Goal: Task Accomplishment & Management: Use online tool/utility

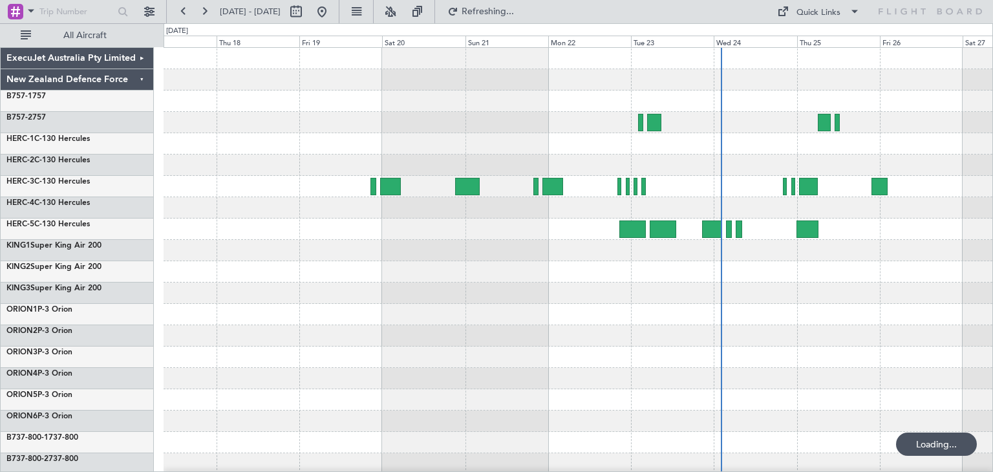
scroll to position [109, 0]
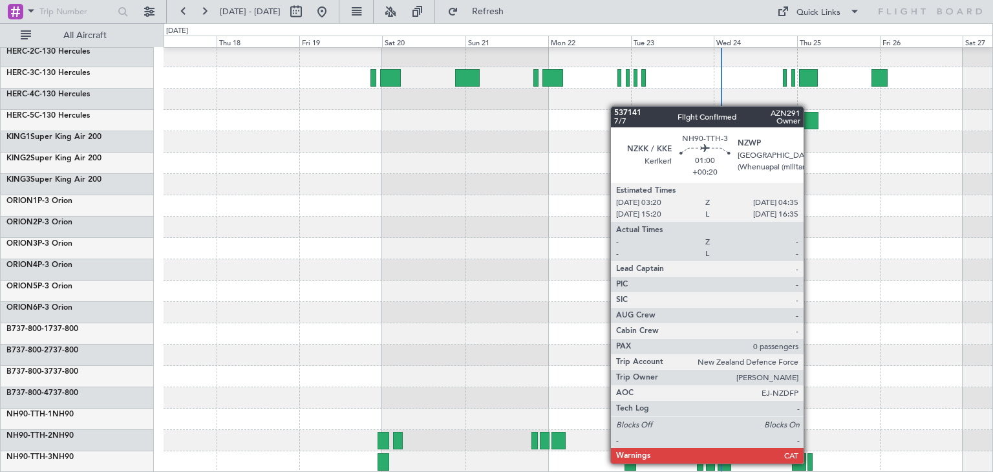
click at [810, 464] on div at bounding box center [810, 461] width 5 height 17
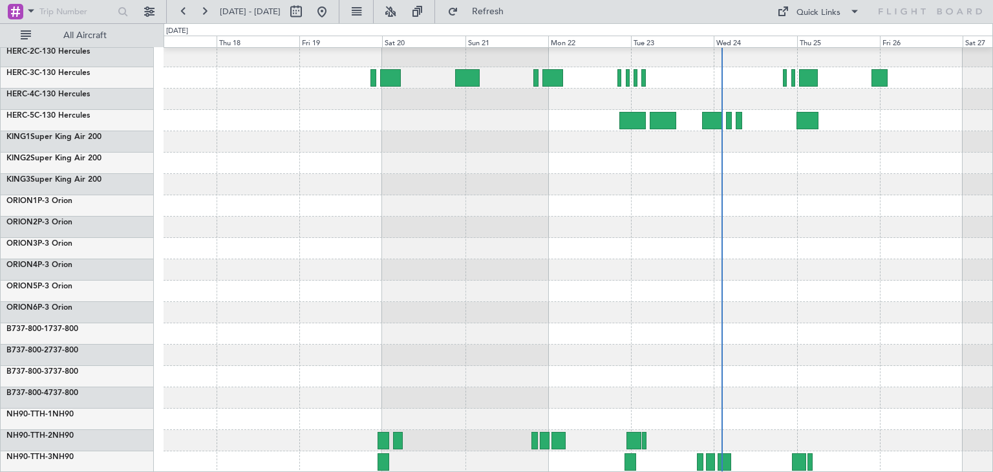
click at [603, 7] on div "17 Sep 2025 - 27 Sep 2025 Refresh Quick Links All Aircraft" at bounding box center [496, 11] width 993 height 23
click at [515, 16] on span "Refresh" at bounding box center [488, 11] width 54 height 9
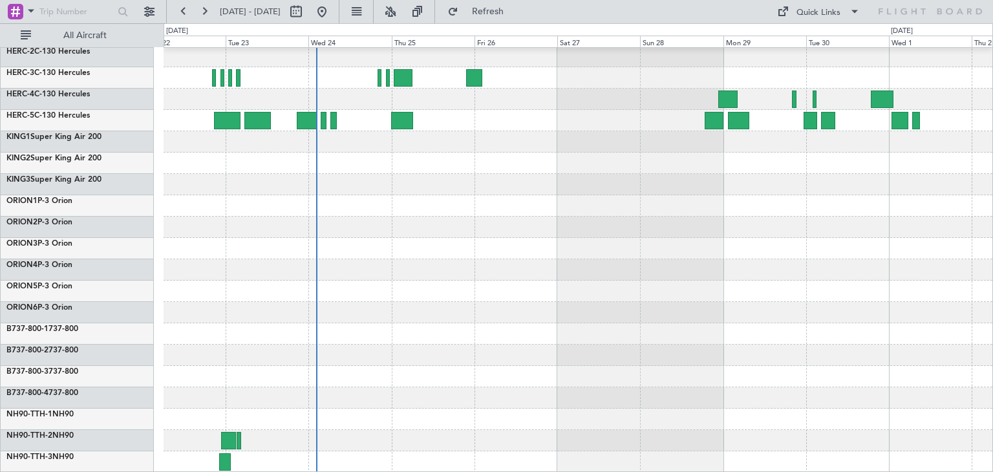
click at [189, 277] on div at bounding box center [578, 205] width 829 height 533
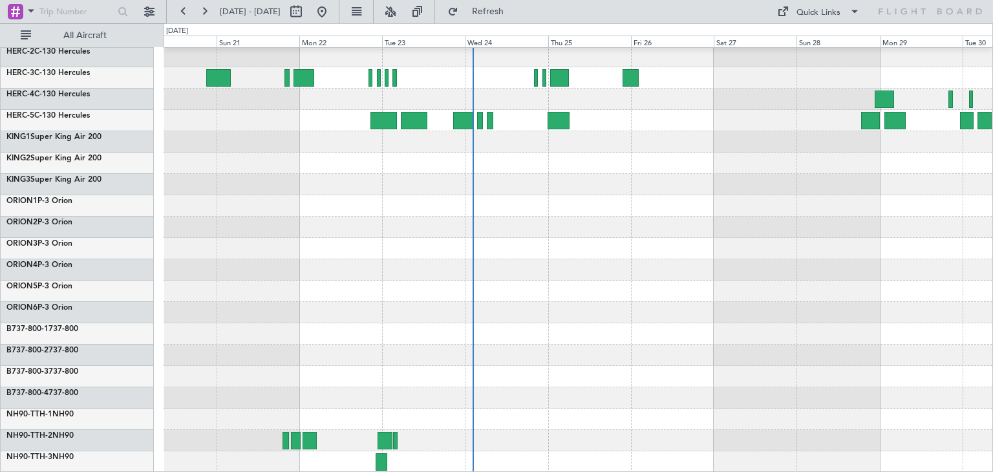
click at [959, 254] on div at bounding box center [578, 205] width 829 height 533
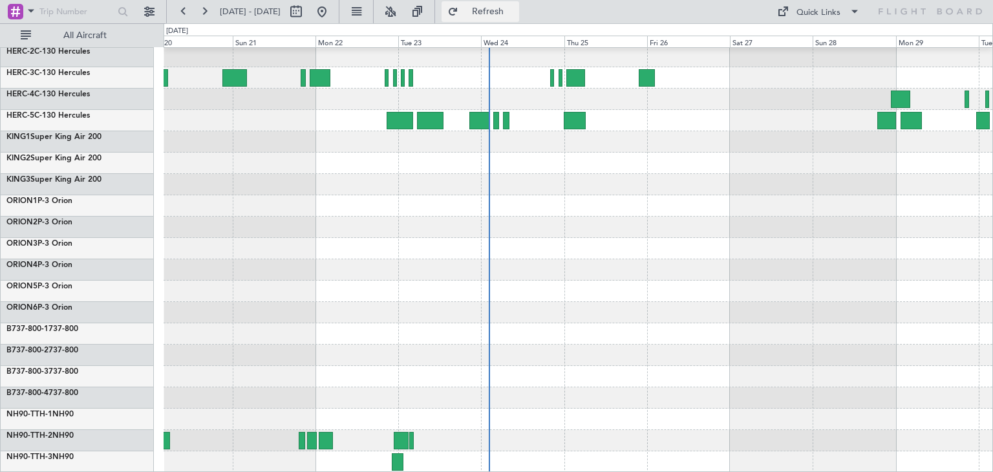
drag, startPoint x: 548, startPoint y: 8, endPoint x: 534, endPoint y: 8, distance: 14.2
click at [515, 8] on span "Refresh" at bounding box center [488, 11] width 54 height 9
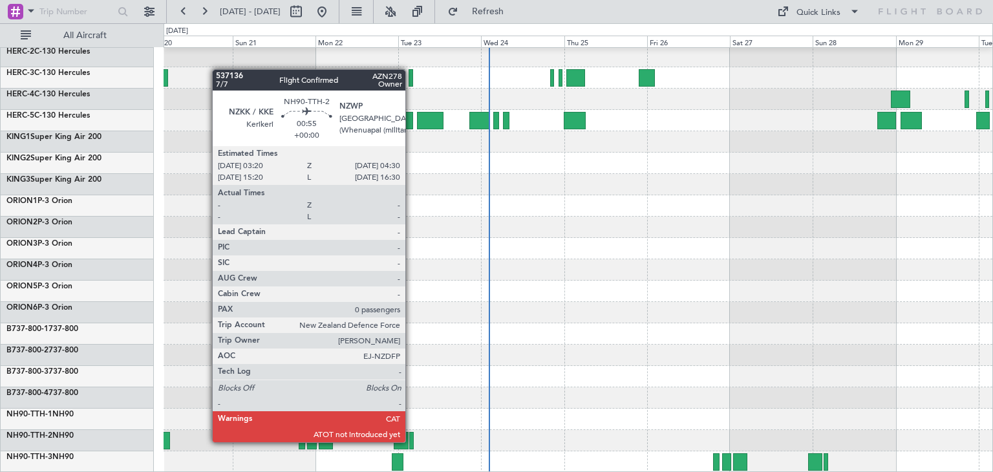
click at [411, 442] on div at bounding box center [411, 440] width 5 height 17
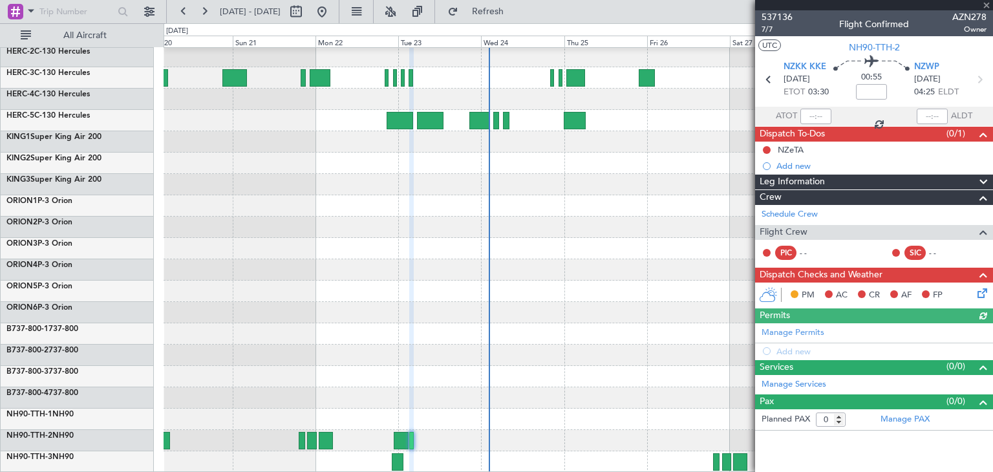
click at [989, 3] on div at bounding box center [874, 5] width 238 height 10
click at [989, 6] on span at bounding box center [986, 6] width 13 height 12
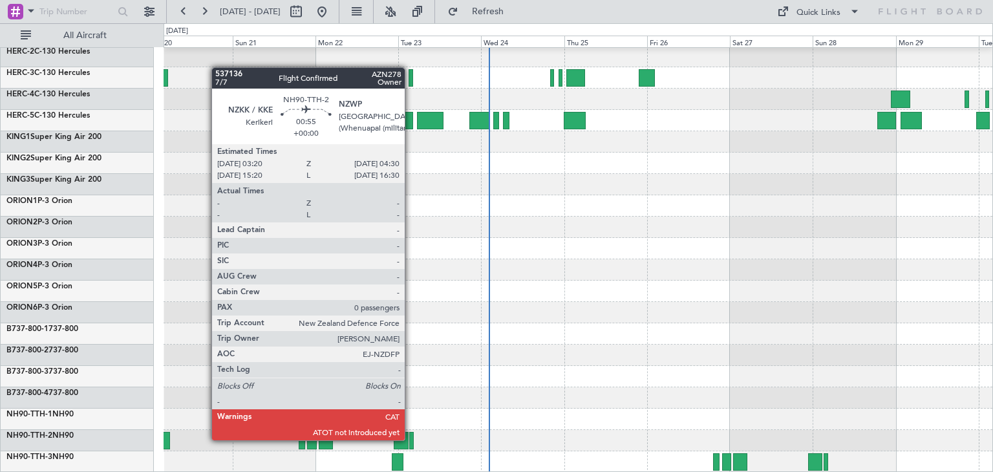
click at [411, 440] on div at bounding box center [411, 440] width 5 height 17
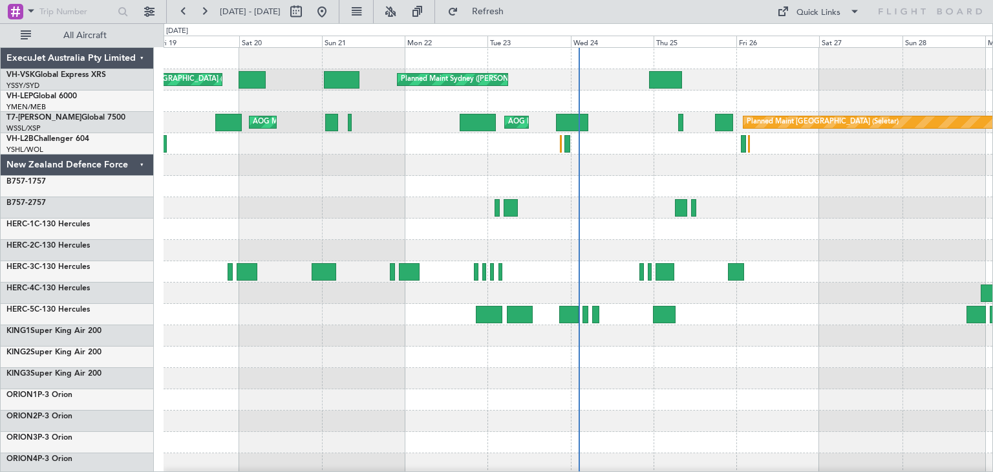
click at [142, 56] on div "ExecuJet Australia Pty Limited" at bounding box center [77, 58] width 153 height 21
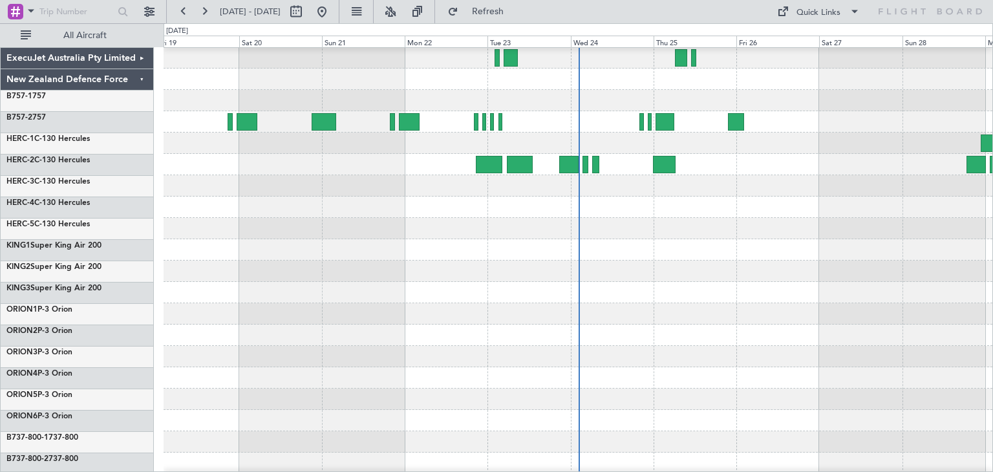
scroll to position [109, 0]
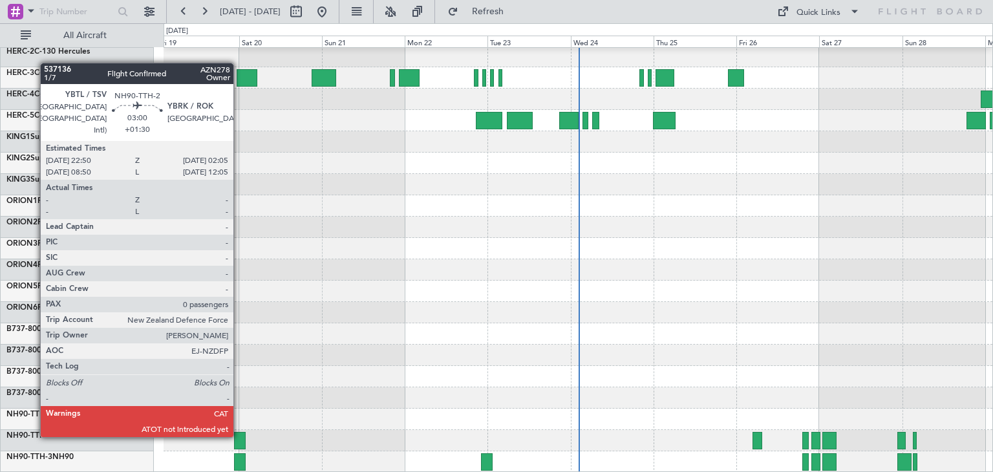
click at [239, 435] on div at bounding box center [240, 440] width 12 height 17
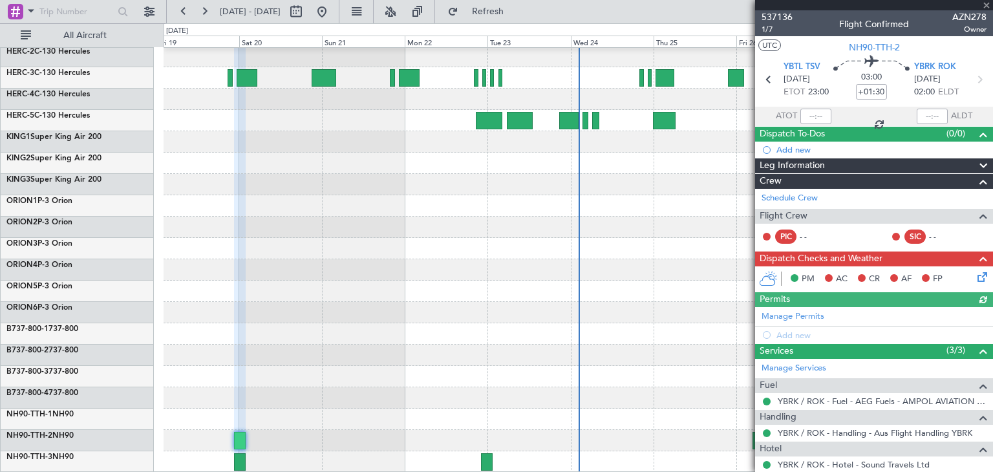
click at [985, 5] on div at bounding box center [874, 5] width 238 height 10
click at [985, 1] on span at bounding box center [986, 6] width 13 height 12
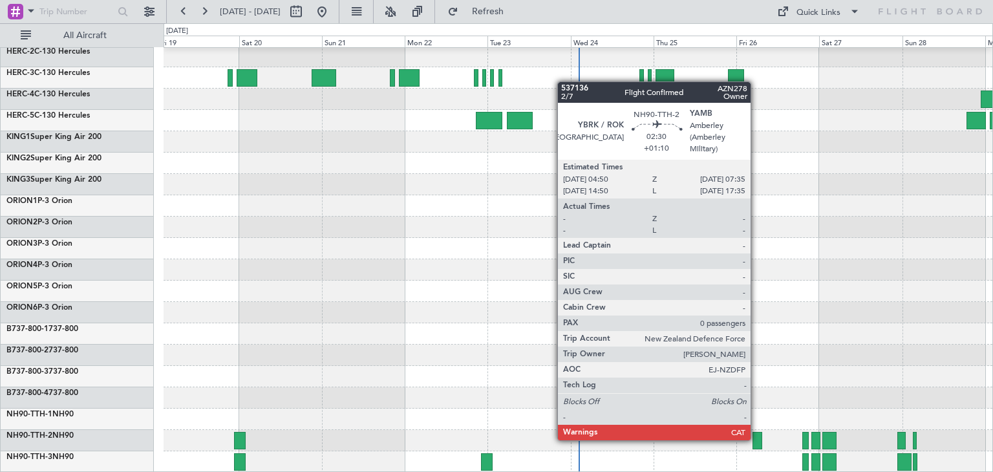
click at [757, 439] on div at bounding box center [758, 440] width 10 height 17
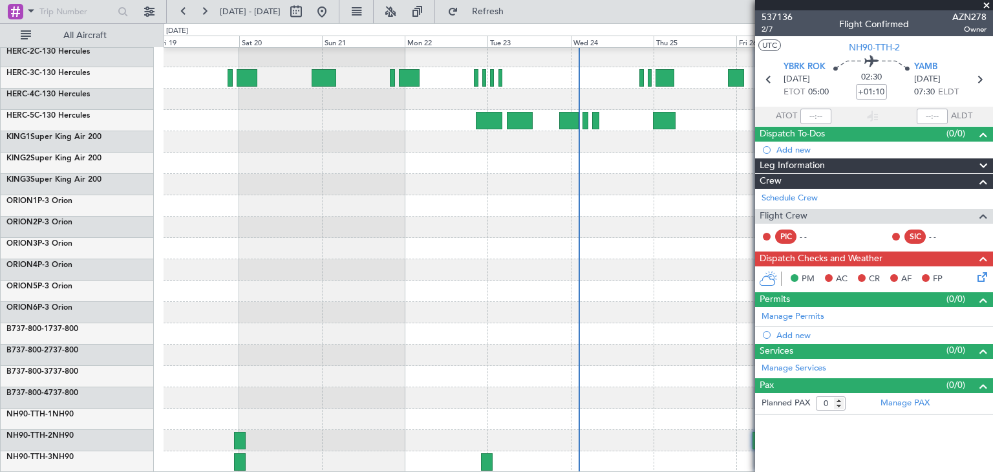
click at [985, 3] on span at bounding box center [986, 6] width 13 height 12
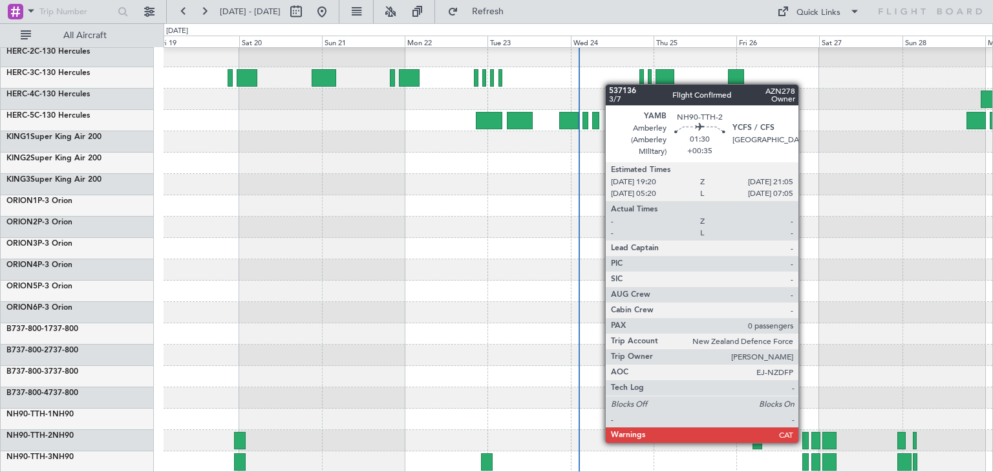
click at [804, 442] on div at bounding box center [805, 440] width 6 height 17
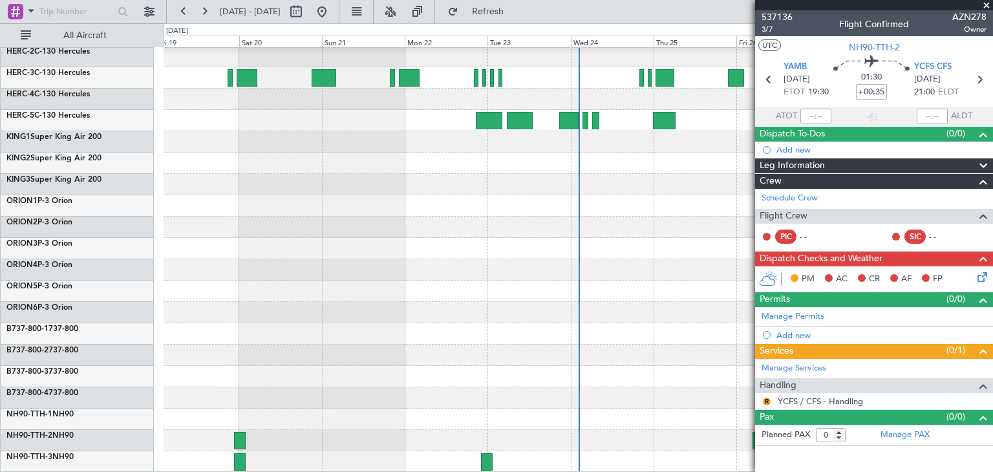
click at [988, 6] on span at bounding box center [986, 6] width 13 height 12
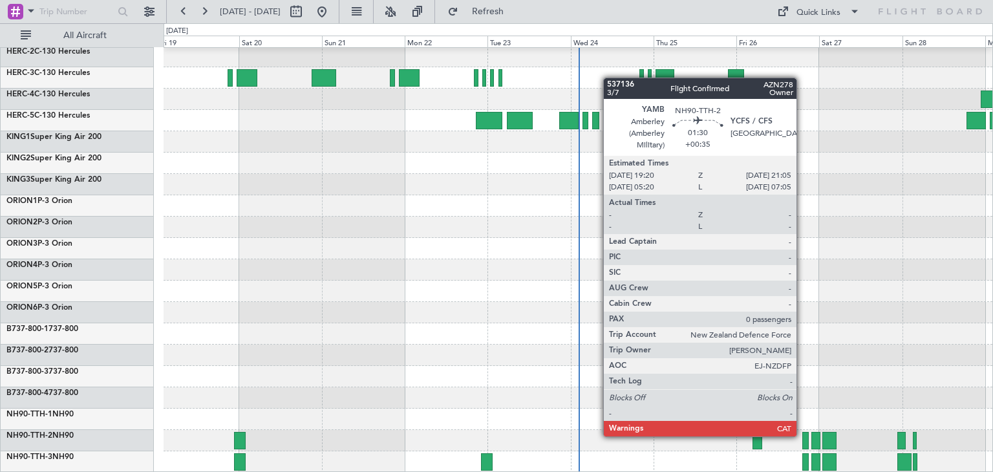
click at [802, 435] on div at bounding box center [805, 440] width 6 height 17
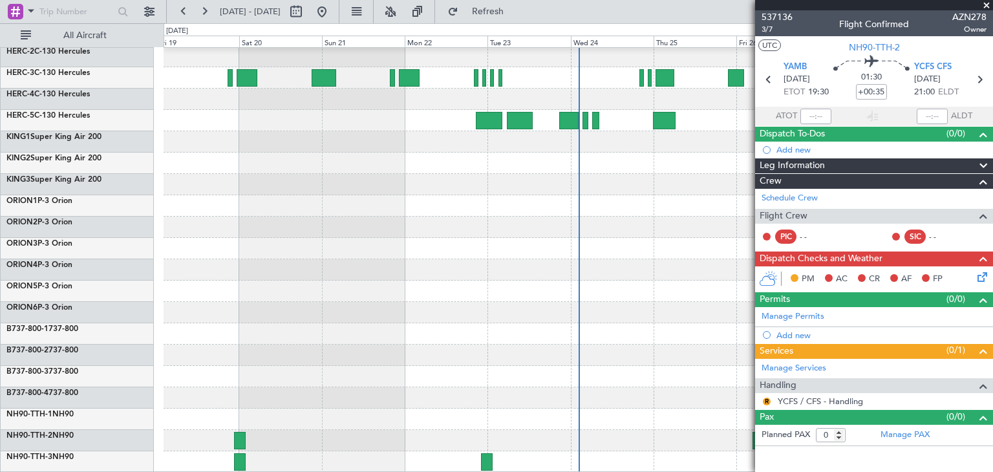
click at [984, 6] on span at bounding box center [986, 6] width 13 height 12
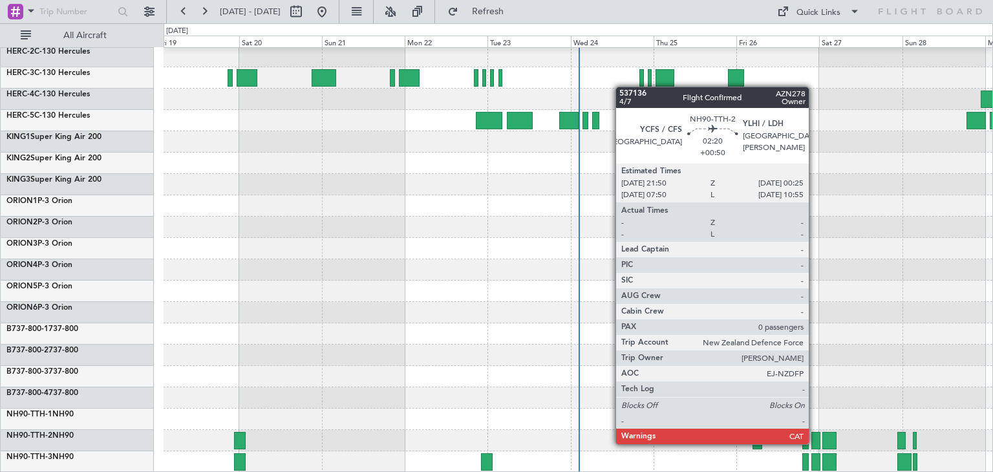
click at [815, 443] on div at bounding box center [816, 440] width 9 height 17
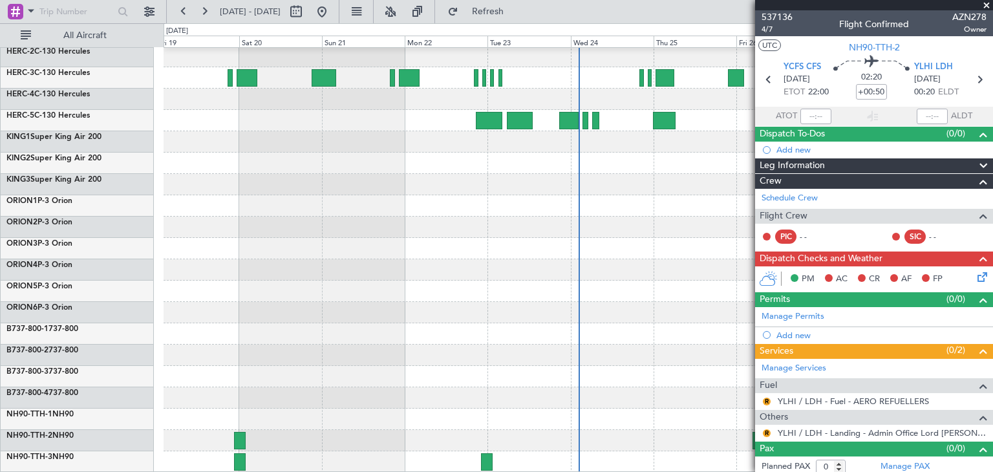
click at [989, 2] on span at bounding box center [986, 6] width 13 height 12
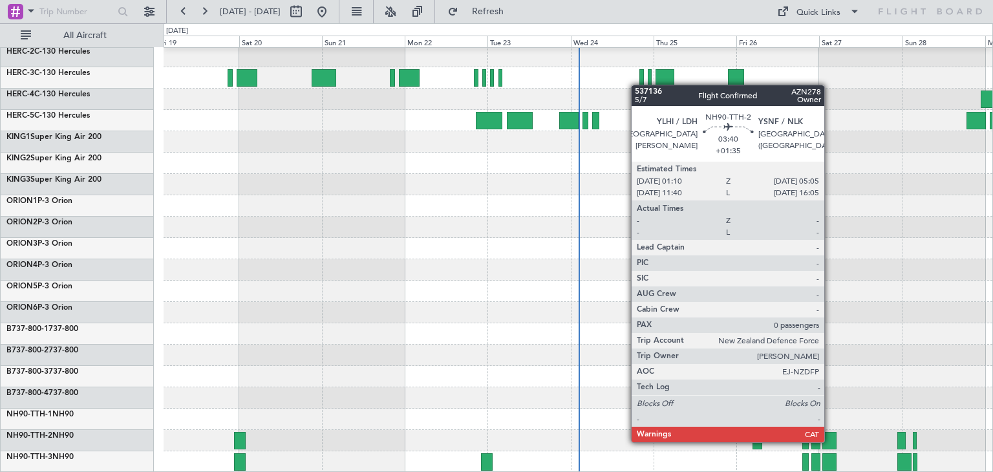
click at [830, 441] on div at bounding box center [830, 440] width 14 height 17
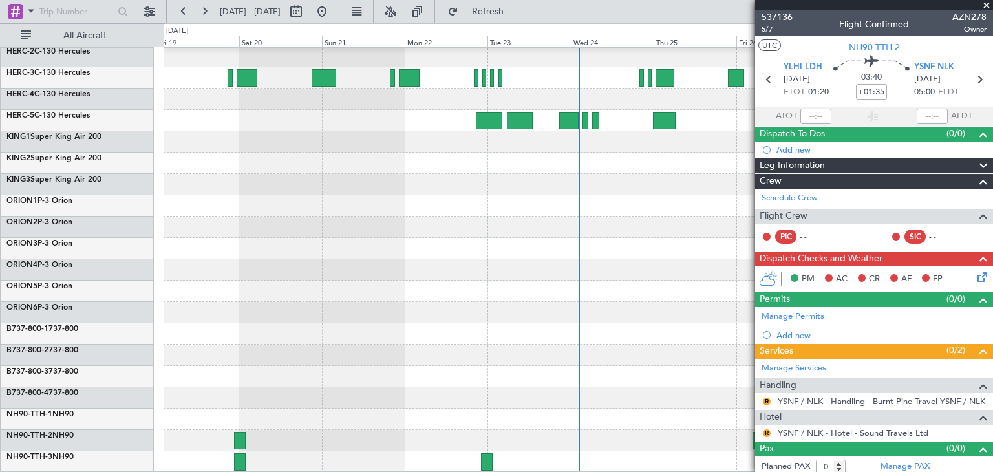
click at [990, 3] on span at bounding box center [986, 6] width 13 height 12
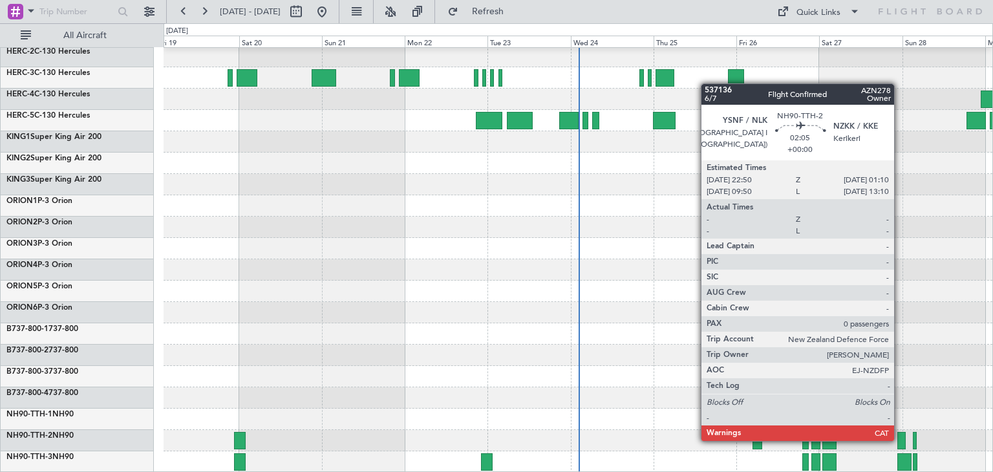
click at [900, 440] on div at bounding box center [902, 440] width 8 height 17
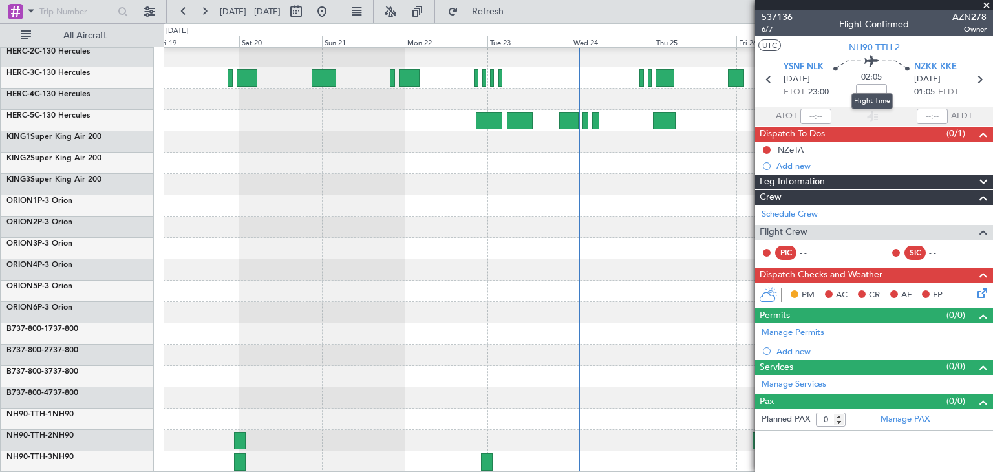
click at [869, 89] on mat-tooltip-component "Flight Time" at bounding box center [872, 101] width 59 height 34
click at [892, 87] on mat-tooltip-component "Flight Time" at bounding box center [872, 101] width 59 height 34
click at [876, 89] on mat-tooltip-component "Flight Time" at bounding box center [872, 101] width 59 height 34
click at [874, 91] on input at bounding box center [871, 92] width 31 height 16
type input "+00:00"
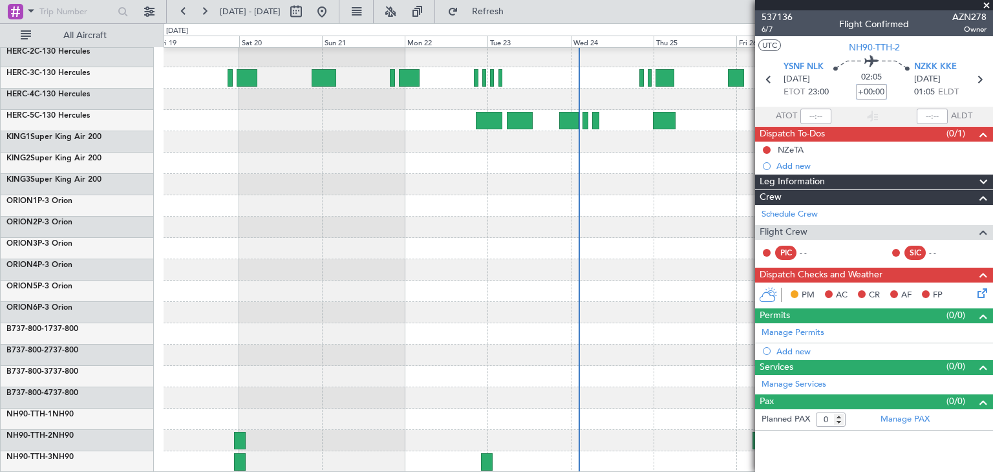
drag, startPoint x: 860, startPoint y: 92, endPoint x: 890, endPoint y: 88, distance: 30.0
click at [890, 88] on div "02:05 +00:00" at bounding box center [871, 80] width 85 height 48
type input "+01:40"
drag, startPoint x: 858, startPoint y: 91, endPoint x: 890, endPoint y: 91, distance: 31.7
click at [890, 91] on div "03:45 +01:40" at bounding box center [871, 80] width 85 height 48
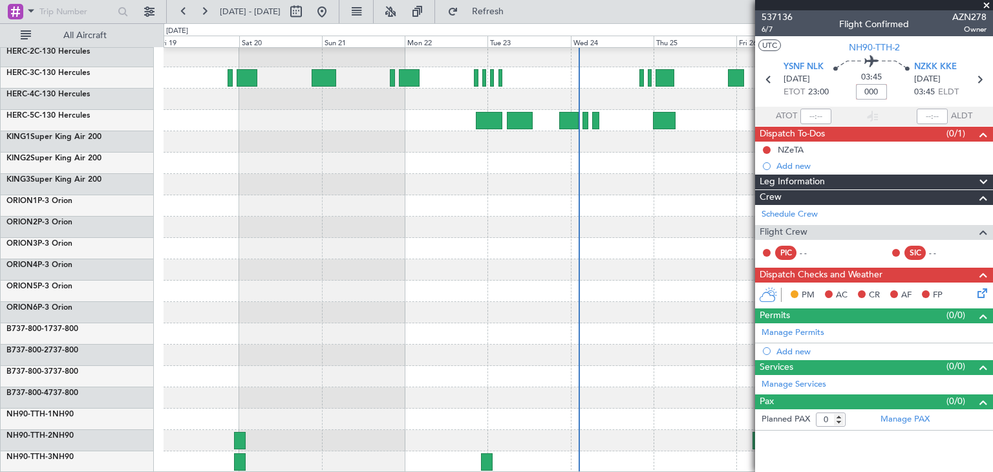
type input "+00:00"
type input "+01:40"
drag, startPoint x: 859, startPoint y: 92, endPoint x: 885, endPoint y: 86, distance: 26.5
click at [885, 86] on input "+01:40" at bounding box center [871, 92] width 31 height 16
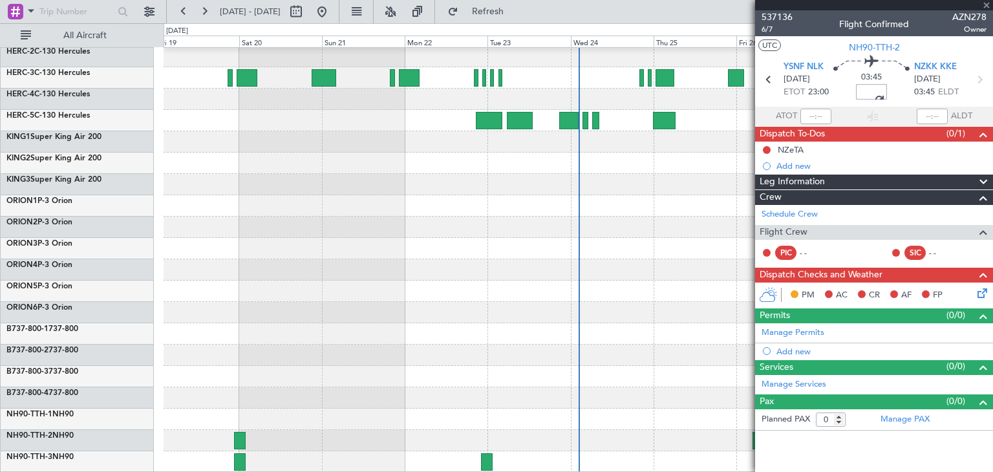
type input "-00:06"
drag, startPoint x: 861, startPoint y: 89, endPoint x: 890, endPoint y: 89, distance: 28.5
click at [890, 89] on div "02:00 -00:06" at bounding box center [871, 80] width 85 height 48
type input "+00:00"
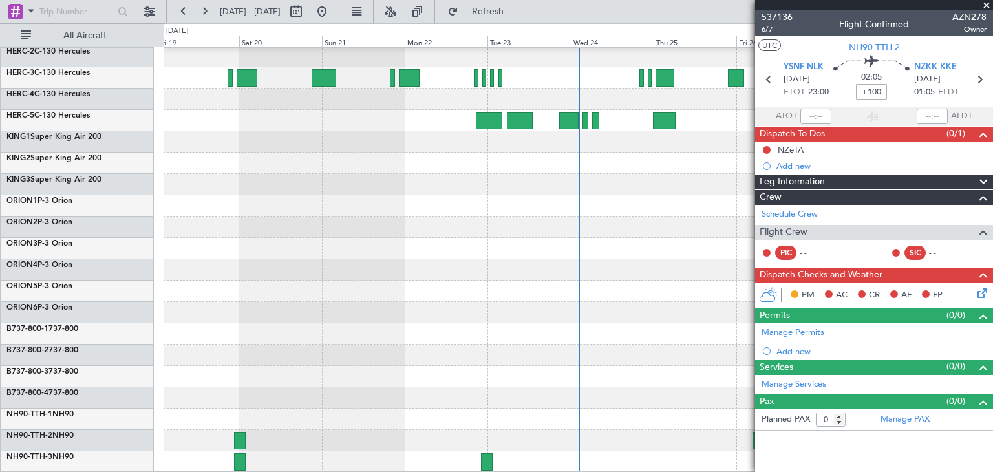
type input "+01:40"
drag, startPoint x: 859, startPoint y: 93, endPoint x: 885, endPoint y: 89, distance: 26.3
click at [885, 89] on input "+01:40" at bounding box center [871, 92] width 31 height 16
type input "-01:00"
drag, startPoint x: 860, startPoint y: 91, endPoint x: 888, endPoint y: 92, distance: 28.5
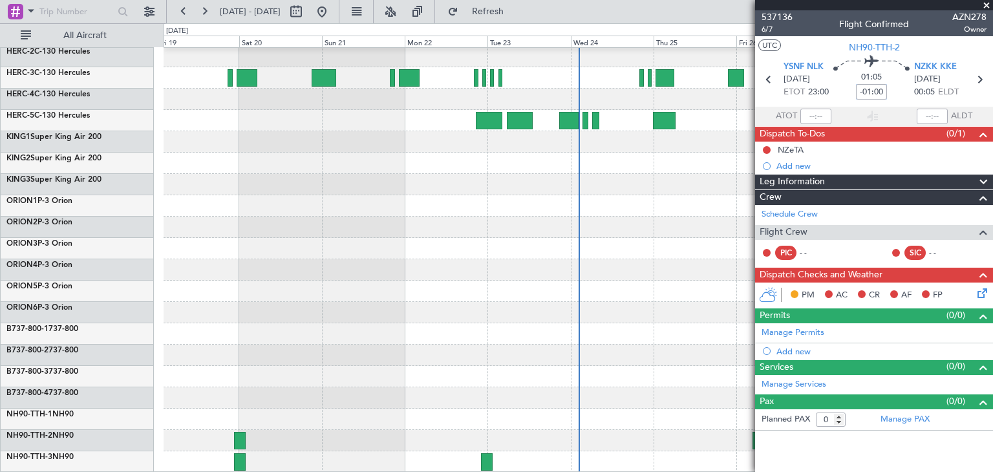
click at [888, 92] on div "01:05 -01:00" at bounding box center [871, 80] width 85 height 48
type input "+00:00"
drag, startPoint x: 861, startPoint y: 89, endPoint x: 886, endPoint y: 90, distance: 24.6
click at [886, 90] on input "+01:00" at bounding box center [871, 92] width 31 height 16
type input "+"
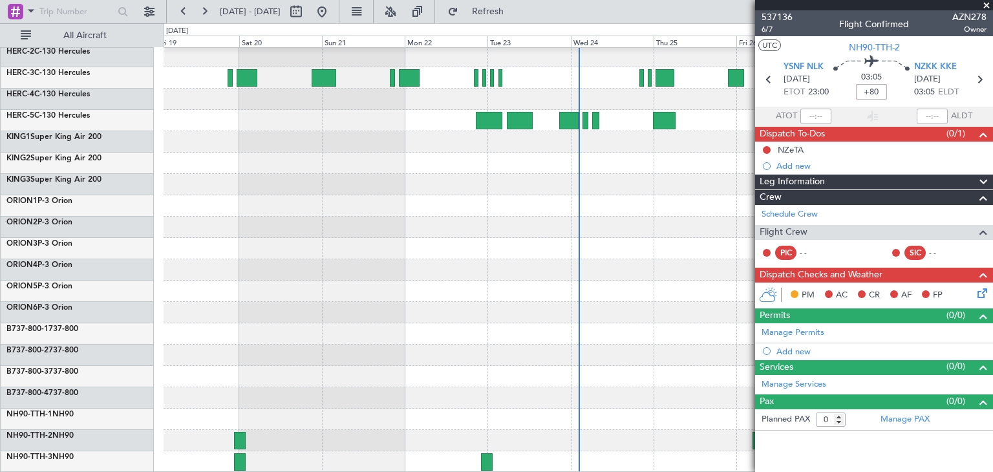
type input "+01:20"
drag, startPoint x: 861, startPoint y: 91, endPoint x: 895, endPoint y: 91, distance: 34.3
click at [895, 91] on div "03:25 +01:20" at bounding box center [871, 80] width 85 height 48
type input "+00:00"
type input "+01:20"
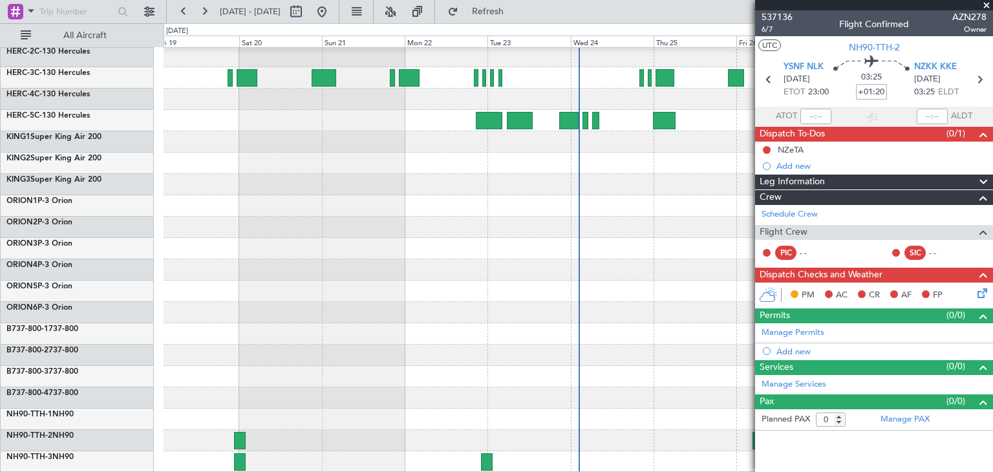
drag, startPoint x: 859, startPoint y: 89, endPoint x: 910, endPoint y: 89, distance: 51.7
click at [910, 89] on div "03:25 +01:20" at bounding box center [871, 80] width 85 height 48
type input "+00:00"
type input "+00:40"
drag, startPoint x: 858, startPoint y: 89, endPoint x: 896, endPoint y: 95, distance: 38.1
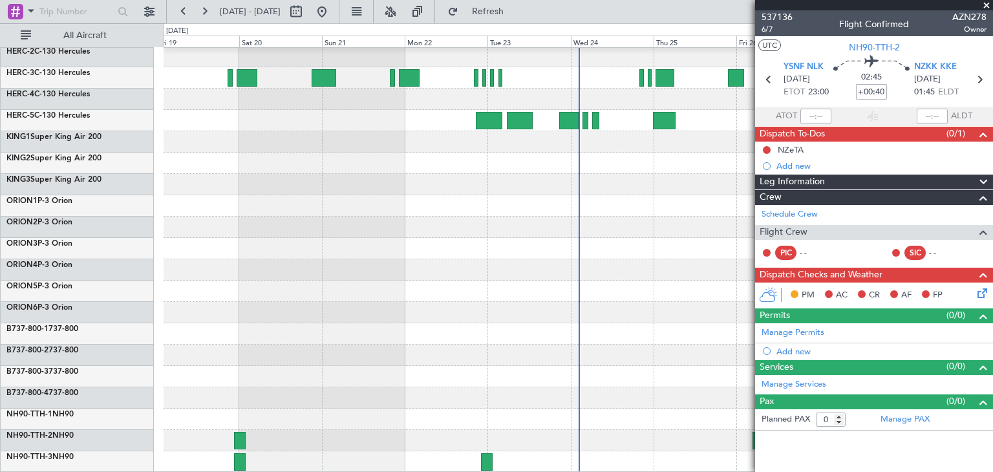
click at [896, 95] on div "02:45 +00:40" at bounding box center [871, 80] width 85 height 48
type input "+00:00"
type input "+00:55"
drag, startPoint x: 860, startPoint y: 91, endPoint x: 895, endPoint y: 90, distance: 34.9
click at [895, 90] on div "03:00 +00:55" at bounding box center [871, 80] width 85 height 48
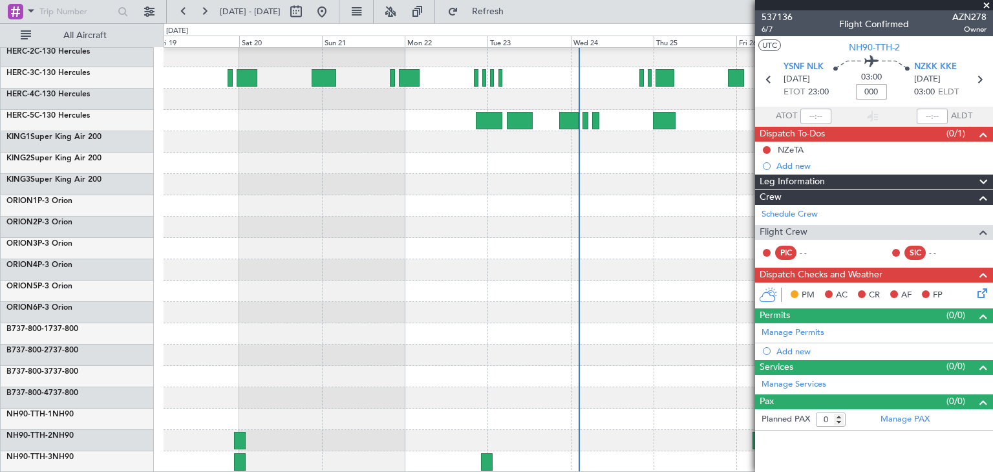
type input "+00:00"
type input "+00:45"
drag, startPoint x: 861, startPoint y: 91, endPoint x: 890, endPoint y: 87, distance: 29.4
click at [890, 87] on div "02:50 +00:45" at bounding box center [871, 80] width 85 height 48
type input "+00:00"
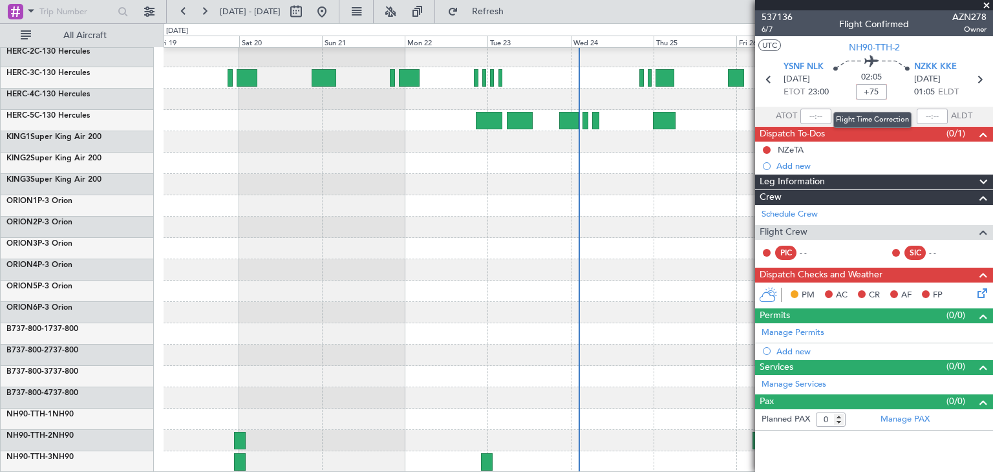
type input "+01:15"
drag, startPoint x: 859, startPoint y: 92, endPoint x: 899, endPoint y: 90, distance: 40.8
click at [899, 90] on div "03:20 +01:15" at bounding box center [871, 80] width 85 height 48
type input "+00:00"
type input "=65"
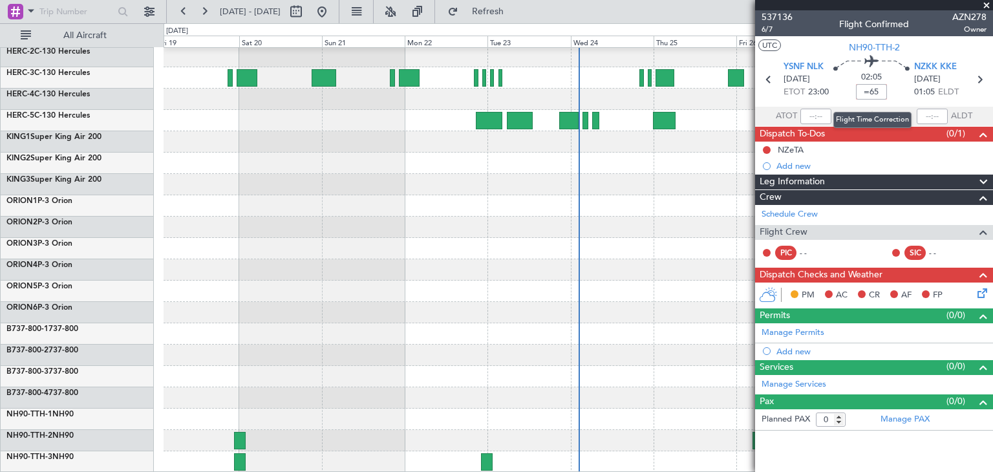
drag, startPoint x: 864, startPoint y: 91, endPoint x: 879, endPoint y: 91, distance: 15.5
click at [879, 91] on input "=65" at bounding box center [871, 92] width 31 height 16
type input "+00:00"
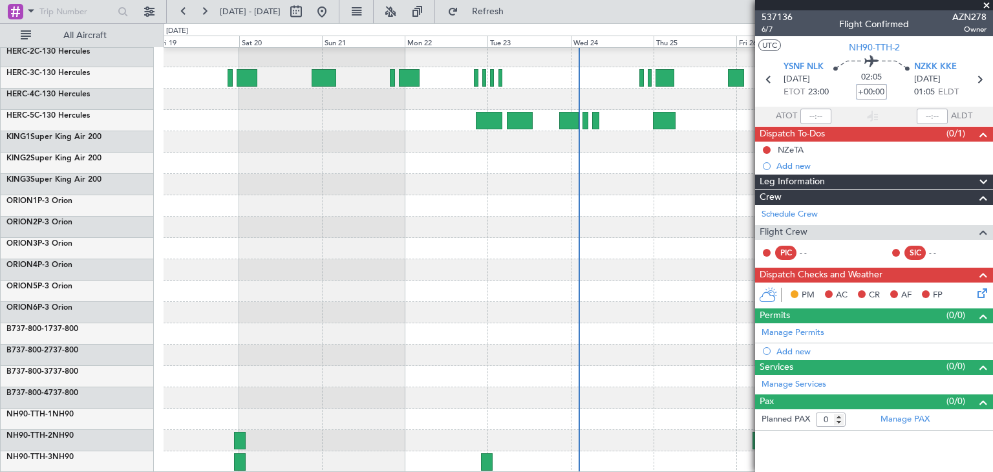
drag, startPoint x: 861, startPoint y: 92, endPoint x: 892, endPoint y: 92, distance: 31.7
click at [892, 92] on div "02:05 +00:00" at bounding box center [871, 80] width 85 height 48
type input "+01:05"
click at [861, 86] on mat-tooltip-component "Flight Time" at bounding box center [872, 101] width 59 height 34
click at [908, 87] on div "03:10 +01:05" at bounding box center [871, 80] width 85 height 48
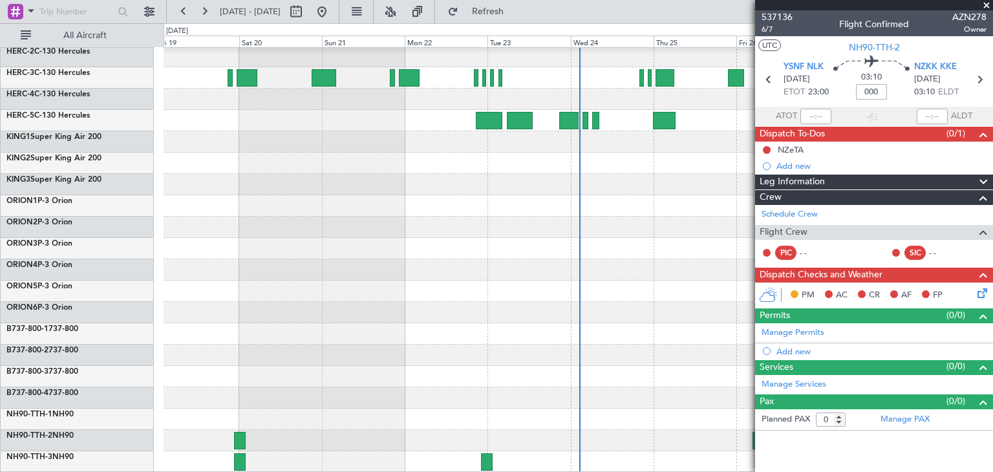
type input "+00:00"
type input "+00:35"
drag, startPoint x: 857, startPoint y: 89, endPoint x: 897, endPoint y: 86, distance: 39.6
click at [897, 86] on div "02:40 +00:35" at bounding box center [871, 80] width 85 height 48
drag, startPoint x: 861, startPoint y: 93, endPoint x: 898, endPoint y: 89, distance: 36.5
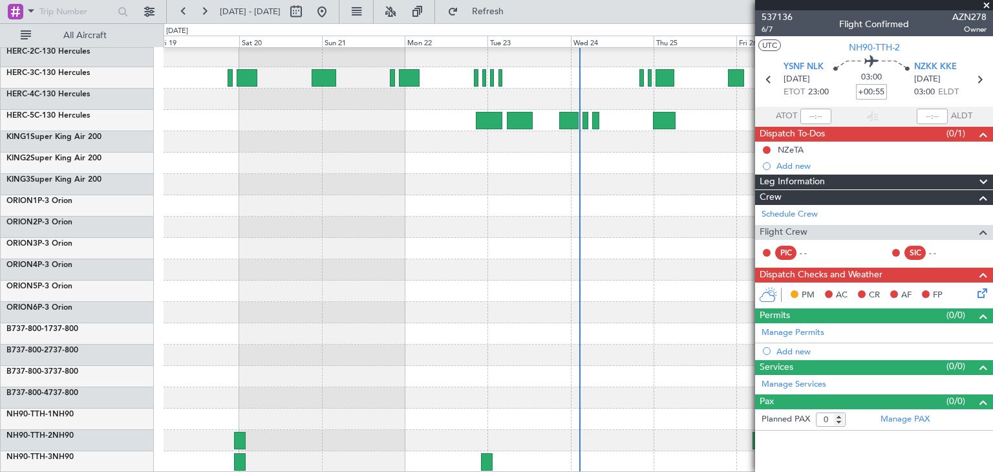
click at [898, 89] on div "03:00 +00:55" at bounding box center [871, 80] width 85 height 48
type input "+"
type input "_"
drag, startPoint x: 861, startPoint y: 92, endPoint x: 887, endPoint y: 87, distance: 25.6
click at [887, 87] on input "-00:15" at bounding box center [871, 92] width 31 height 16
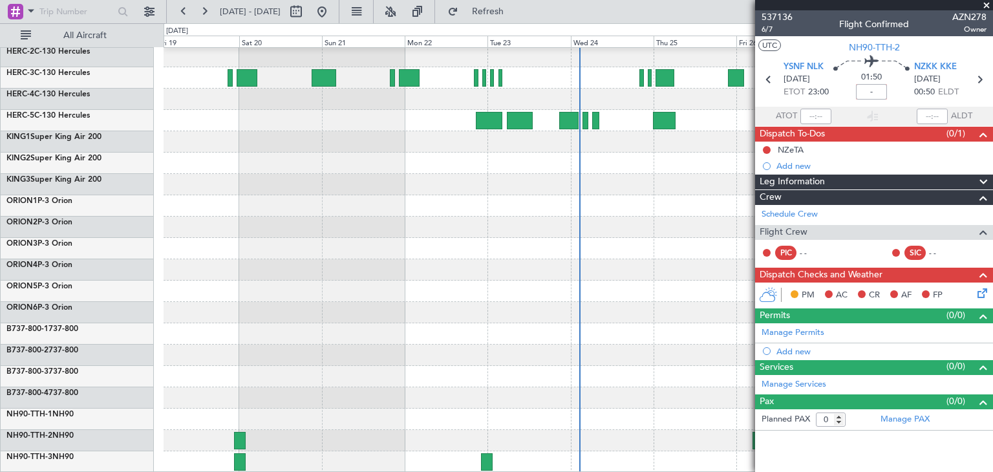
type input "-00:00"
type input "+00:00"
drag, startPoint x: 858, startPoint y: 91, endPoint x: 890, endPoint y: 92, distance: 32.4
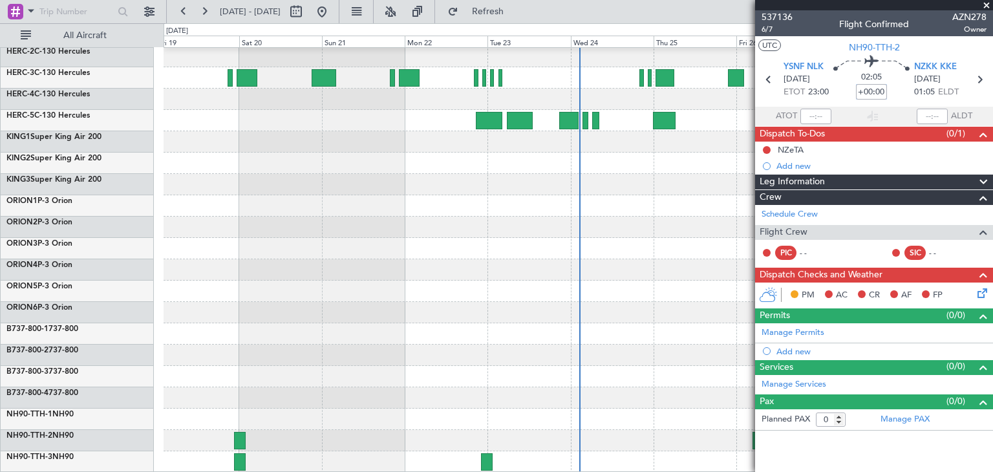
click at [890, 92] on div "02:05 +00:00" at bounding box center [871, 80] width 85 height 48
type input "0"
type input "-00:35"
drag, startPoint x: 859, startPoint y: 92, endPoint x: 892, endPoint y: 85, distance: 33.1
click at [892, 85] on div "01:30 -00:35" at bounding box center [871, 80] width 85 height 48
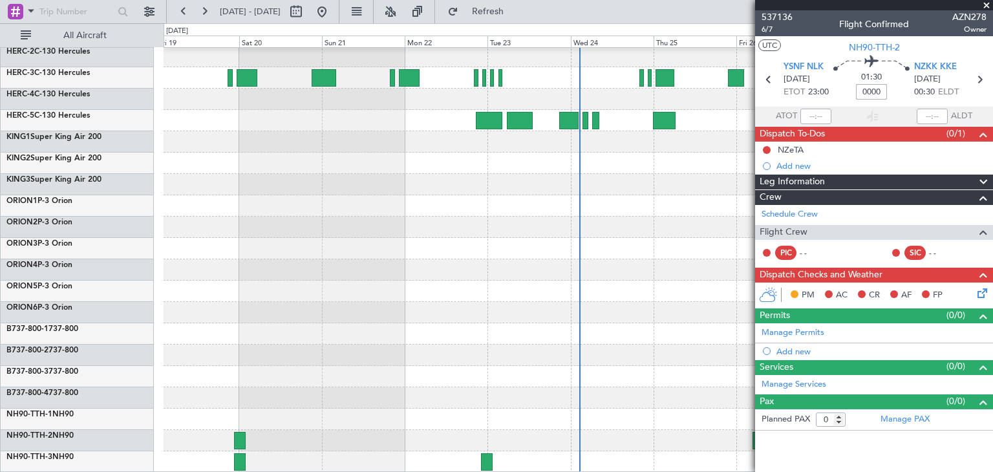
type input "+00:00"
type input "+01:00"
click at [982, 2] on span at bounding box center [986, 6] width 13 height 12
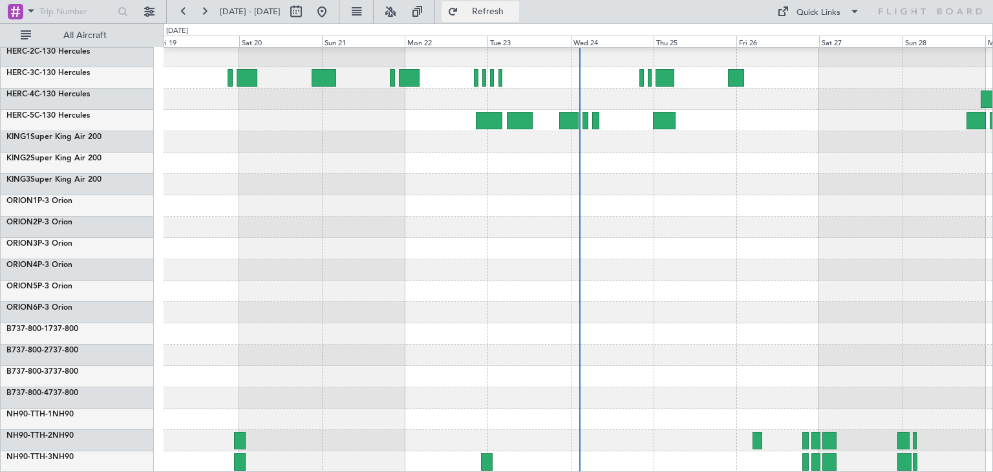
click at [515, 7] on span "Refresh" at bounding box center [488, 11] width 54 height 9
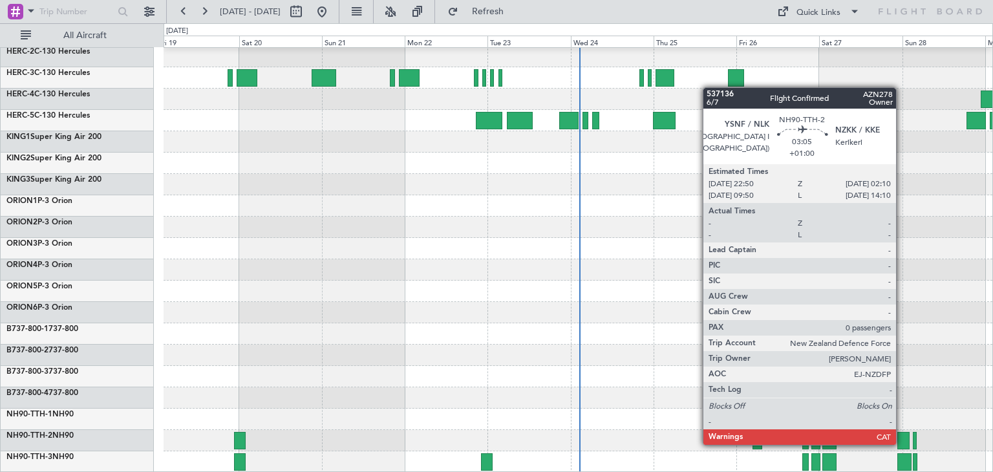
click at [902, 444] on div at bounding box center [904, 440] width 12 height 17
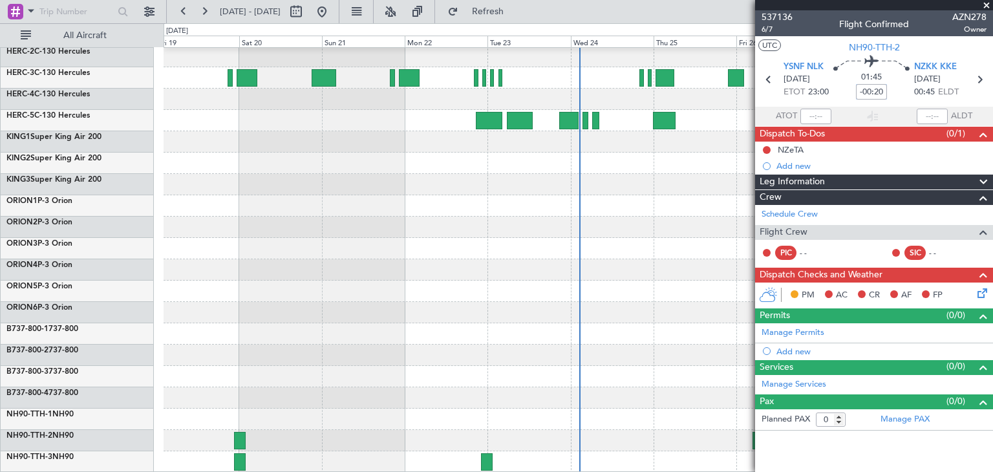
drag, startPoint x: 861, startPoint y: 94, endPoint x: 901, endPoint y: 89, distance: 40.5
click at [901, 89] on div "01:45 -00:20" at bounding box center [871, 80] width 85 height 48
type input "-00:20"
click at [985, 6] on span at bounding box center [986, 6] width 13 height 12
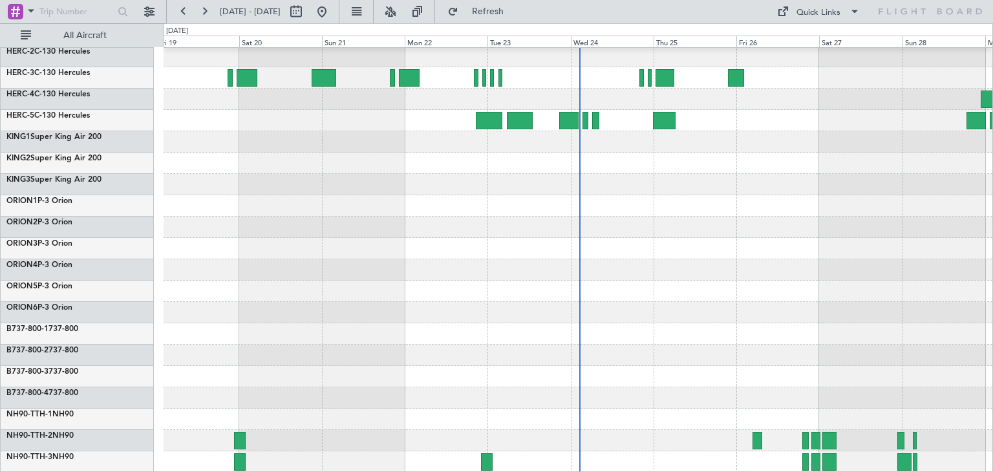
click at [745, 267] on div at bounding box center [578, 269] width 829 height 21
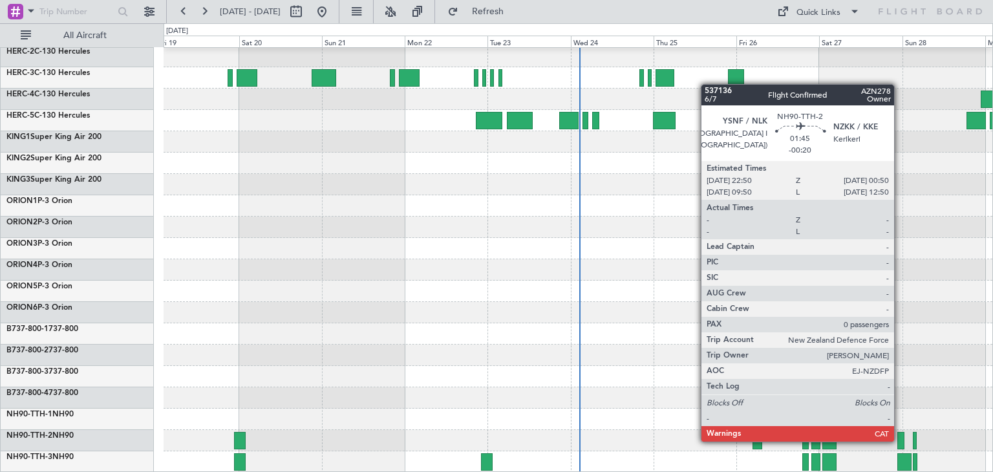
click at [900, 440] on div at bounding box center [901, 440] width 7 height 17
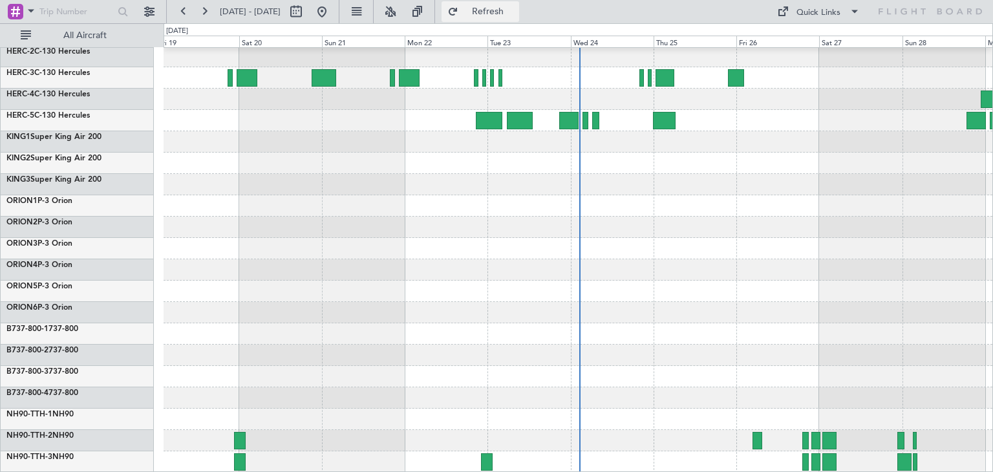
click at [515, 8] on span "Refresh" at bounding box center [488, 11] width 54 height 9
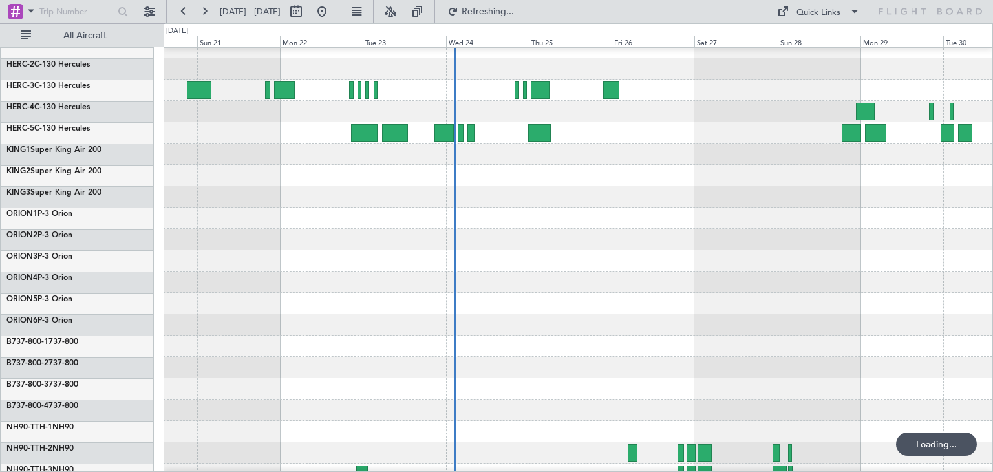
click at [592, 166] on div at bounding box center [578, 175] width 829 height 21
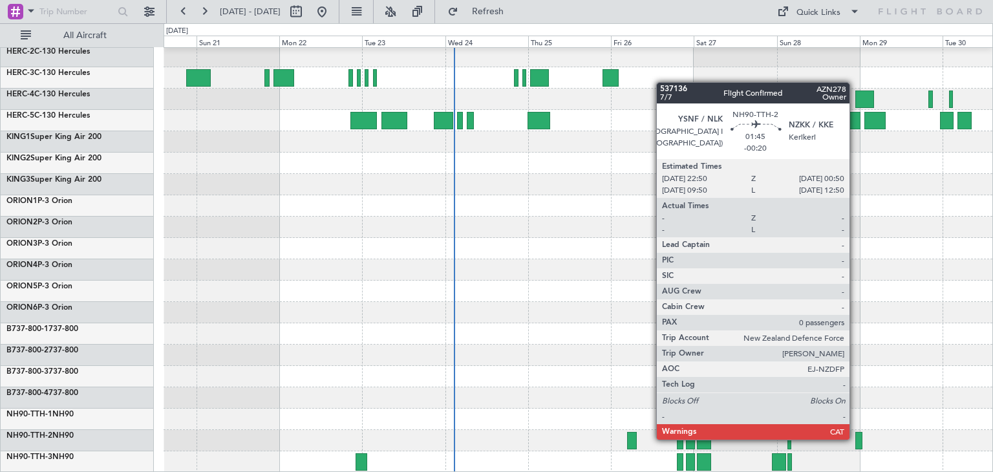
click at [856, 438] on div at bounding box center [859, 440] width 7 height 17
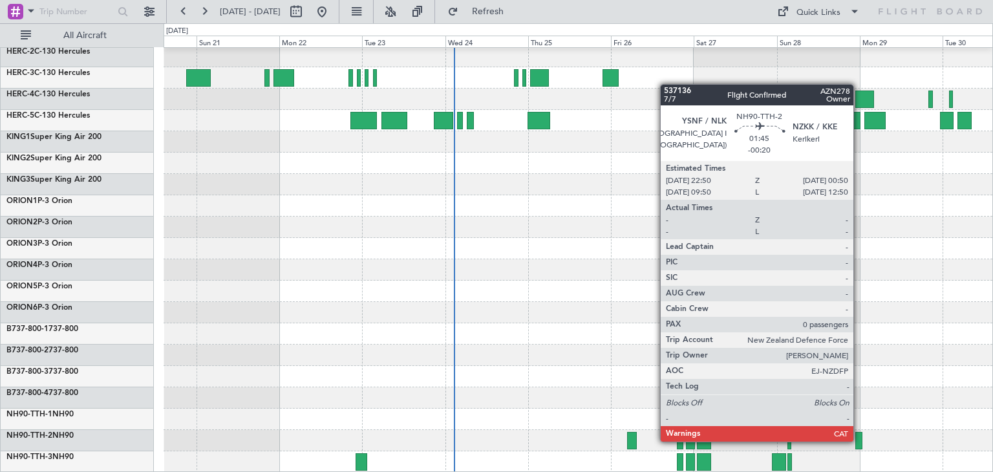
click at [859, 440] on div at bounding box center [859, 440] width 7 height 17
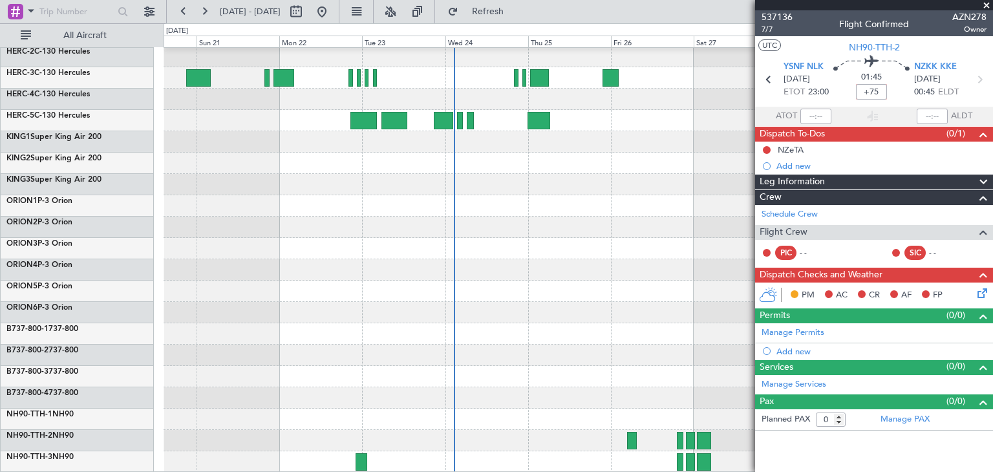
type input "+01:15"
drag, startPoint x: 859, startPoint y: 91, endPoint x: 895, endPoint y: 91, distance: 36.2
click at [895, 91] on div "03:20 +01:15" at bounding box center [871, 80] width 85 height 48
type input "+00:00"
type input "+01:55"
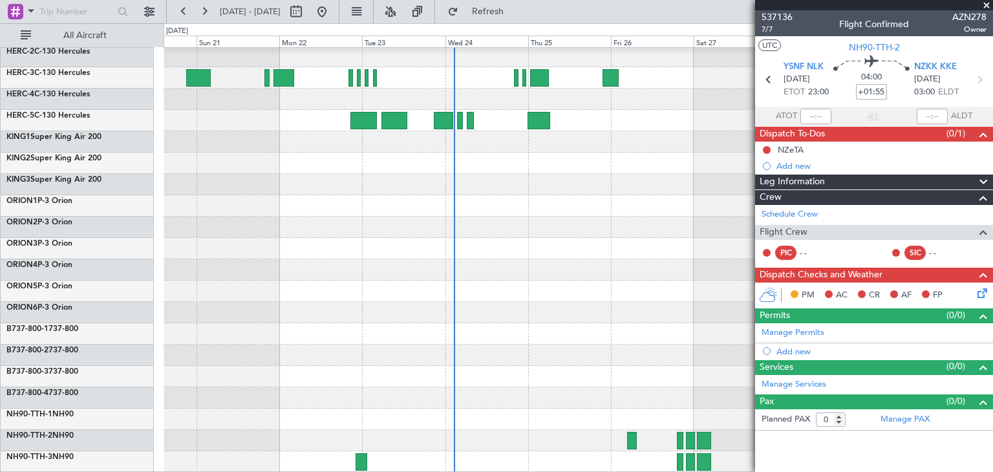
drag, startPoint x: 857, startPoint y: 91, endPoint x: 892, endPoint y: 90, distance: 34.9
click at [892, 90] on div "04:00 +01:55" at bounding box center [871, 80] width 85 height 48
type input "+00:00"
type input "+01:45"
drag, startPoint x: 859, startPoint y: 89, endPoint x: 894, endPoint y: 91, distance: 35.6
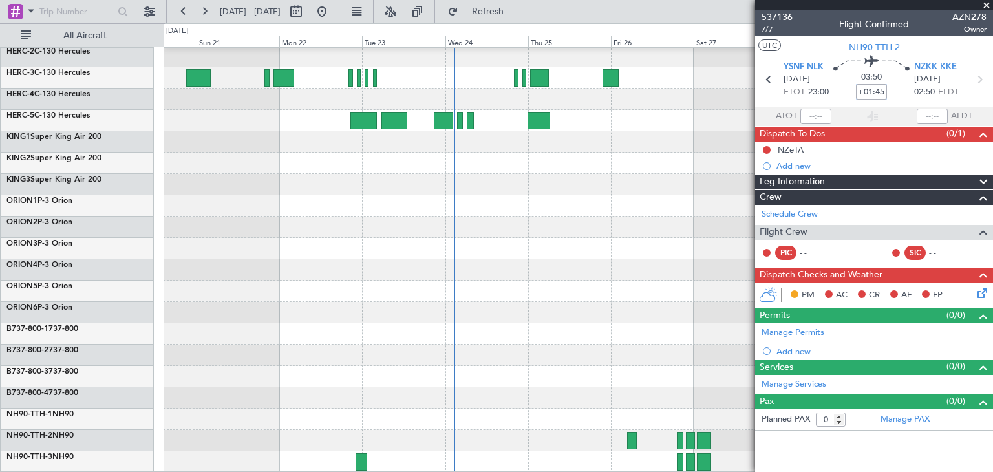
click at [894, 91] on div "03:50 +01:45" at bounding box center [871, 80] width 85 height 48
type input "+00:00"
type input "+01:40"
click at [983, 3] on span at bounding box center [986, 6] width 13 height 12
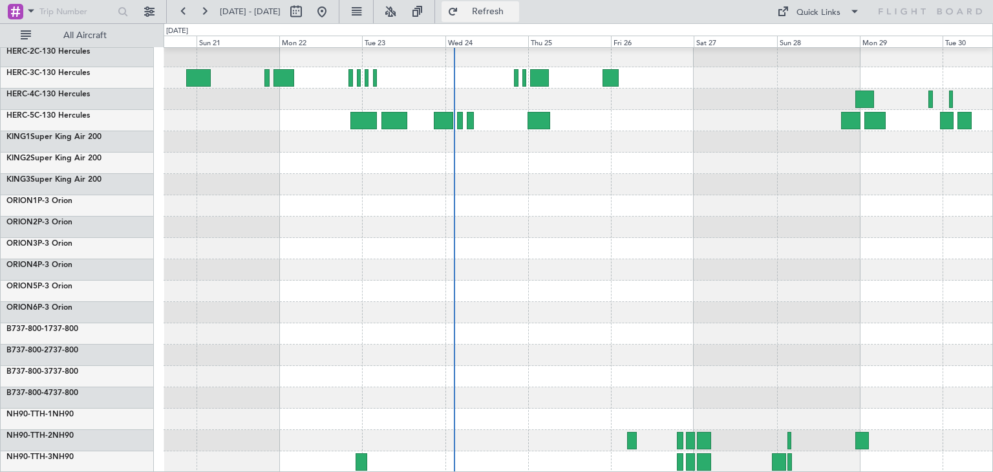
click at [515, 14] on span "Refresh" at bounding box center [488, 11] width 54 height 9
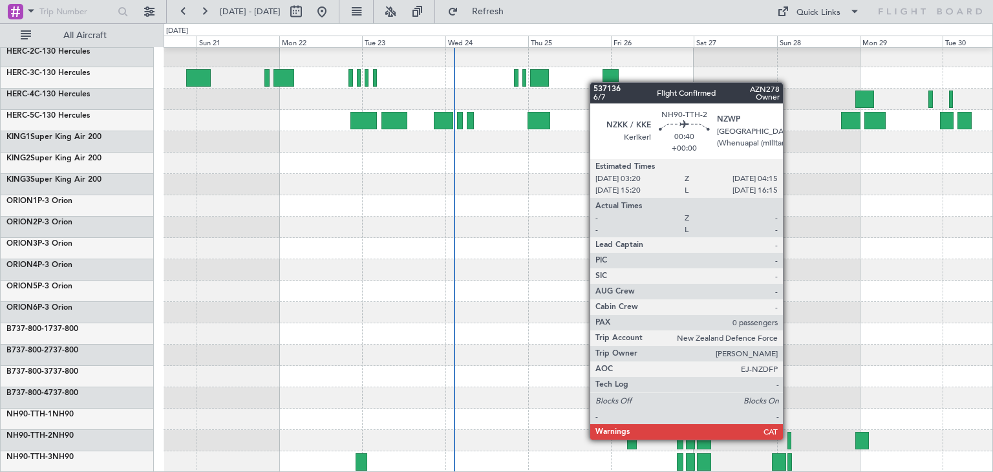
click at [789, 440] on div at bounding box center [789, 440] width 3 height 17
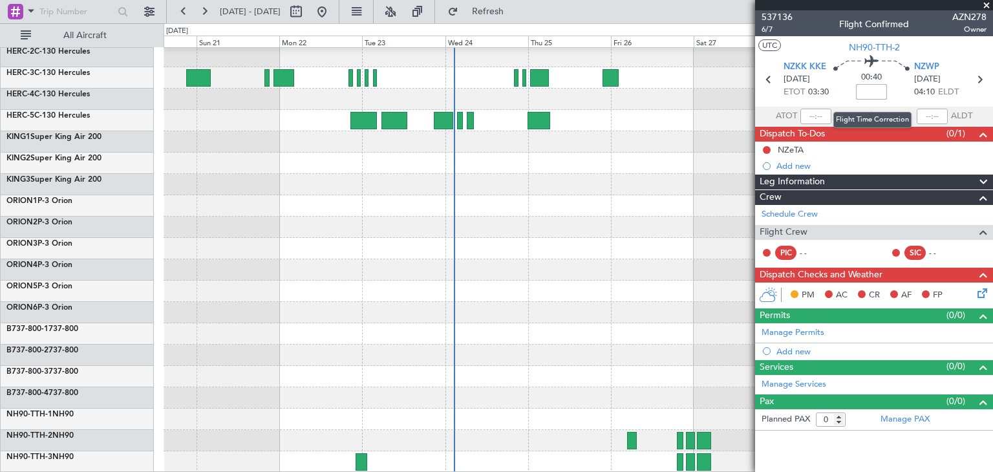
click at [867, 88] on input at bounding box center [871, 92] width 31 height 16
type input "+00:00"
drag, startPoint x: 859, startPoint y: 93, endPoint x: 889, endPoint y: 95, distance: 29.8
click at [889, 95] on div "00:40 +00:00" at bounding box center [871, 80] width 85 height 48
type input "+00:20"
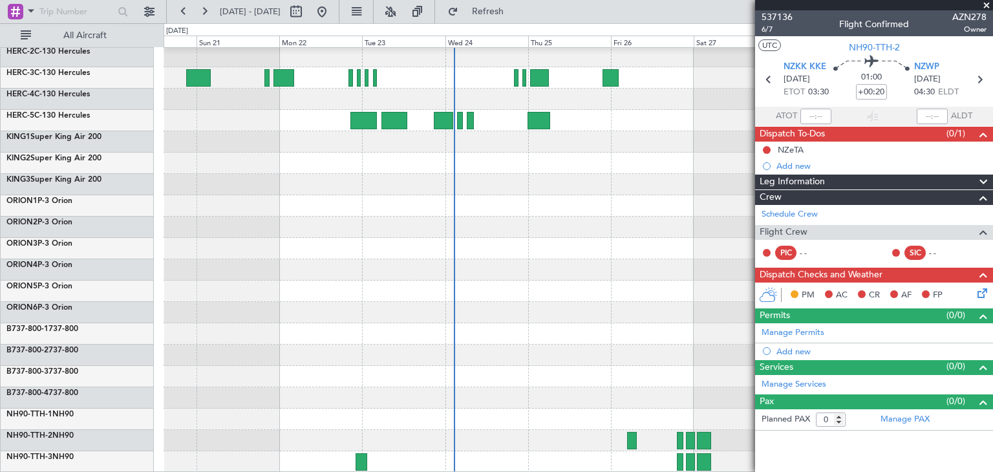
click at [988, 6] on span at bounding box center [986, 6] width 13 height 12
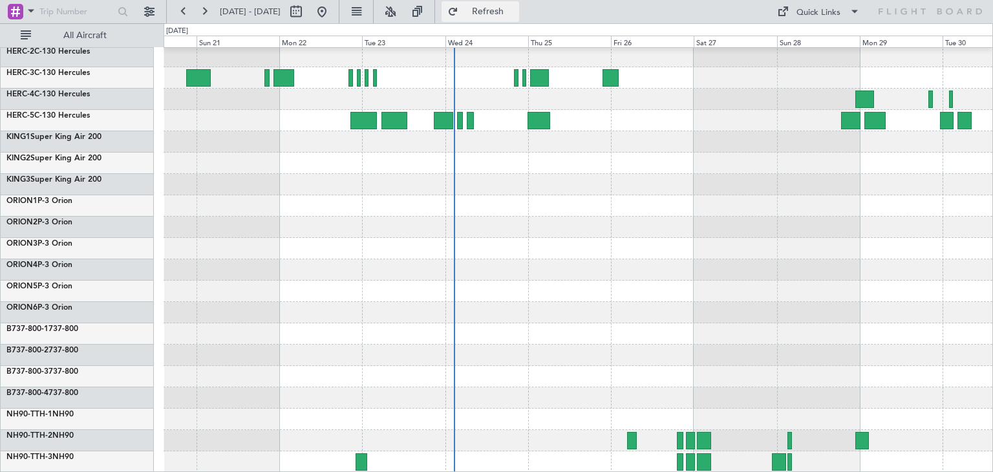
click at [515, 8] on span "Refresh" at bounding box center [488, 11] width 54 height 9
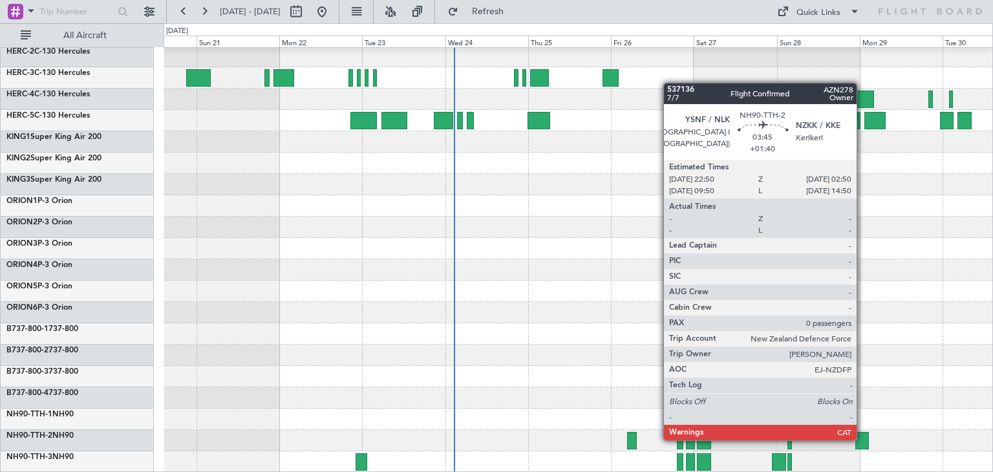
click at [863, 439] on div at bounding box center [863, 440] width 14 height 17
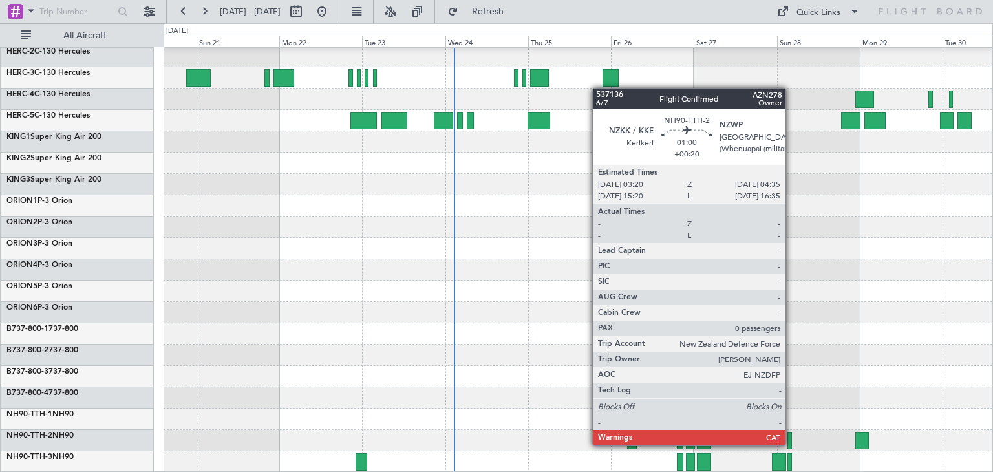
click at [791, 446] on div at bounding box center [790, 440] width 5 height 17
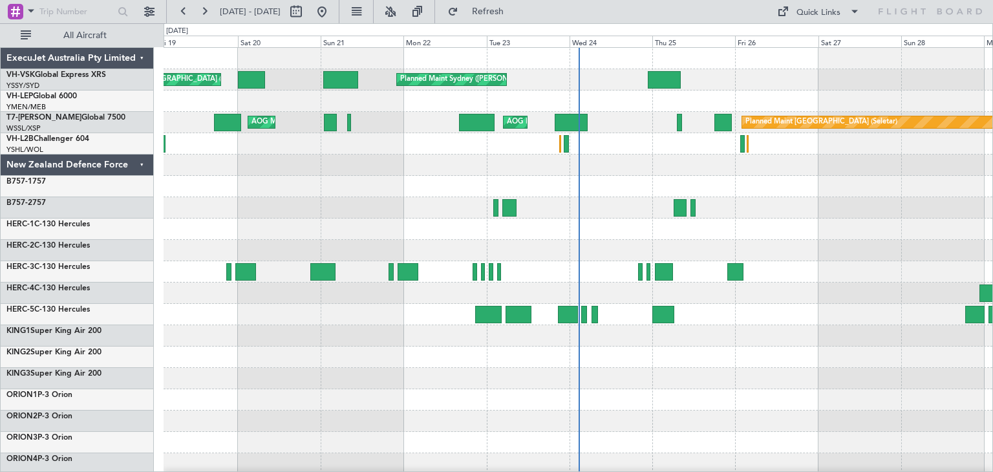
scroll to position [194, 0]
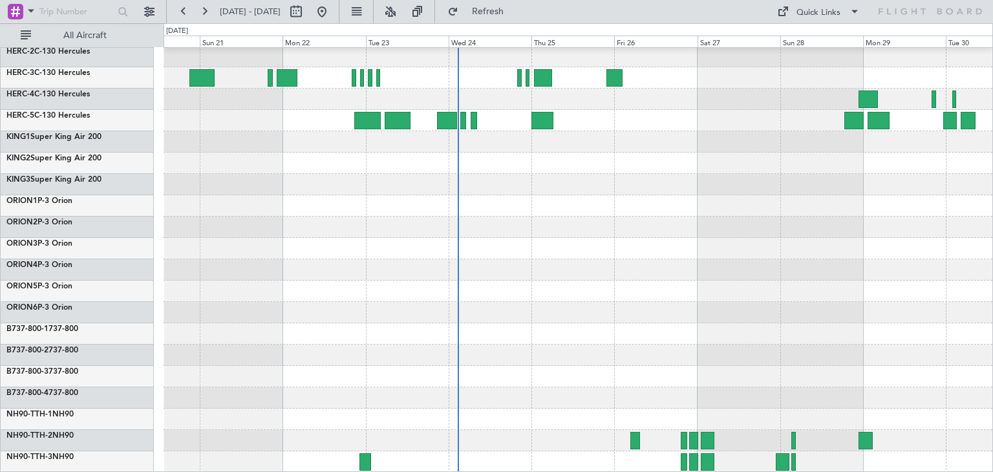
click at [800, 455] on div at bounding box center [578, 461] width 829 height 21
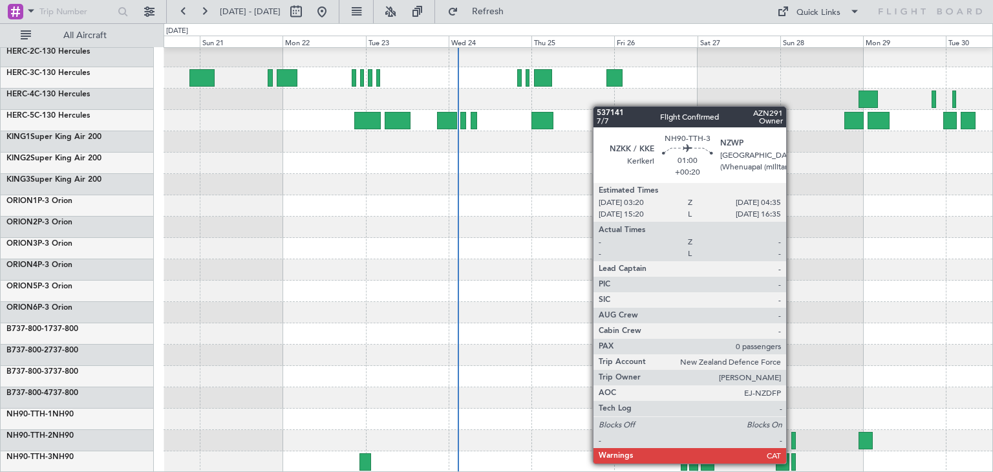
click at [792, 464] on div at bounding box center [793, 461] width 5 height 17
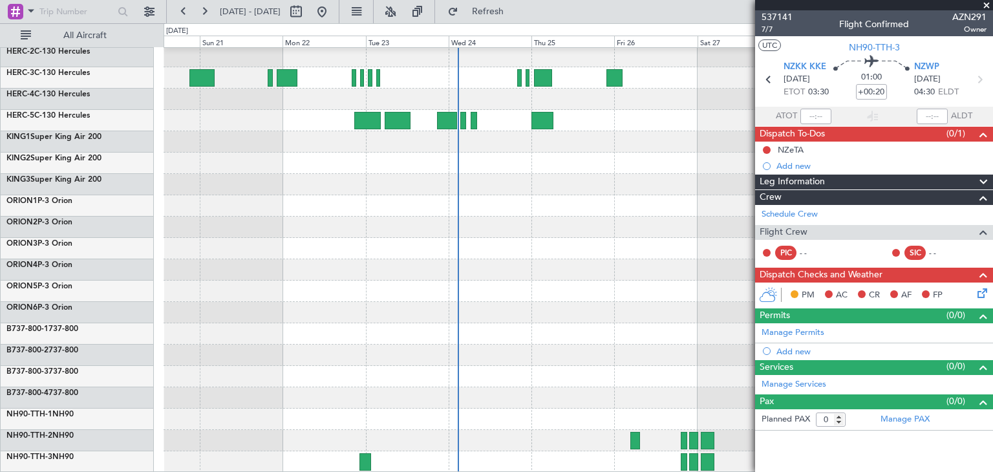
click at [989, 8] on span at bounding box center [986, 6] width 13 height 12
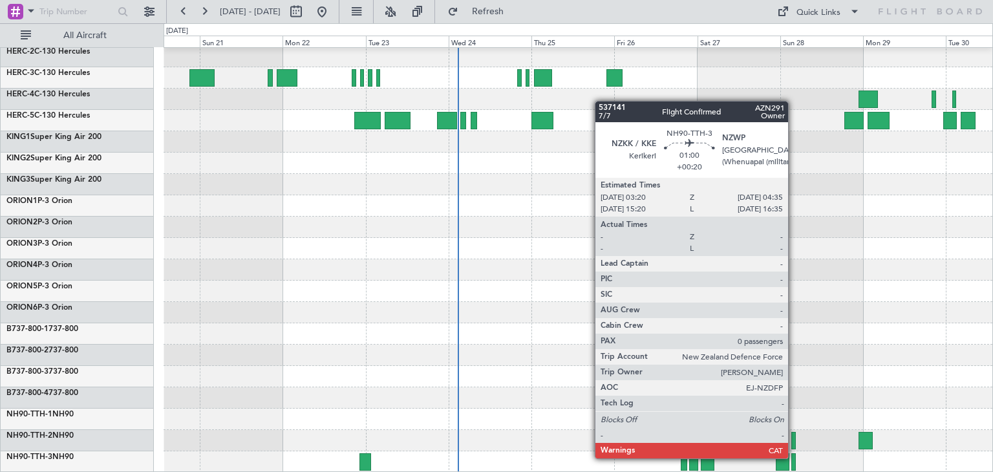
click at [794, 458] on div at bounding box center [793, 461] width 5 height 17
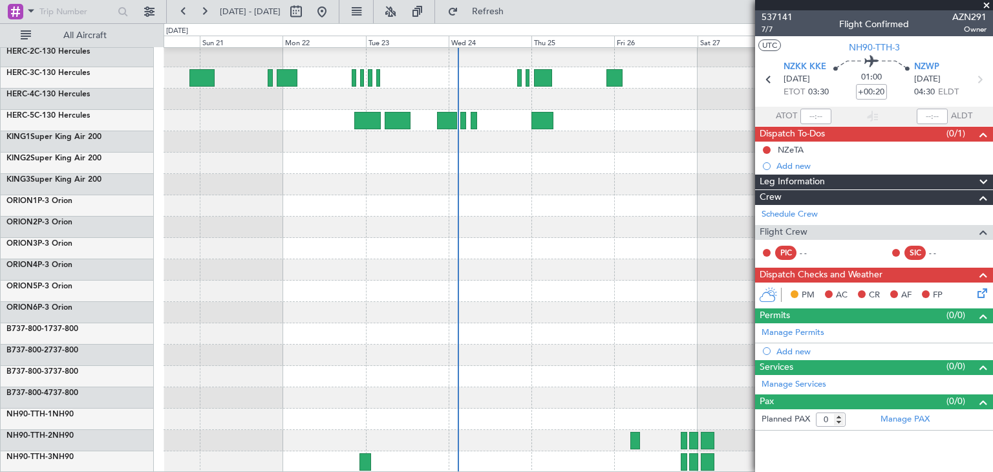
click at [989, 3] on span at bounding box center [986, 6] width 13 height 12
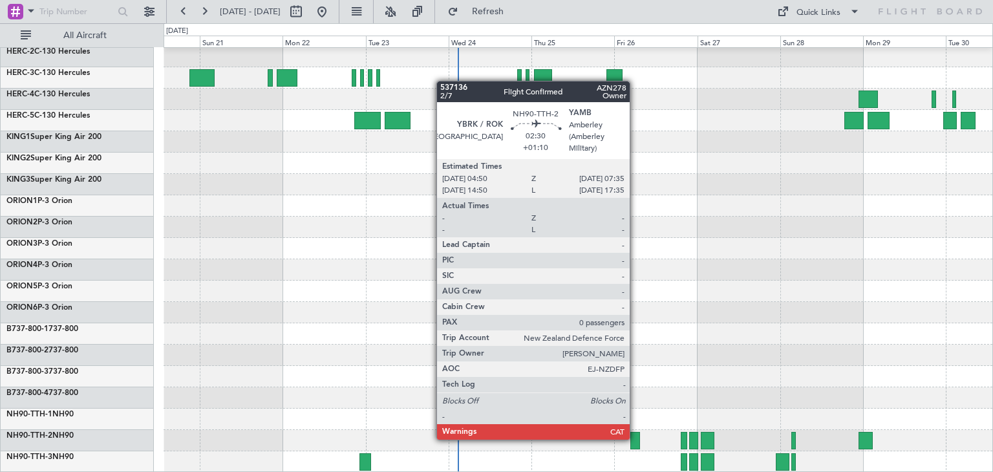
click at [636, 438] on div at bounding box center [635, 440] width 10 height 17
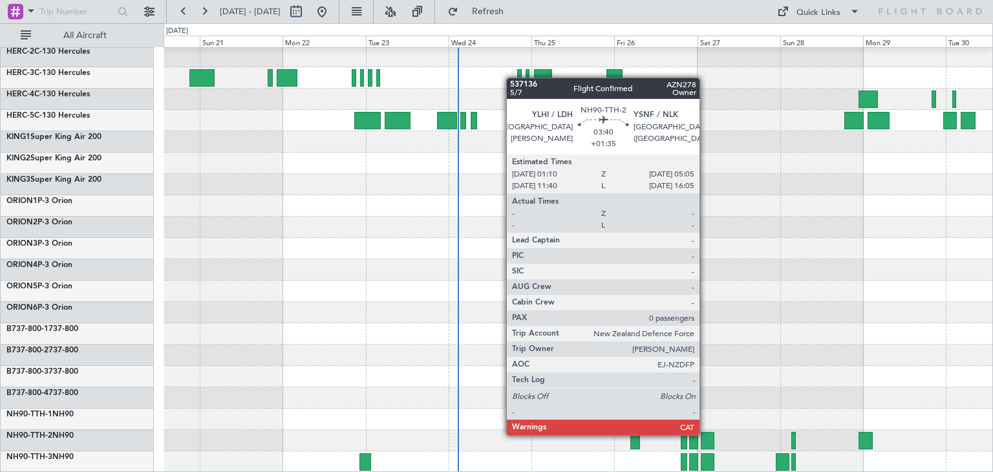
click at [705, 434] on div at bounding box center [708, 440] width 14 height 17
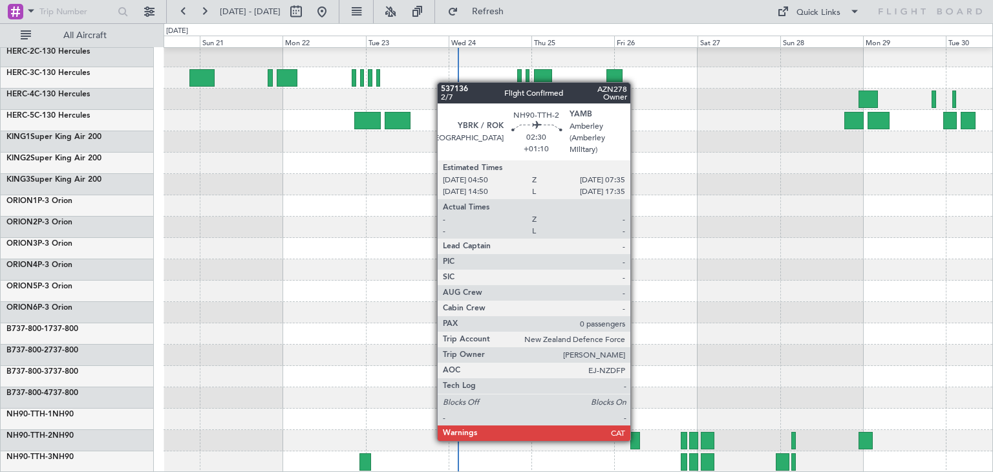
click at [636, 440] on div at bounding box center [635, 440] width 10 height 17
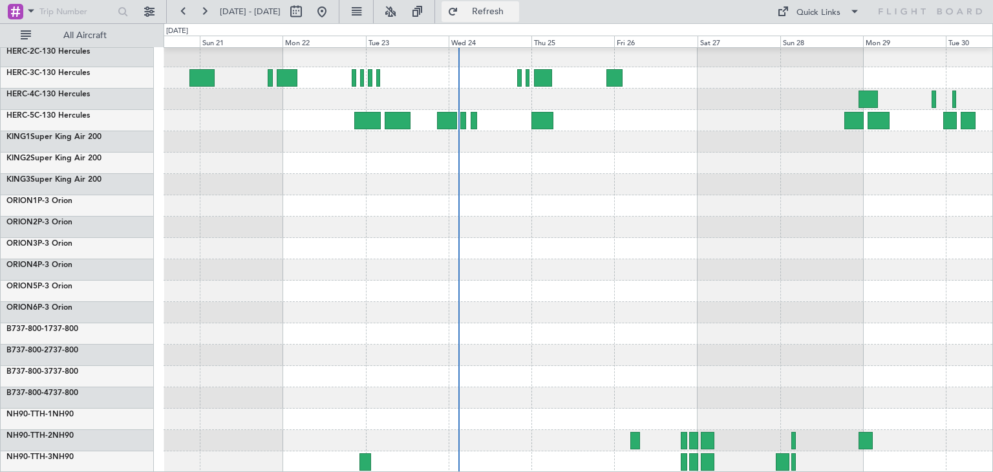
drag, startPoint x: 522, startPoint y: 6, endPoint x: 534, endPoint y: 16, distance: 15.2
click at [515, 7] on span "Refresh" at bounding box center [488, 11] width 54 height 9
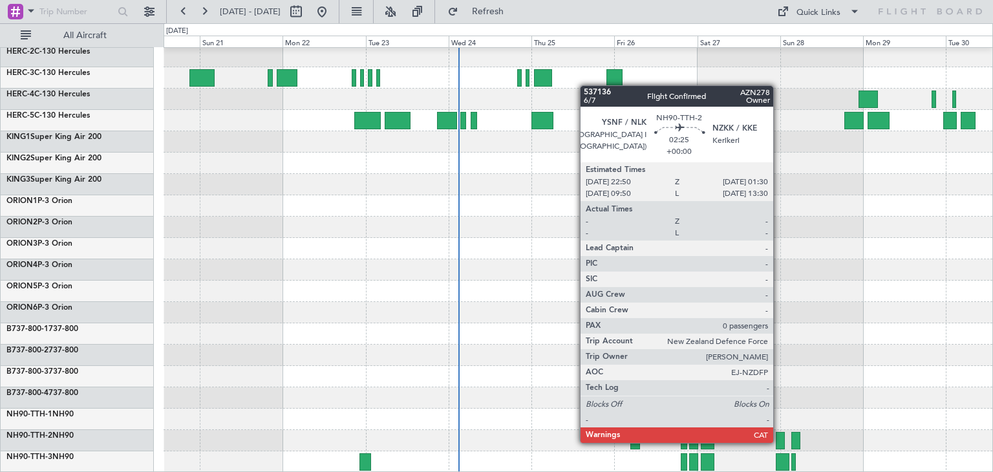
click at [779, 442] on div at bounding box center [781, 440] width 10 height 17
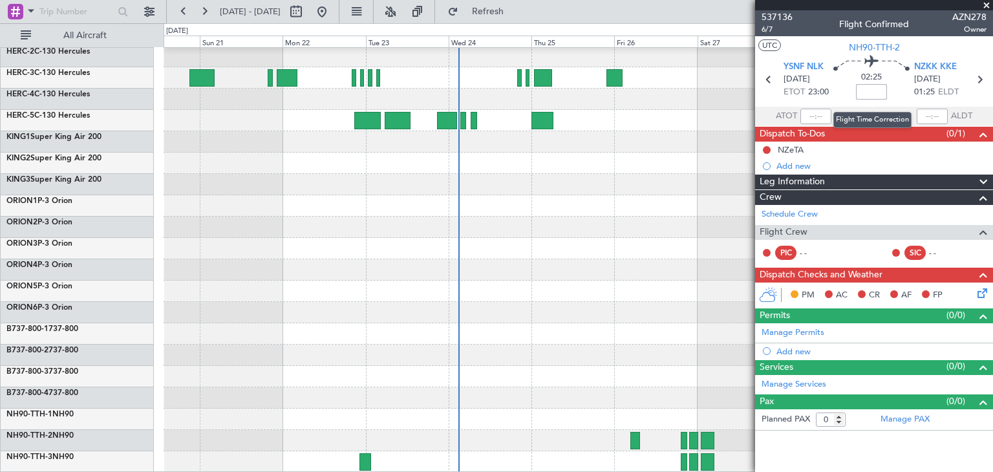
click at [866, 92] on input at bounding box center [871, 92] width 31 height 16
type input "+00:00"
drag, startPoint x: 861, startPoint y: 92, endPoint x: 886, endPoint y: 91, distance: 24.6
click at [886, 91] on input "+00:00" at bounding box center [871, 92] width 31 height 16
type input "+01:20"
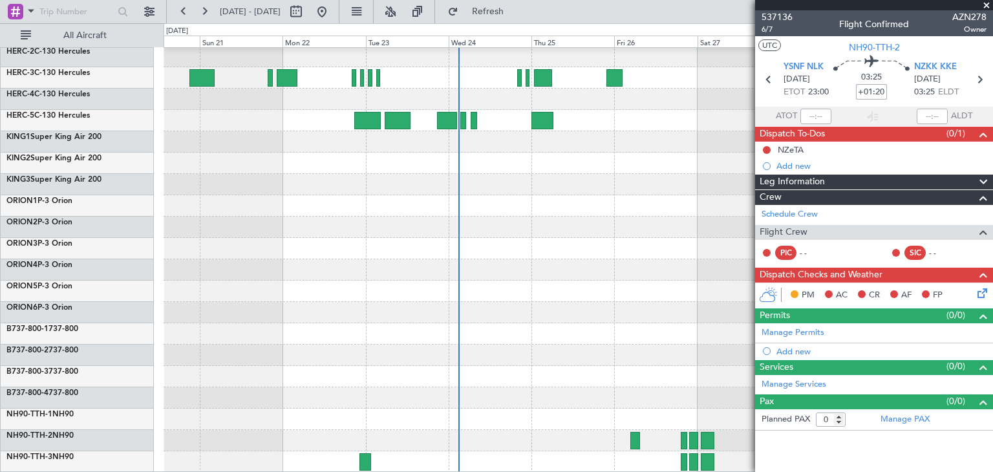
drag, startPoint x: 861, startPoint y: 91, endPoint x: 892, endPoint y: 91, distance: 30.4
click at [892, 91] on div "03:25 +01:20" at bounding box center [871, 80] width 85 height 48
type input "+00:00"
type input "+01:40"
drag, startPoint x: 859, startPoint y: 93, endPoint x: 896, endPoint y: 89, distance: 36.5
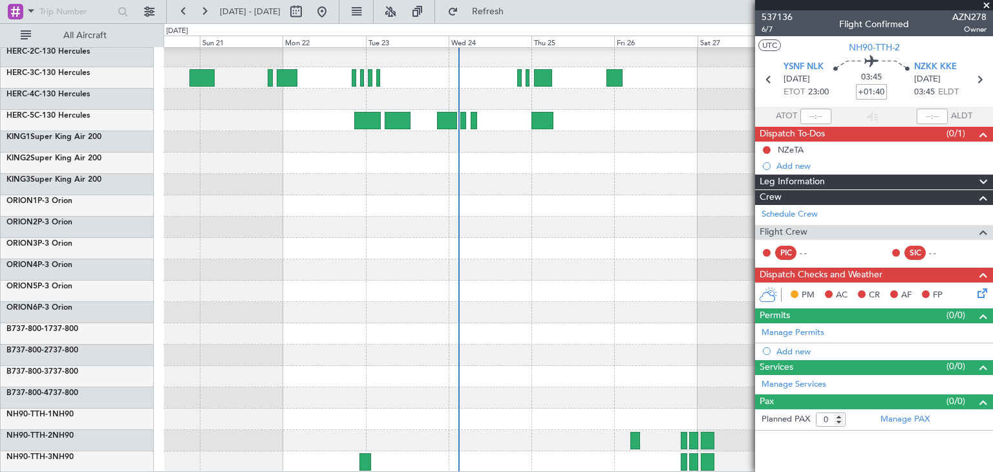
click at [896, 89] on div "03:45 +01:40" at bounding box center [871, 80] width 85 height 48
type input "+00:00"
click at [989, 5] on span at bounding box center [986, 6] width 13 height 12
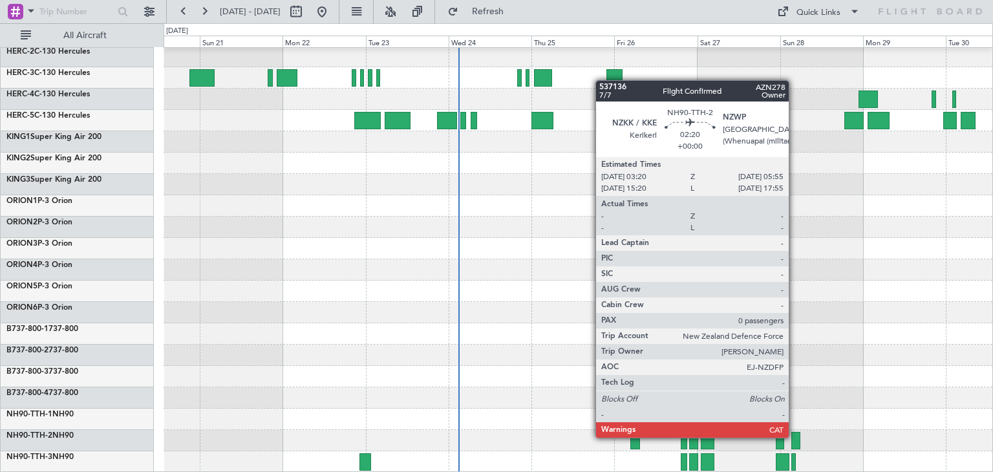
click at [795, 438] on div at bounding box center [795, 440] width 9 height 17
click at [797, 438] on div at bounding box center [795, 440] width 9 height 17
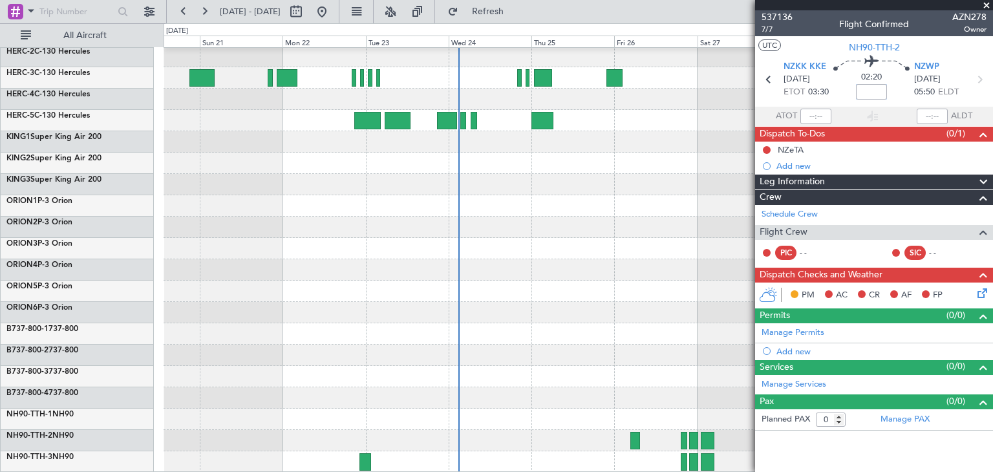
click at [867, 90] on input at bounding box center [871, 92] width 31 height 16
type input "+00:00"
drag, startPoint x: 859, startPoint y: 94, endPoint x: 891, endPoint y: 91, distance: 32.4
click at [891, 91] on div "02:20 +00:00" at bounding box center [871, 80] width 85 height 48
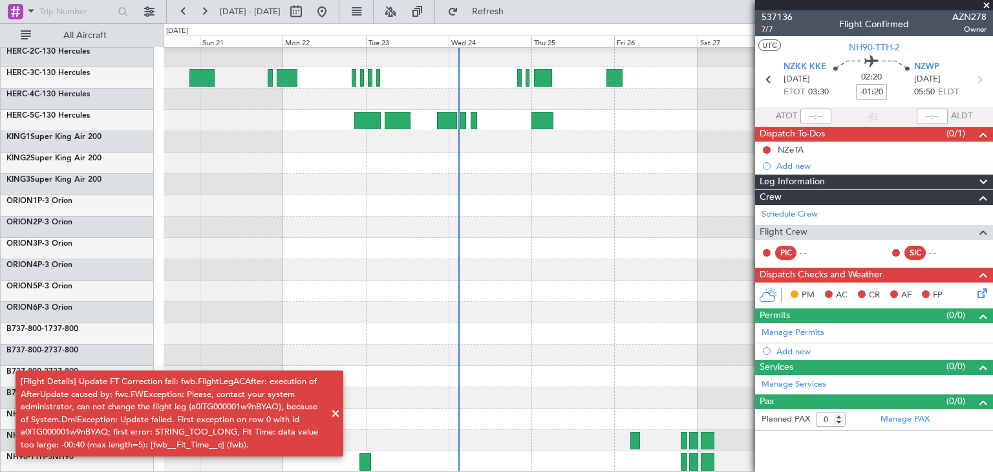
type input "-01:20"
click at [336, 417] on span at bounding box center [336, 414] width 16 height 16
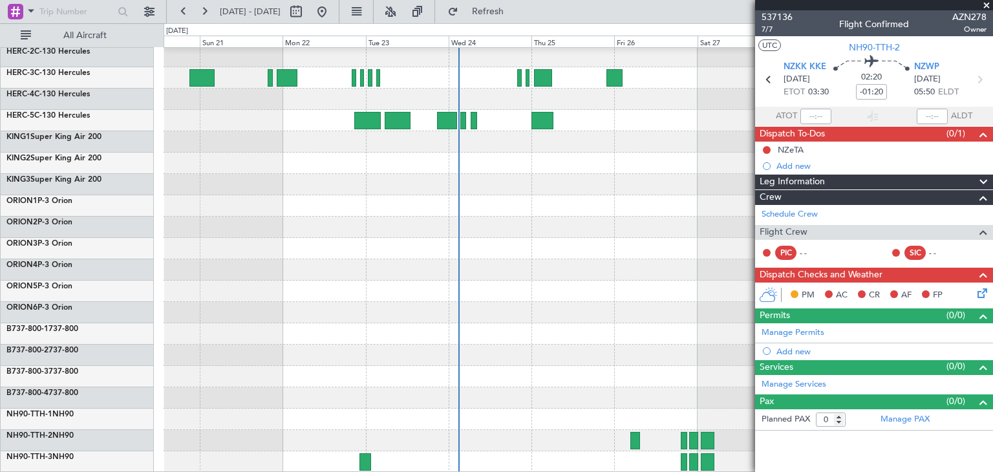
click at [985, 3] on span at bounding box center [986, 6] width 13 height 12
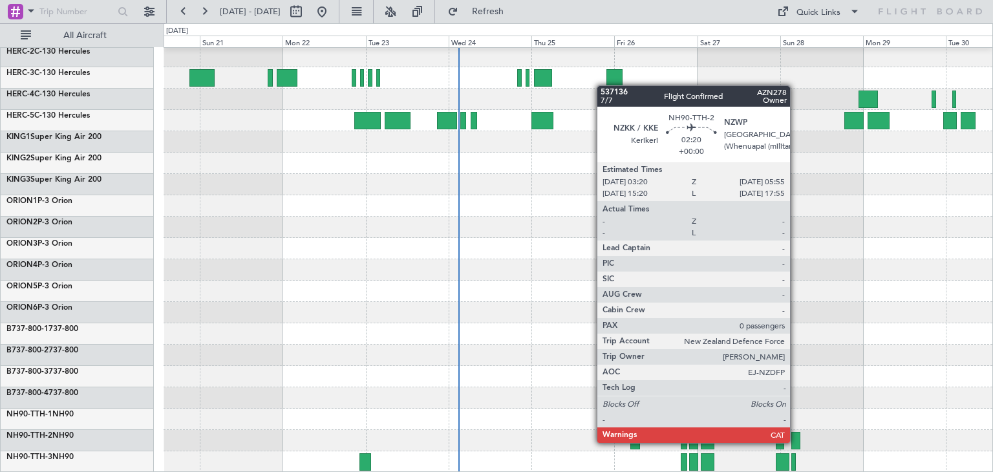
click at [796, 443] on div at bounding box center [795, 440] width 9 height 17
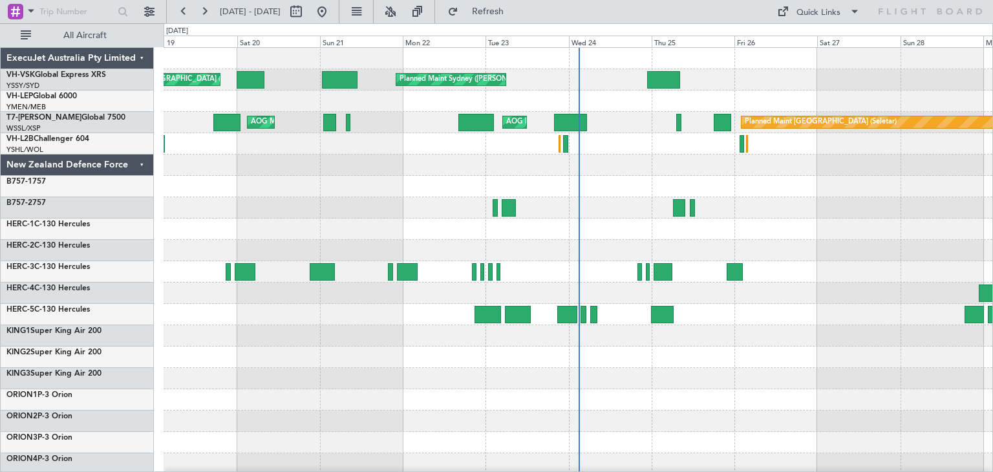
click at [140, 58] on div "ExecuJet Australia Pty Limited" at bounding box center [77, 58] width 153 height 21
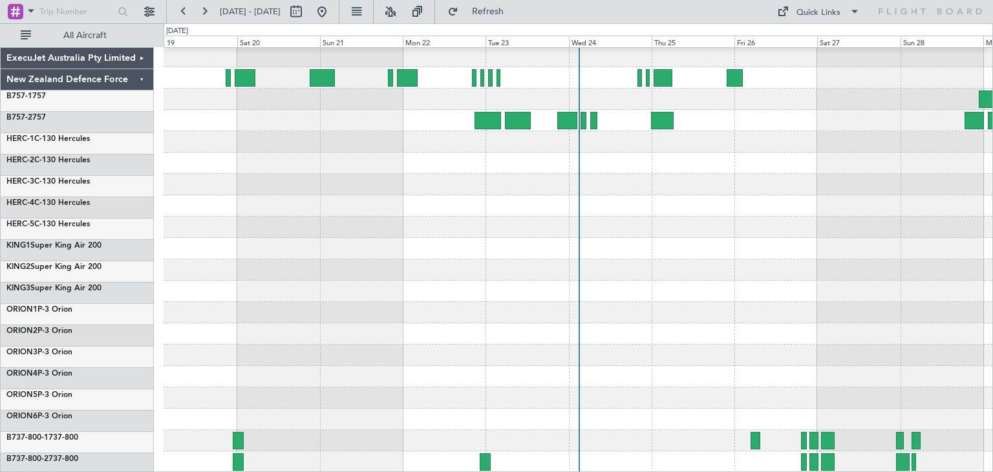
scroll to position [109, 0]
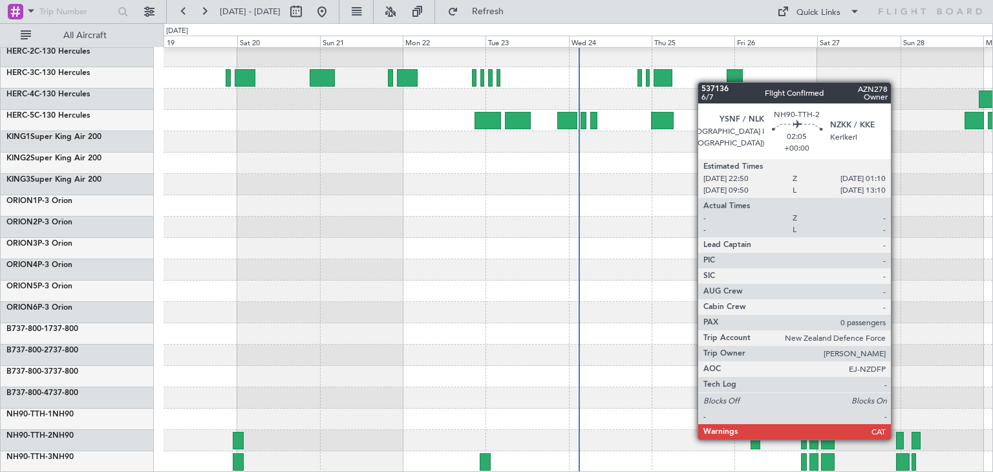
click at [897, 438] on div at bounding box center [900, 440] width 8 height 17
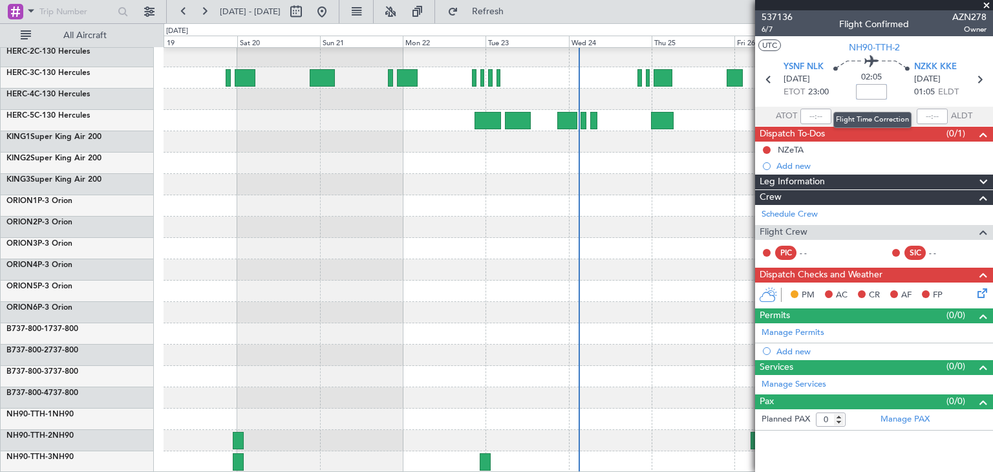
click at [871, 89] on input at bounding box center [871, 92] width 31 height 16
type input "+01:40"
drag, startPoint x: 859, startPoint y: 92, endPoint x: 883, endPoint y: 92, distance: 23.9
click at [883, 92] on input "+01:40" at bounding box center [871, 92] width 31 height 16
type input "+00:00"
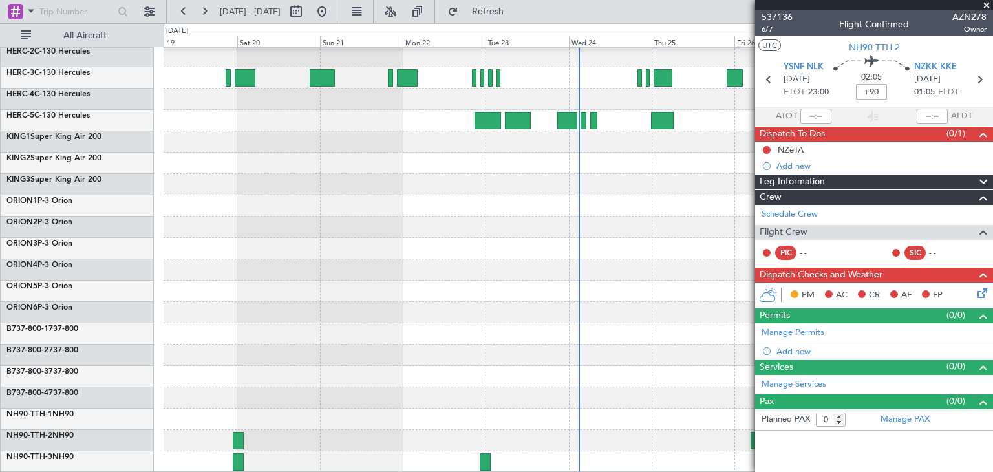
type input "+01:30"
drag, startPoint x: 857, startPoint y: 90, endPoint x: 885, endPoint y: 90, distance: 27.2
click at [885, 90] on input "+01:30" at bounding box center [871, 92] width 31 height 16
type input "+00:40"
drag, startPoint x: 858, startPoint y: 89, endPoint x: 892, endPoint y: 87, distance: 33.7
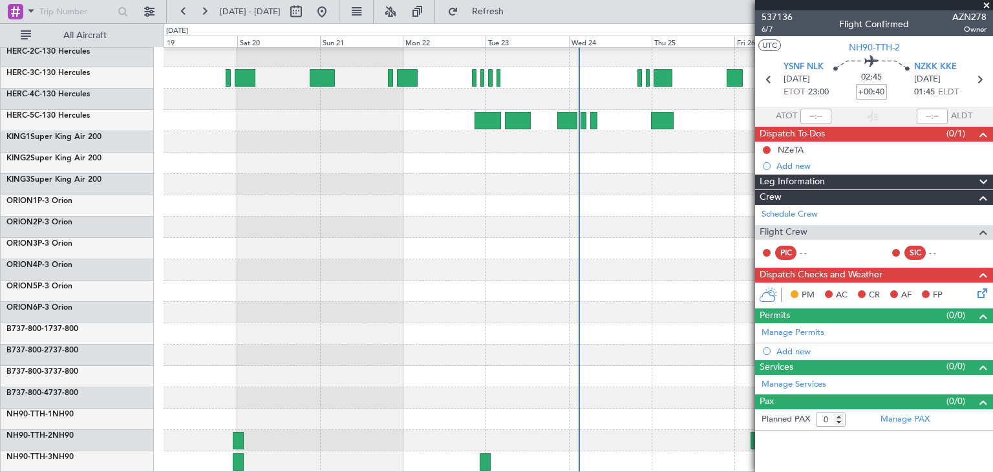
click at [892, 87] on div "02:45 +00:40" at bounding box center [871, 80] width 85 height 48
drag, startPoint x: 861, startPoint y: 93, endPoint x: 892, endPoint y: 93, distance: 31.0
click at [892, 93] on div "02:55 +00:50" at bounding box center [871, 80] width 85 height 48
type input "+00:00"
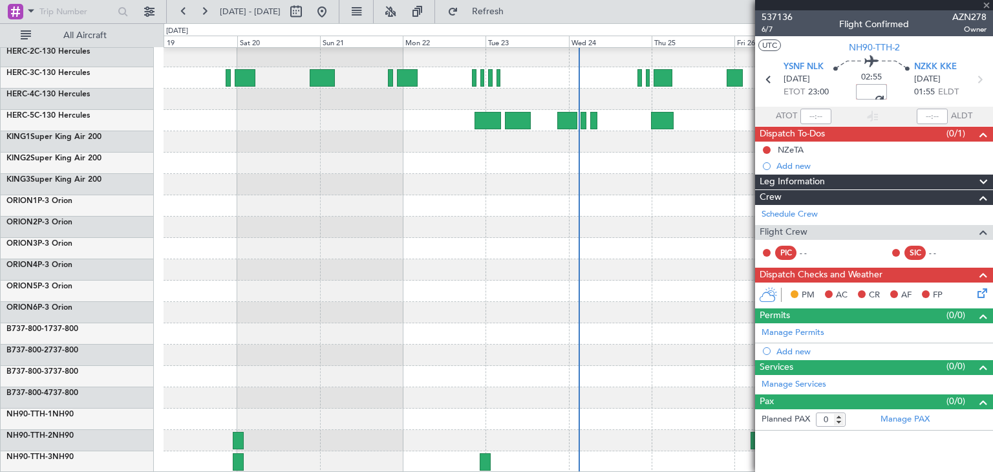
scroll to position [0, 0]
type input "+00:50"
drag, startPoint x: 860, startPoint y: 94, endPoint x: 885, endPoint y: 89, distance: 25.1
click at [885, 89] on input "+00:50" at bounding box center [871, 92] width 31 height 16
type input "+00:05"
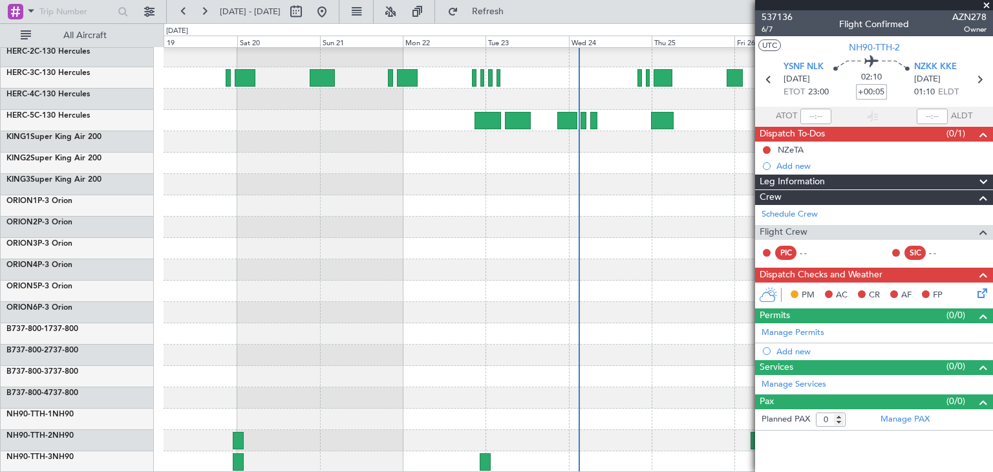
drag, startPoint x: 857, startPoint y: 92, endPoint x: 894, endPoint y: 93, distance: 36.2
click at [894, 93] on div "02:10 +00:05" at bounding box center [871, 80] width 85 height 48
type input "+00:00"
type input "+01:40"
drag, startPoint x: 861, startPoint y: 91, endPoint x: 889, endPoint y: 91, distance: 28.5
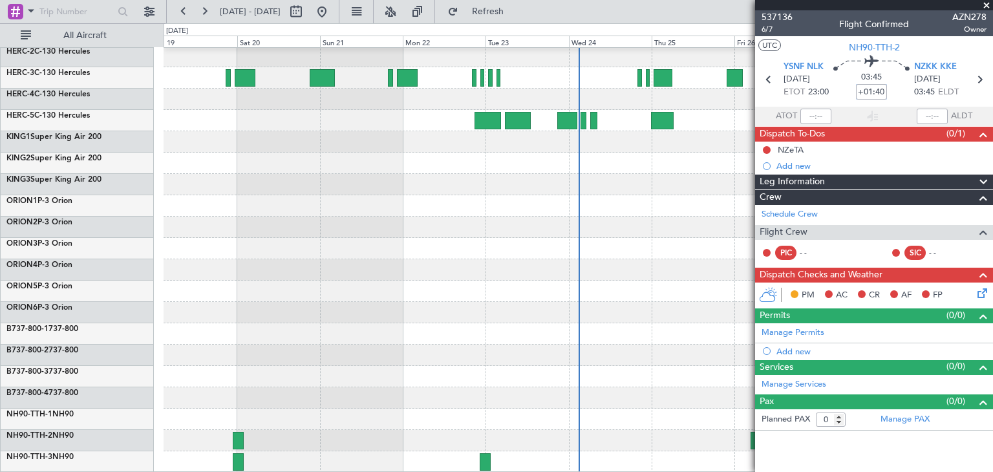
click at [889, 91] on div "03:45 +01:40" at bounding box center [871, 80] width 85 height 48
type input "-01:00"
drag, startPoint x: 860, startPoint y: 93, endPoint x: 892, endPoint y: 91, distance: 32.4
click at [892, 91] on div "01:05 -01:00" at bounding box center [871, 80] width 85 height 48
type input "+01:40"
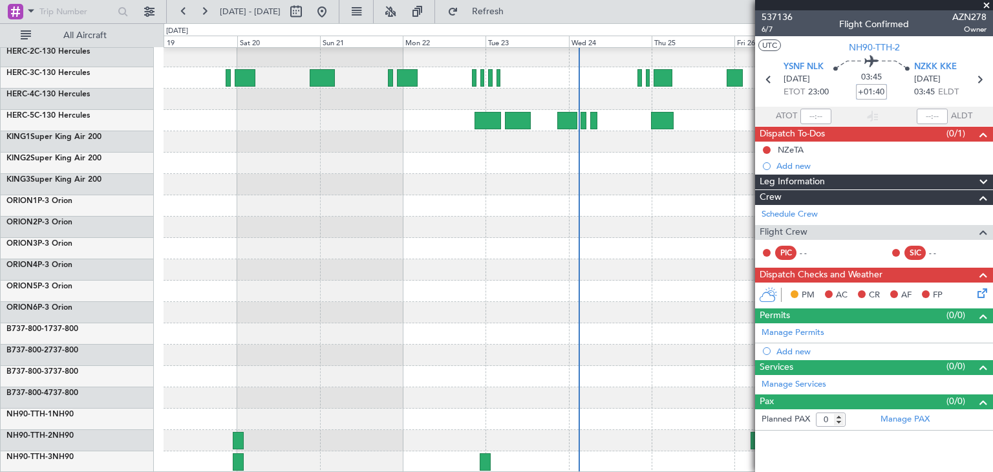
drag, startPoint x: 860, startPoint y: 92, endPoint x: 890, endPoint y: 91, distance: 29.8
click at [890, 91] on div "03:45 +01:40" at bounding box center [871, 80] width 85 height 48
type input "-00:20"
drag, startPoint x: 860, startPoint y: 91, endPoint x: 888, endPoint y: 90, distance: 27.8
click at [888, 90] on div "01:45 -00:20" at bounding box center [871, 80] width 85 height 48
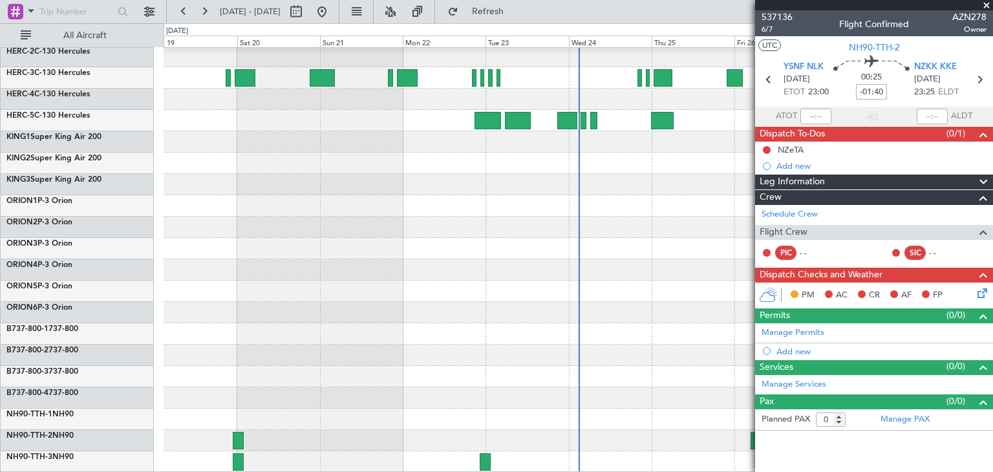
drag, startPoint x: 861, startPoint y: 94, endPoint x: 898, endPoint y: 88, distance: 36.7
click at [898, 88] on div "00:25 -01:40" at bounding box center [871, 80] width 85 height 48
type input "-"
type input "+00:00"
click at [984, 3] on span at bounding box center [986, 6] width 13 height 12
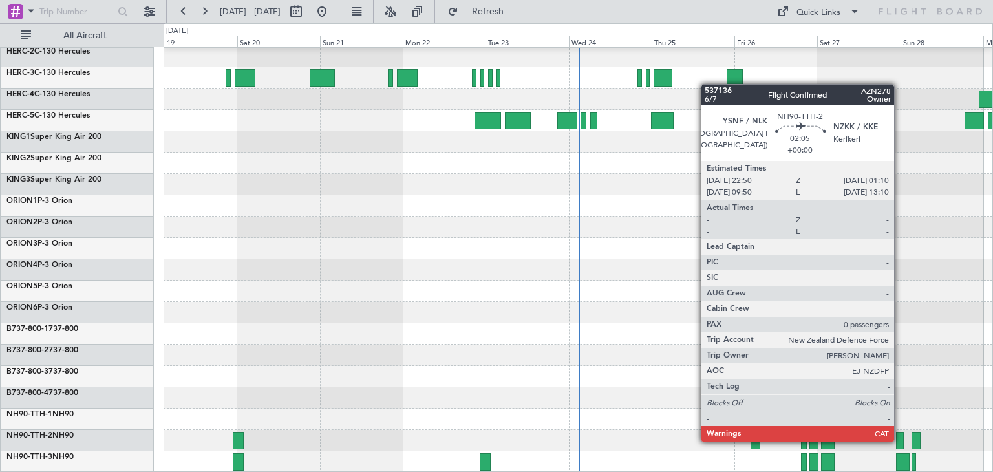
click at [900, 440] on div at bounding box center [900, 440] width 8 height 17
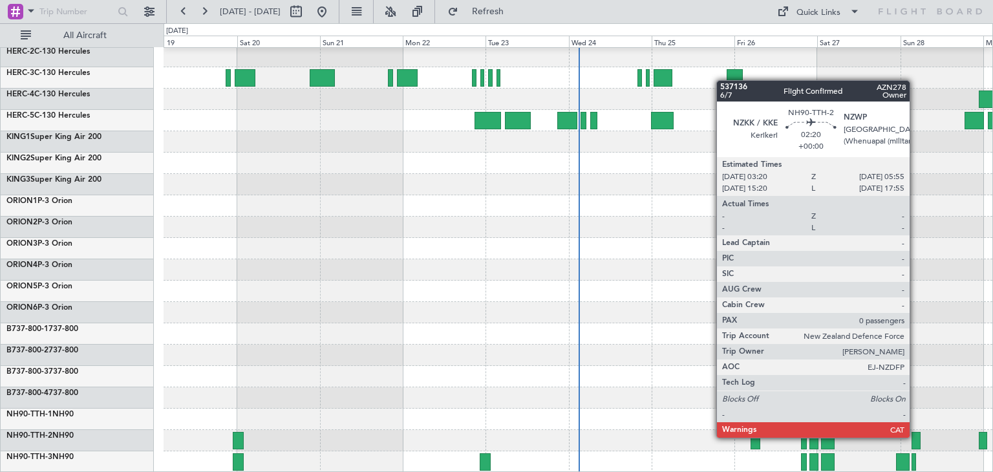
click at [916, 438] on div at bounding box center [916, 440] width 9 height 17
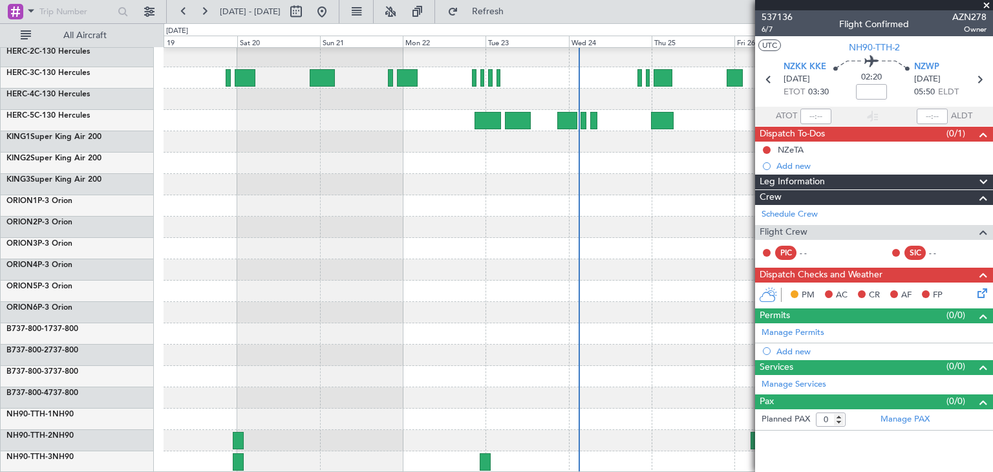
click at [985, 5] on span at bounding box center [986, 6] width 13 height 12
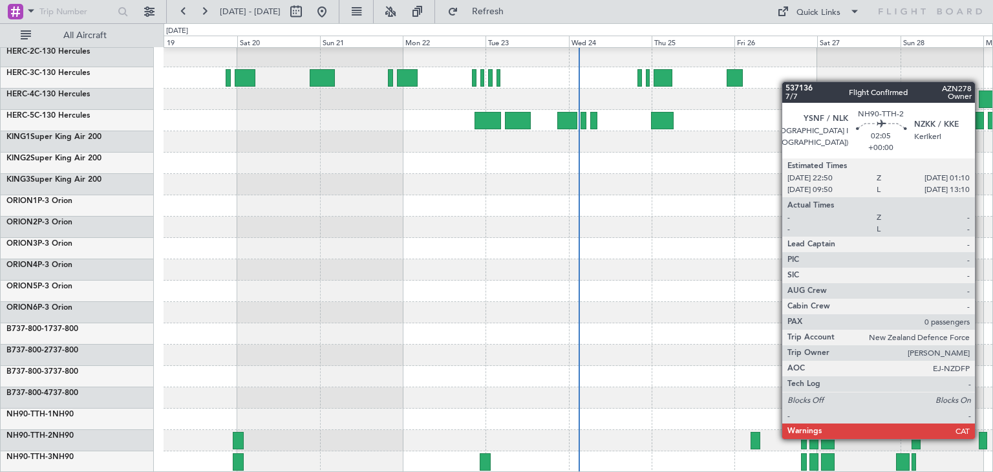
click at [981, 438] on div at bounding box center [983, 440] width 8 height 17
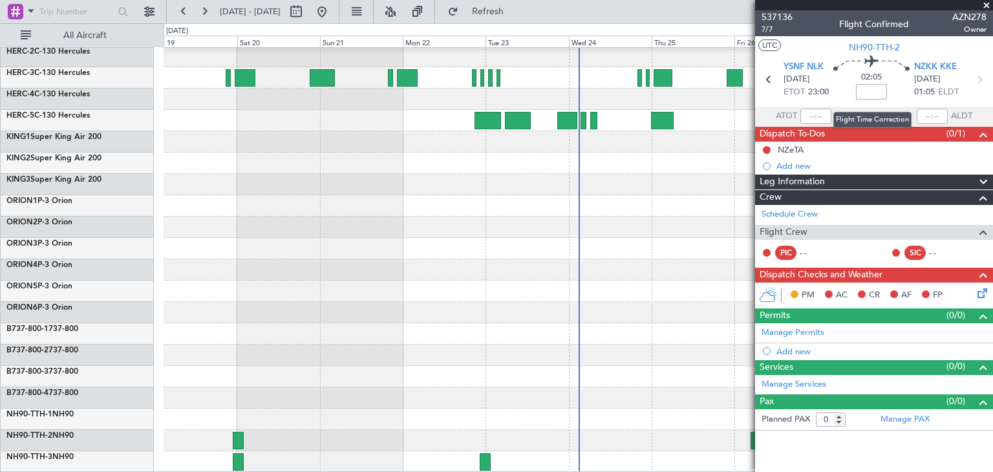
click at [872, 91] on input at bounding box center [871, 92] width 31 height 16
type input "+01:40"
click at [991, 3] on span at bounding box center [986, 6] width 13 height 12
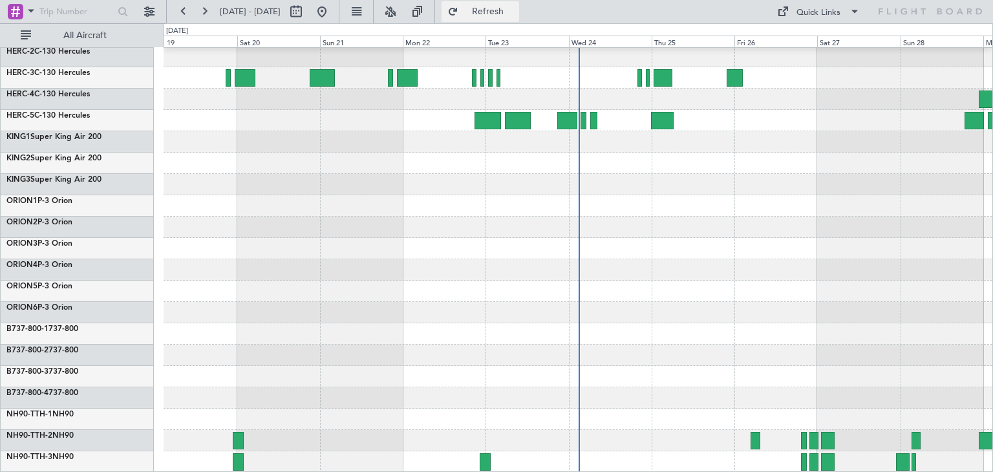
click at [515, 12] on span "Refresh" at bounding box center [488, 11] width 54 height 9
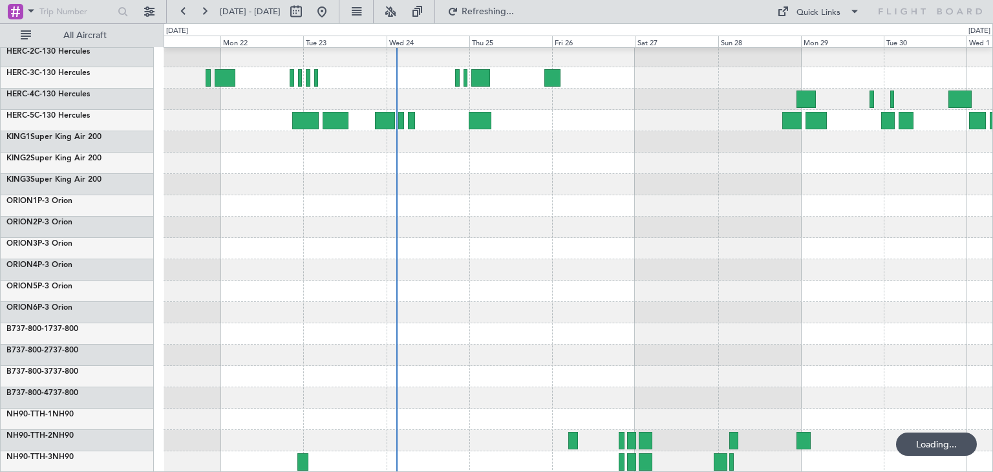
scroll to position [109, 0]
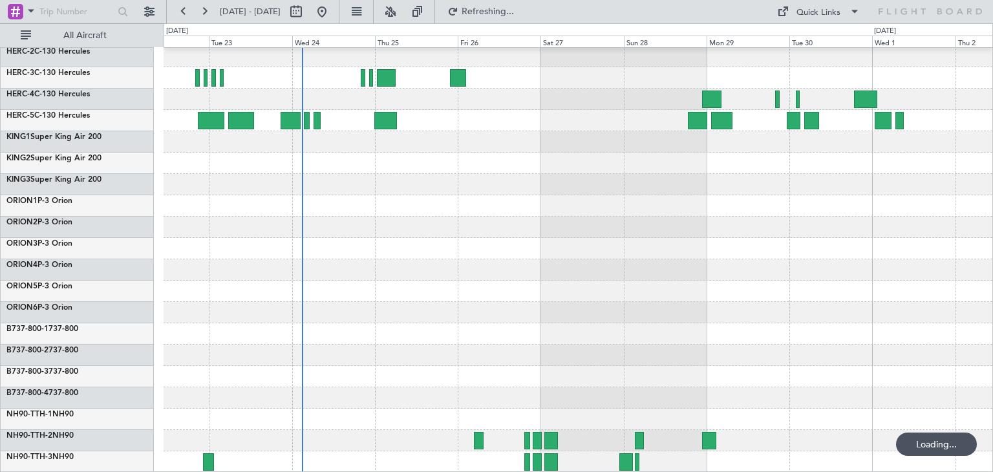
click at [488, 226] on div at bounding box center [578, 205] width 829 height 533
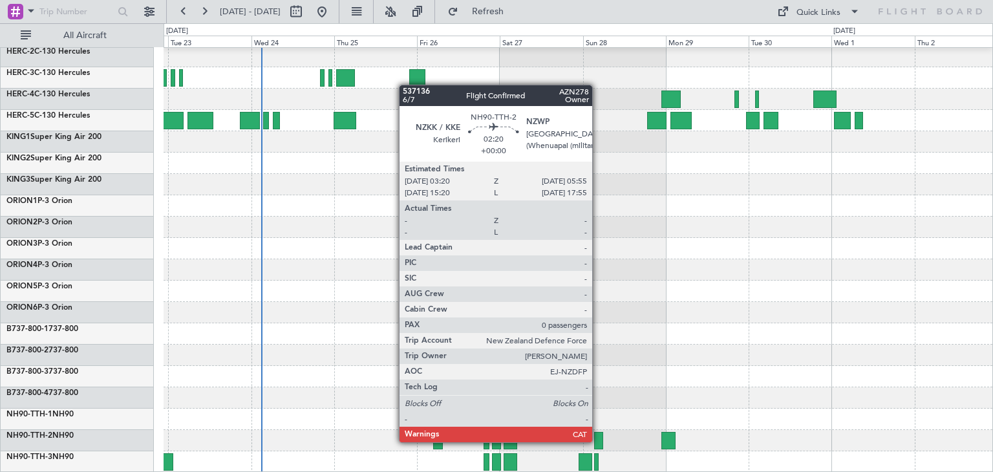
click at [598, 442] on div at bounding box center [598, 440] width 9 height 17
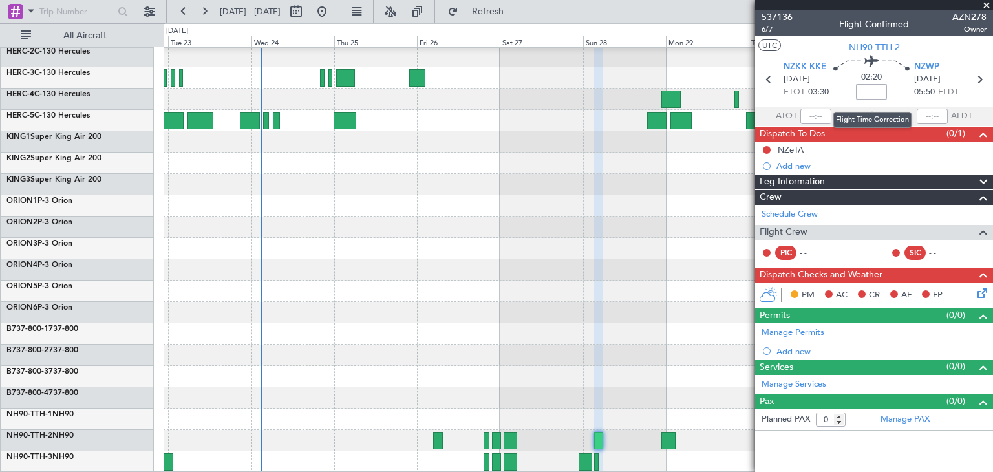
click at [874, 91] on input at bounding box center [871, 92] width 31 height 16
type input "+00:00"
drag, startPoint x: 859, startPoint y: 94, endPoint x: 890, endPoint y: 89, distance: 32.1
click at [890, 89] on div "02:20 +00:00" at bounding box center [871, 80] width 85 height 48
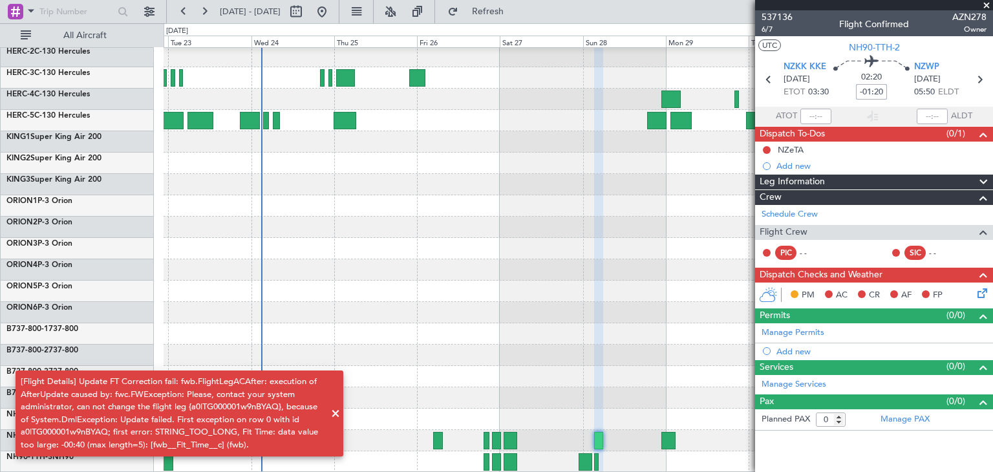
type input "-01:20"
click at [985, 4] on span at bounding box center [986, 6] width 13 height 12
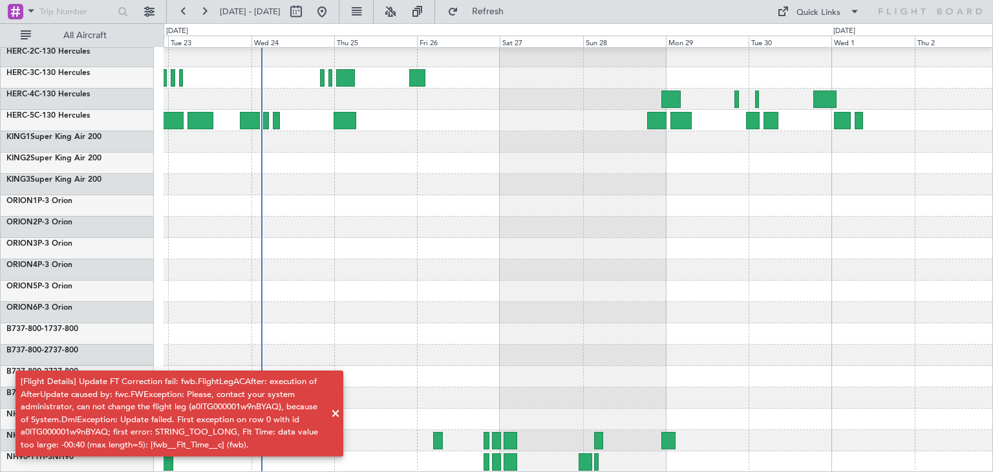
click at [336, 412] on span at bounding box center [336, 414] width 16 height 16
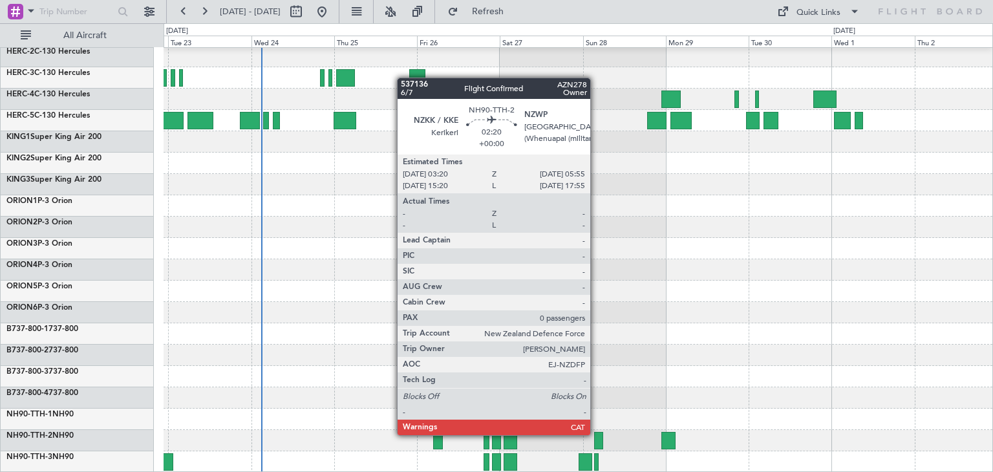
click at [596, 435] on div at bounding box center [598, 440] width 9 height 17
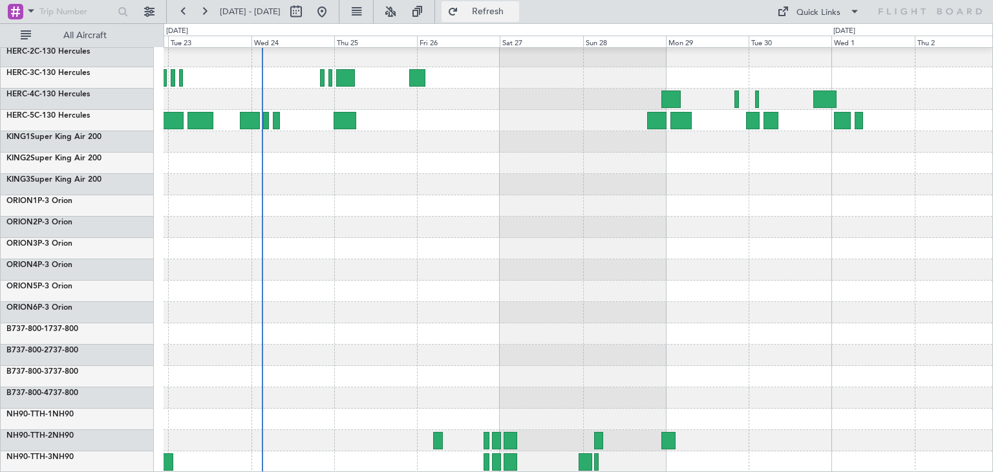
click at [515, 13] on span "Refresh" at bounding box center [488, 11] width 54 height 9
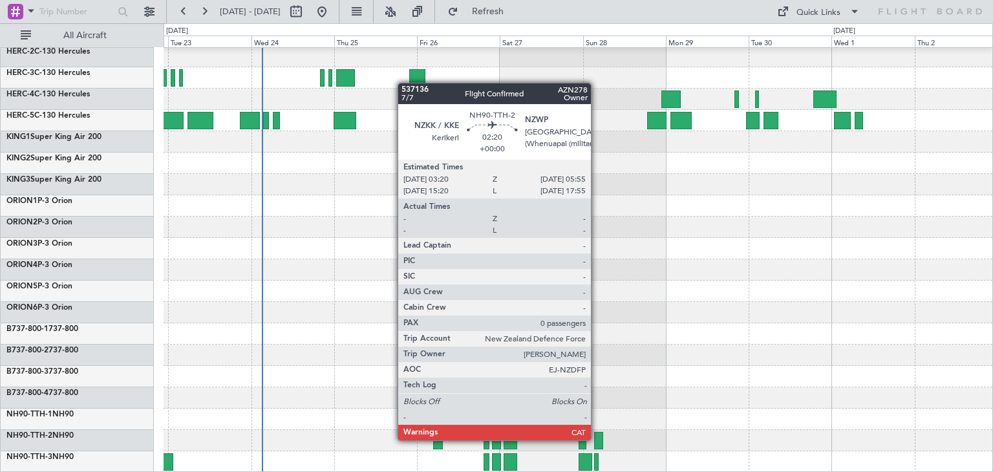
click at [597, 440] on div at bounding box center [598, 440] width 9 height 17
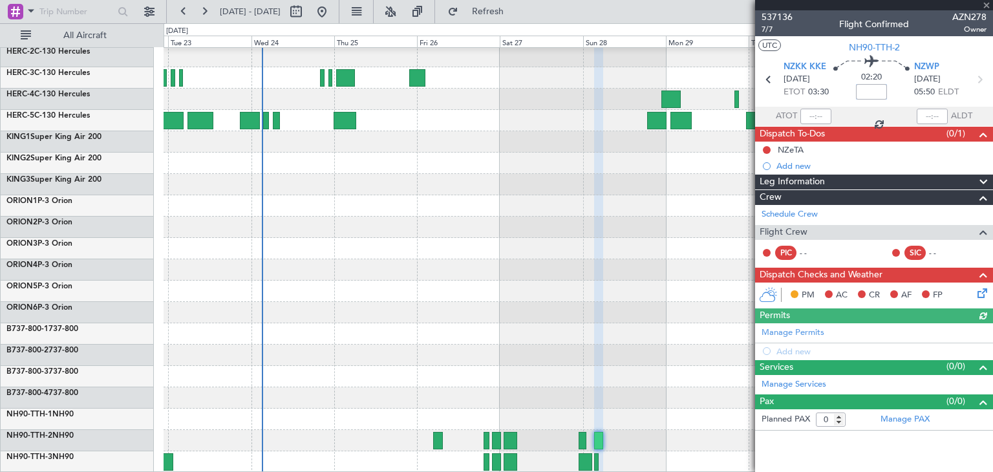
click at [865, 86] on input at bounding box center [871, 92] width 31 height 16
type input "+00:00"
click at [898, 85] on mat-tooltip-component "Flight Time" at bounding box center [872, 101] width 59 height 34
click at [843, 94] on mat-tooltip-component "Flight Time" at bounding box center [872, 101] width 59 height 34
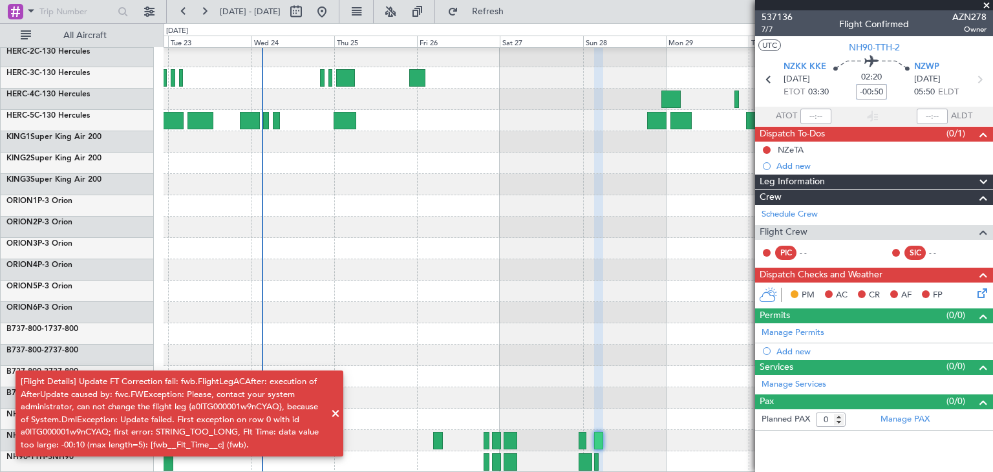
type input "-00:50"
click at [334, 412] on span at bounding box center [336, 414] width 16 height 16
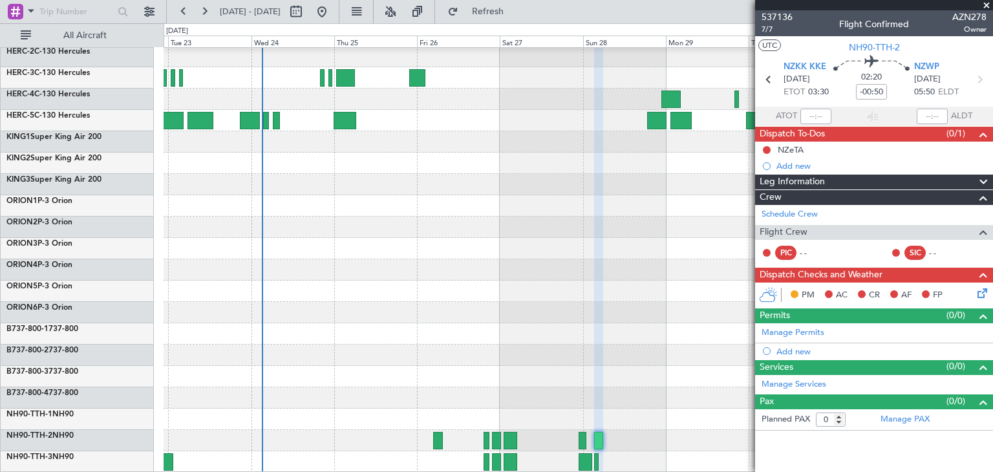
click at [988, 3] on span at bounding box center [986, 6] width 13 height 12
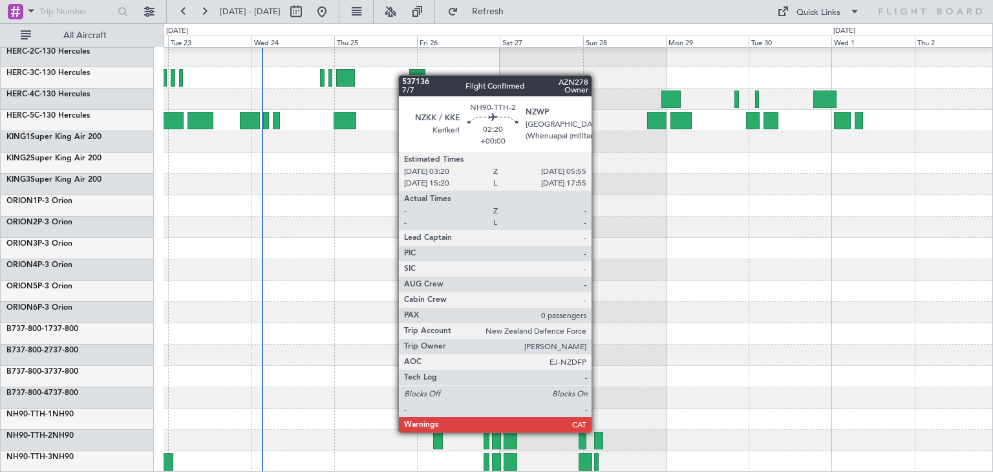
click at [598, 433] on div at bounding box center [598, 440] width 9 height 17
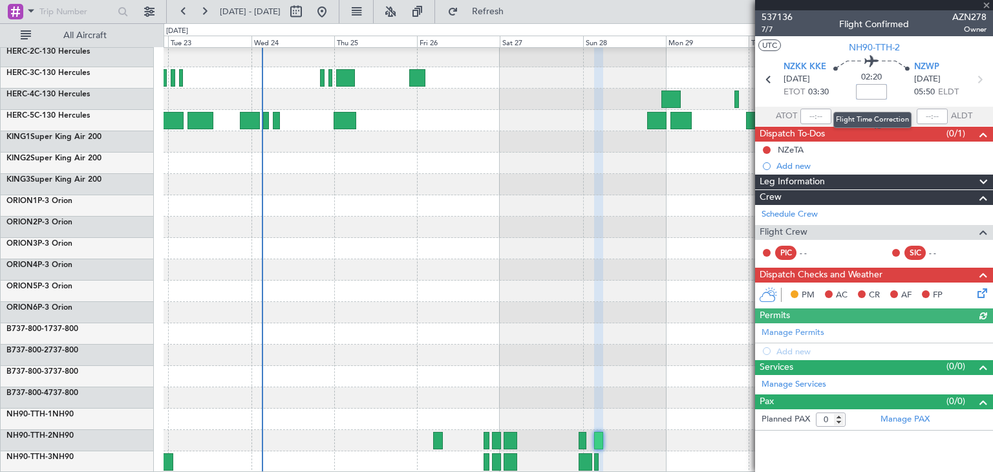
click at [869, 91] on input at bounding box center [871, 92] width 31 height 16
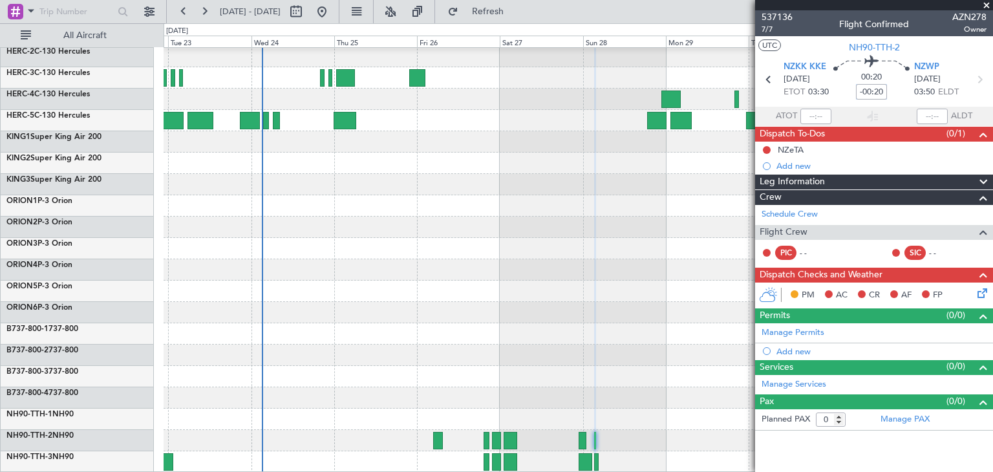
type input "-00:20"
drag, startPoint x: 987, startPoint y: 3, endPoint x: 923, endPoint y: 58, distance: 83.5
click at [987, 4] on span at bounding box center [986, 6] width 13 height 12
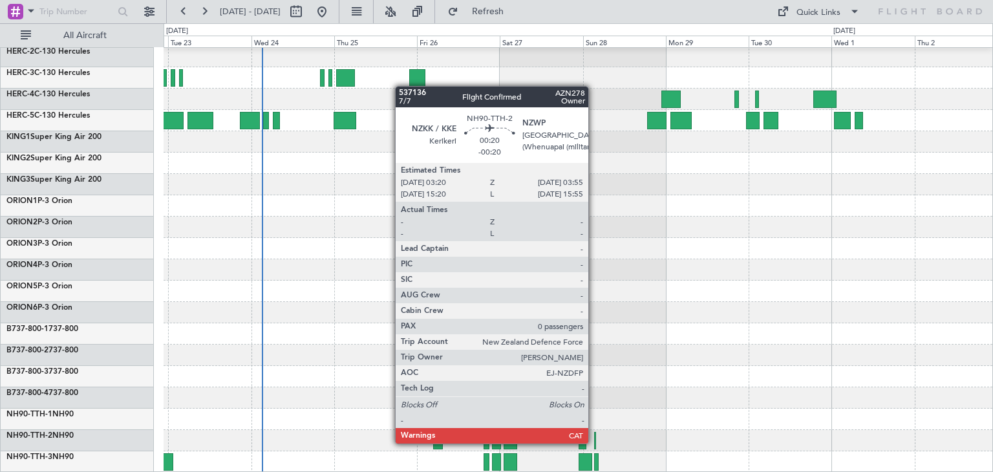
click at [594, 444] on div at bounding box center [595, 440] width 3 height 17
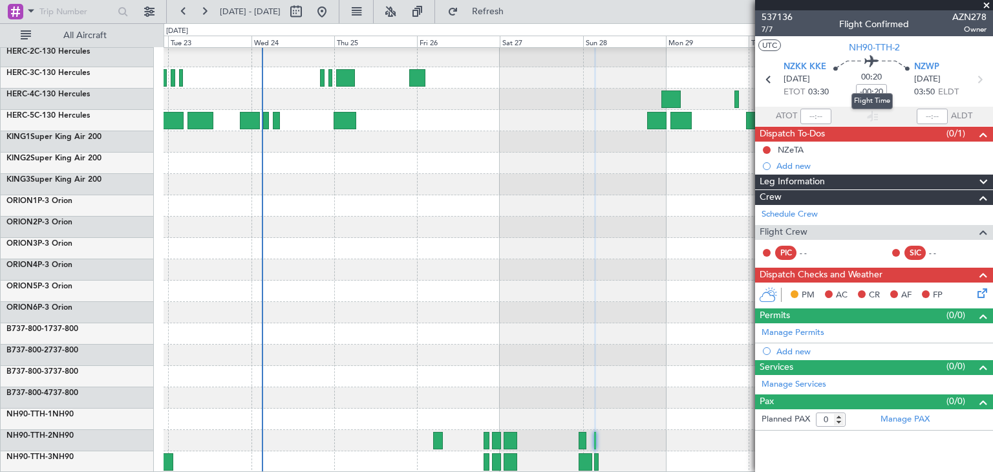
click at [866, 93] on div "Flight Time" at bounding box center [872, 101] width 41 height 16
drag, startPoint x: 910, startPoint y: 86, endPoint x: 903, endPoint y: 86, distance: 7.8
click at [907, 86] on div "00:20 -00:20" at bounding box center [871, 80] width 85 height 48
drag, startPoint x: 861, startPoint y: 89, endPoint x: 898, endPoint y: 96, distance: 37.0
click at [895, 94] on div "01:30 +00:50" at bounding box center [871, 80] width 85 height 48
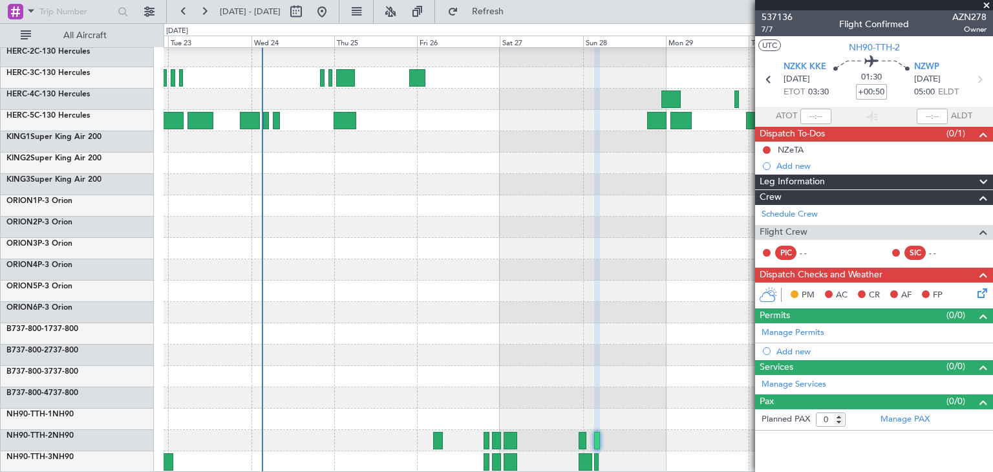
type input "+"
type input "-00:30"
drag, startPoint x: 859, startPoint y: 91, endPoint x: 898, endPoint y: 95, distance: 39.0
click at [898, 95] on div "00:10 -00:30" at bounding box center [871, 80] width 85 height 48
type input "=10"
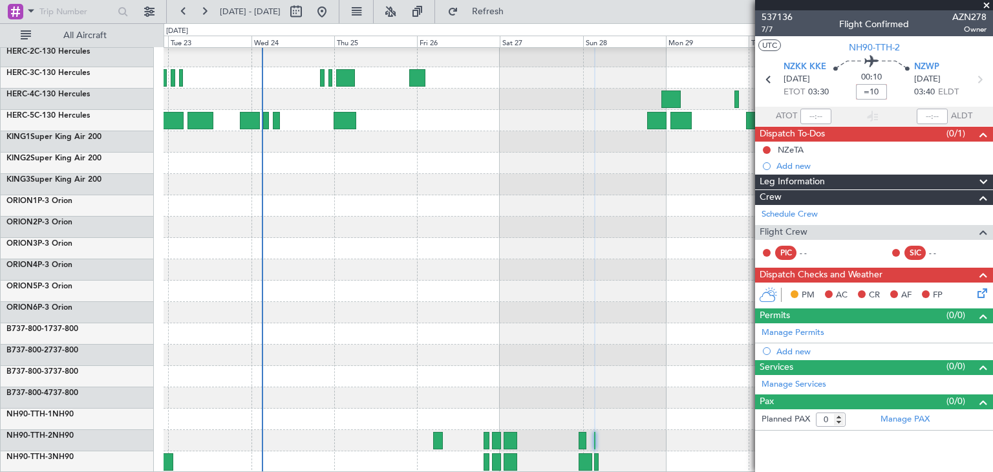
drag, startPoint x: 861, startPoint y: 93, endPoint x: 899, endPoint y: 94, distance: 38.2
click at [899, 94] on div "00:10 =10" at bounding box center [871, 80] width 85 height 48
type input "-00:00"
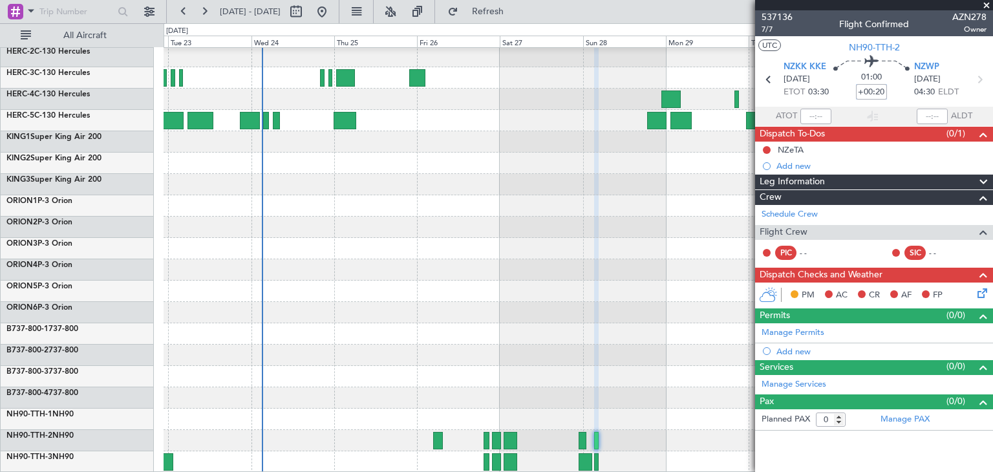
type input "+00:20"
click at [987, 3] on span at bounding box center [986, 6] width 13 height 12
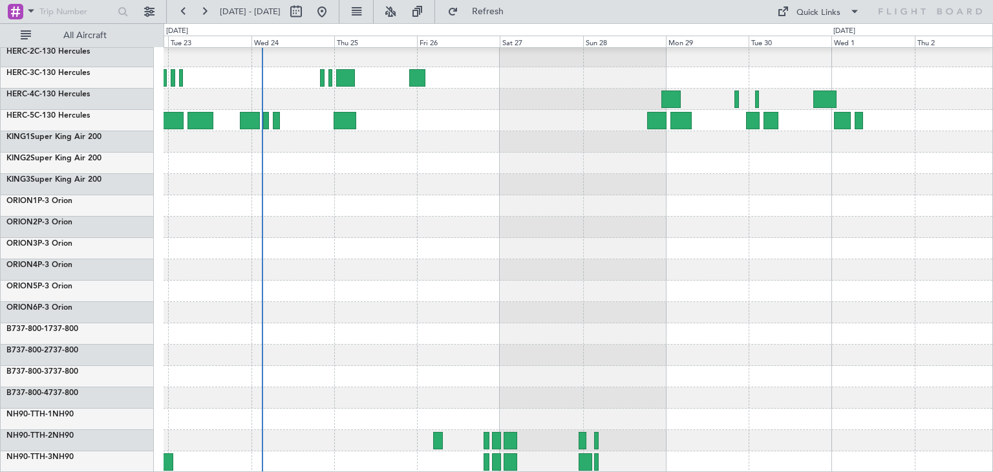
click at [579, 8] on div "22 Sep 2025 - 02 Oct 2025 Refresh Quick Links All Aircraft" at bounding box center [496, 11] width 993 height 23
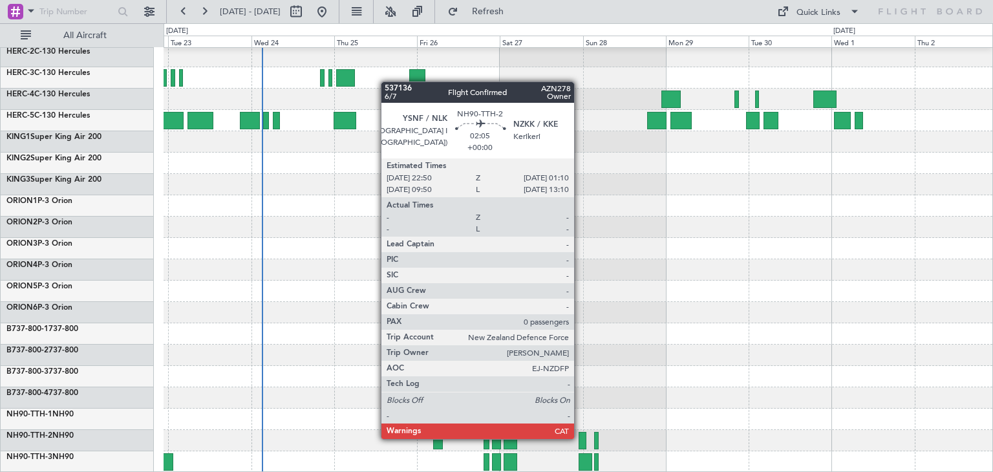
click at [580, 438] on div at bounding box center [583, 440] width 8 height 17
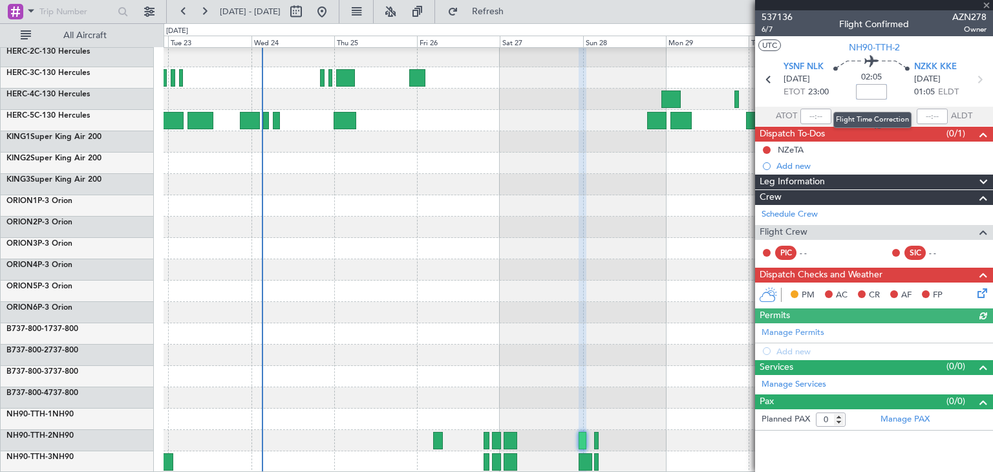
click at [872, 91] on input at bounding box center [871, 92] width 31 height 16
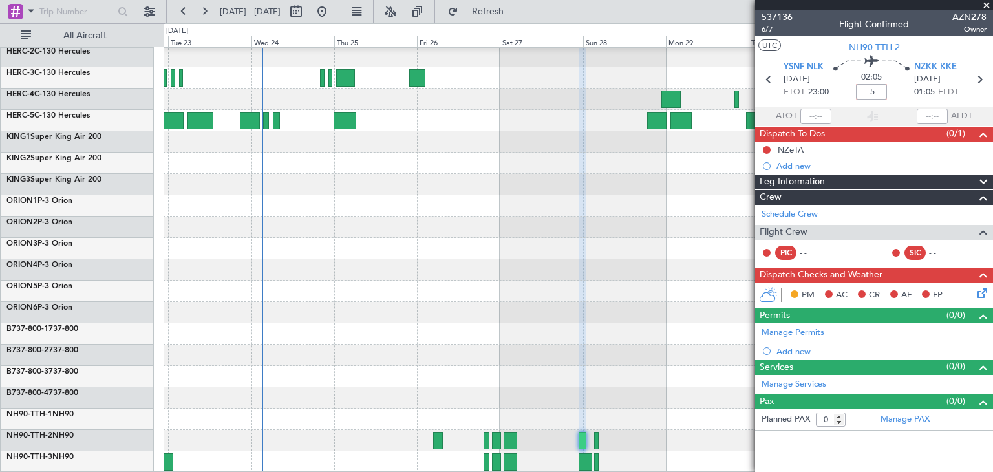
type input "-00:05"
drag, startPoint x: 861, startPoint y: 93, endPoint x: 888, endPoint y: 89, distance: 27.5
click at [888, 89] on div "02:00 -00:05" at bounding box center [871, 80] width 85 height 48
type input "+00:30"
drag, startPoint x: 859, startPoint y: 93, endPoint x: 894, endPoint y: 92, distance: 34.9
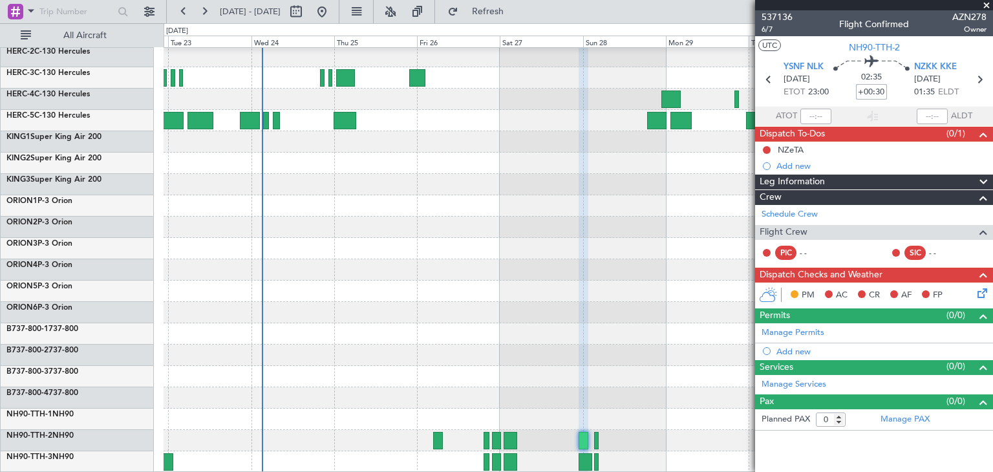
click at [894, 92] on div "02:35 +00:30" at bounding box center [871, 80] width 85 height 48
type input "+00:50"
drag, startPoint x: 861, startPoint y: 91, endPoint x: 890, endPoint y: 91, distance: 28.5
click at [890, 91] on div "02:55 +00:50" at bounding box center [871, 80] width 85 height 48
type input "+00:40"
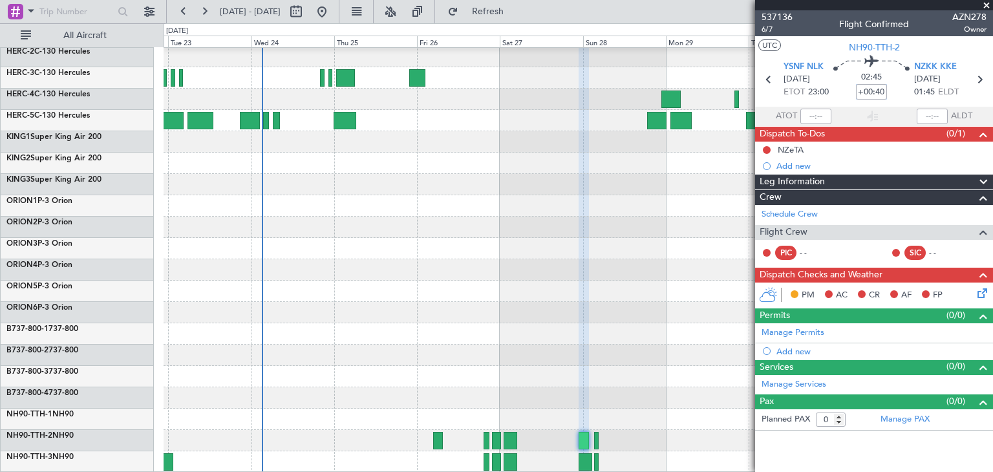
drag, startPoint x: 859, startPoint y: 93, endPoint x: 892, endPoint y: 94, distance: 33.7
click at [892, 94] on div "02:45 +00:40" at bounding box center [871, 80] width 85 height 48
type input "+00:05"
drag, startPoint x: 859, startPoint y: 93, endPoint x: 899, endPoint y: 93, distance: 40.7
click at [899, 93] on div "02:10 +00:05" at bounding box center [871, 80] width 85 height 48
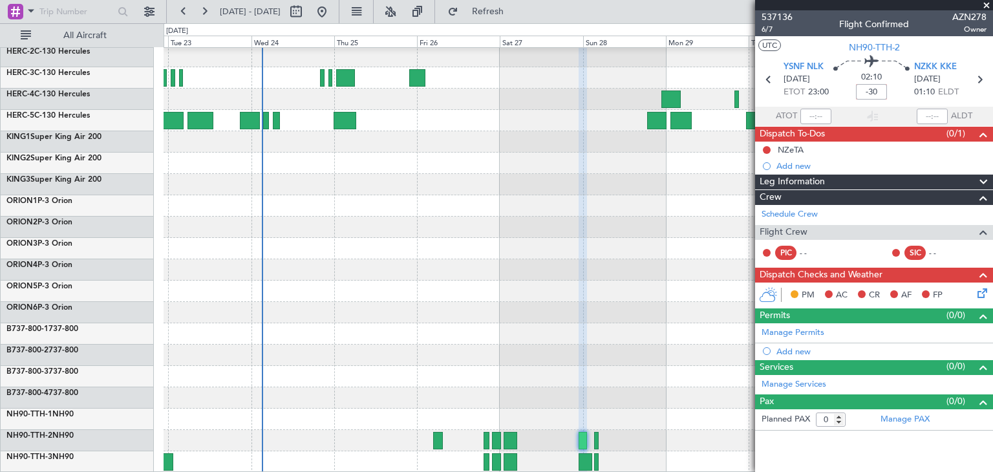
type input "-00:30"
drag, startPoint x: 858, startPoint y: 91, endPoint x: 887, endPoint y: 92, distance: 29.1
click at [887, 92] on input "-00:30" at bounding box center [871, 92] width 31 height 16
type input "+00:20"
drag, startPoint x: 861, startPoint y: 91, endPoint x: 889, endPoint y: 93, distance: 28.5
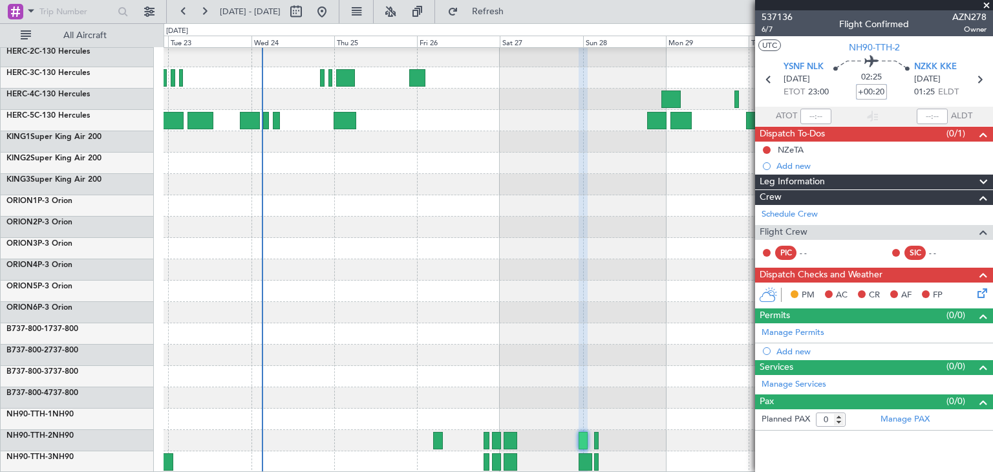
click at [889, 93] on div "02:25 +00:20" at bounding box center [871, 80] width 85 height 48
type input "+00:30"
drag, startPoint x: 859, startPoint y: 92, endPoint x: 879, endPoint y: 92, distance: 20.7
click at [879, 92] on input "+00:30" at bounding box center [871, 92] width 31 height 16
click at [881, 92] on input "+00:30" at bounding box center [871, 92] width 31 height 16
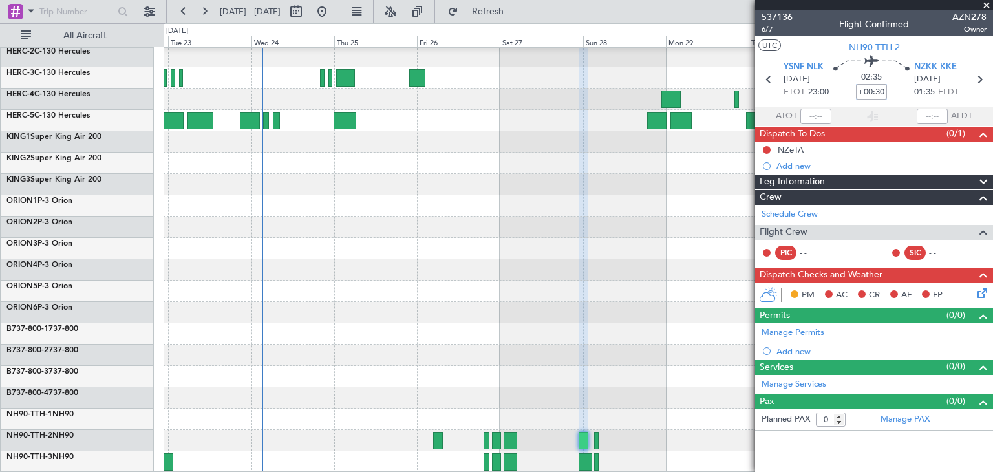
click at [875, 93] on input "+00:30" at bounding box center [871, 92] width 31 height 16
drag, startPoint x: 858, startPoint y: 91, endPoint x: 886, endPoint y: 92, distance: 27.8
click at [886, 92] on input "+00:30" at bounding box center [871, 92] width 31 height 16
type input "+00:25"
drag, startPoint x: 859, startPoint y: 92, endPoint x: 892, endPoint y: 92, distance: 32.3
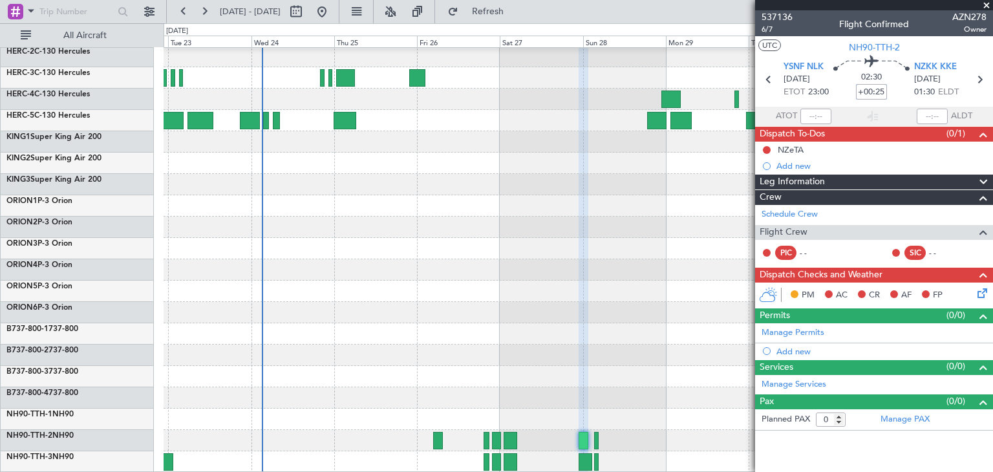
click at [890, 92] on div "02:30 +00:25" at bounding box center [871, 80] width 85 height 48
type input "+00:40"
type input "+00:20"
drag, startPoint x: 860, startPoint y: 87, endPoint x: 895, endPoint y: 89, distance: 35.0
click at [895, 89] on div "02:25 +00:20" at bounding box center [871, 80] width 85 height 48
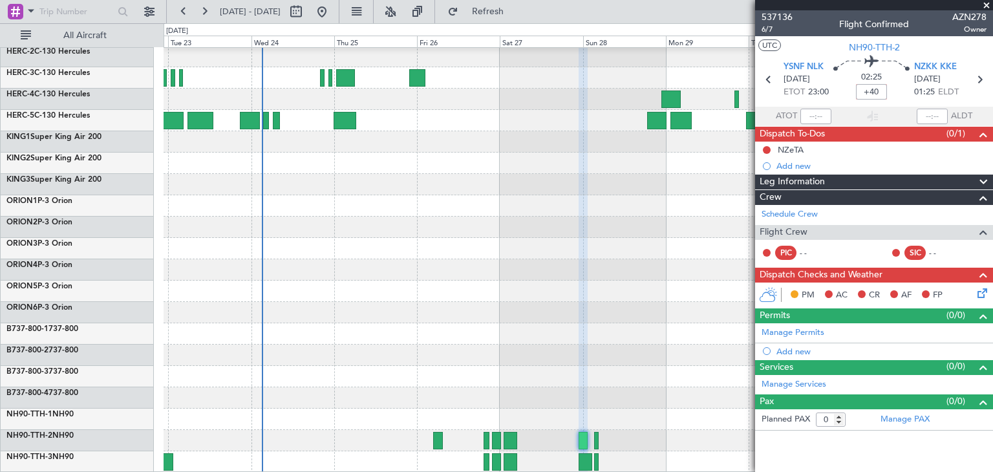
type input "+00:40"
drag, startPoint x: 857, startPoint y: 92, endPoint x: 888, endPoint y: 94, distance: 31.1
click at [888, 94] on div "02:45 +00:40" at bounding box center [871, 80] width 85 height 48
type input "+00:05"
click at [859, 94] on input "+00:05" at bounding box center [871, 92] width 31 height 16
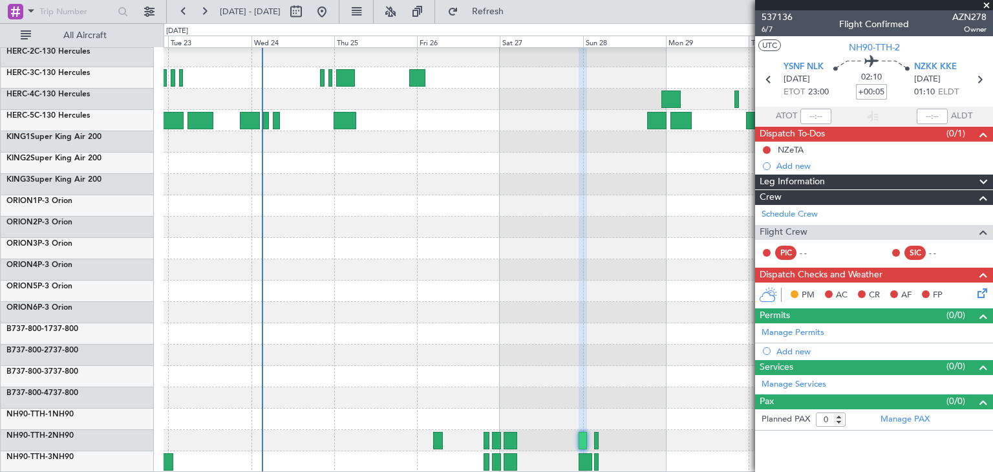
drag, startPoint x: 859, startPoint y: 89, endPoint x: 907, endPoint y: 94, distance: 48.7
click at [907, 94] on div "02:10 +00:05" at bounding box center [871, 80] width 85 height 48
type input "+00:10"
drag, startPoint x: 859, startPoint y: 92, endPoint x: 886, endPoint y: 92, distance: 26.5
click at [886, 92] on input "+00:10" at bounding box center [871, 92] width 31 height 16
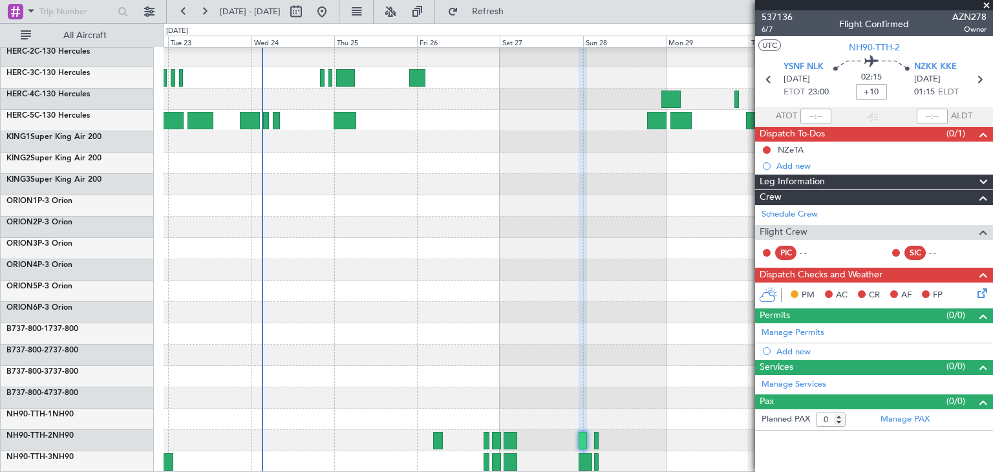
type input "+00:10"
drag, startPoint x: 859, startPoint y: 90, endPoint x: 899, endPoint y: 94, distance: 40.3
click at [899, 94] on div "02:15 +00:10" at bounding box center [871, 80] width 85 height 48
type input "+00:45"
drag, startPoint x: 859, startPoint y: 91, endPoint x: 898, endPoint y: 95, distance: 38.3
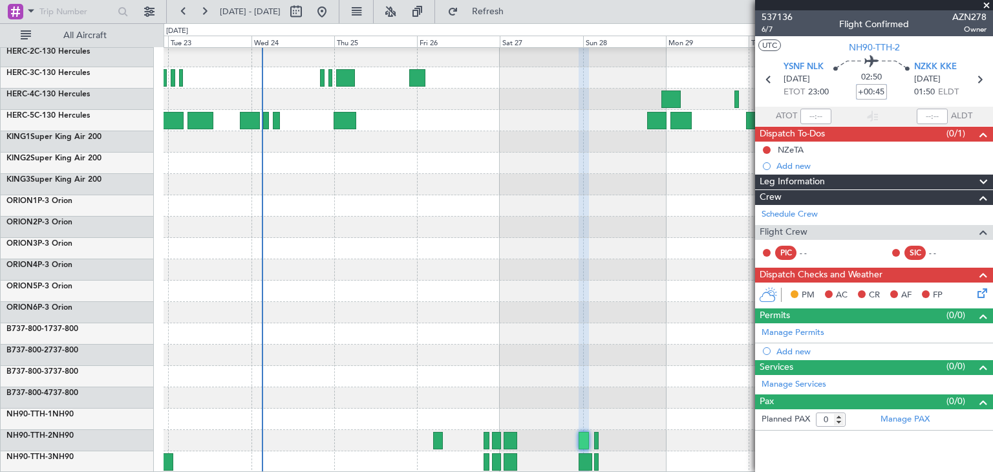
click at [898, 95] on div "02:50 +00:45" at bounding box center [871, 80] width 85 height 48
type input "+00:45"
drag, startPoint x: 861, startPoint y: 91, endPoint x: 893, endPoint y: 91, distance: 31.7
click at [893, 91] on div "02:50 +00:45" at bounding box center [871, 80] width 85 height 48
type input "+00:50"
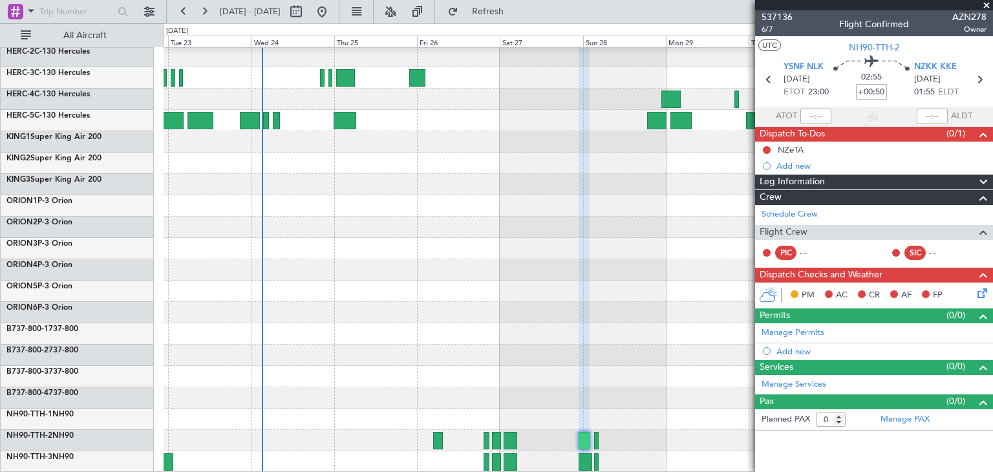
drag, startPoint x: 859, startPoint y: 89, endPoint x: 891, endPoint y: 92, distance: 32.6
click at [891, 92] on div "02:55 +00:50" at bounding box center [871, 80] width 85 height 48
type input "+01:15"
drag, startPoint x: 860, startPoint y: 89, endPoint x: 898, endPoint y: 92, distance: 38.3
click at [898, 92] on div "03:20 +01:15" at bounding box center [871, 80] width 85 height 48
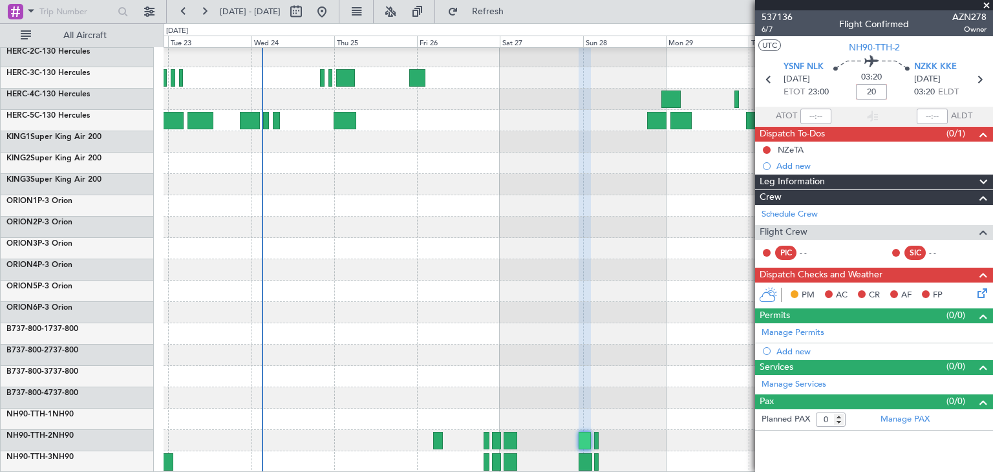
type input "0"
type input "-00:20"
drag, startPoint x: 857, startPoint y: 93, endPoint x: 892, endPoint y: 93, distance: 34.9
click at [892, 93] on div "01:45 -00:20" at bounding box center [871, 80] width 85 height 48
type input "+00:00"
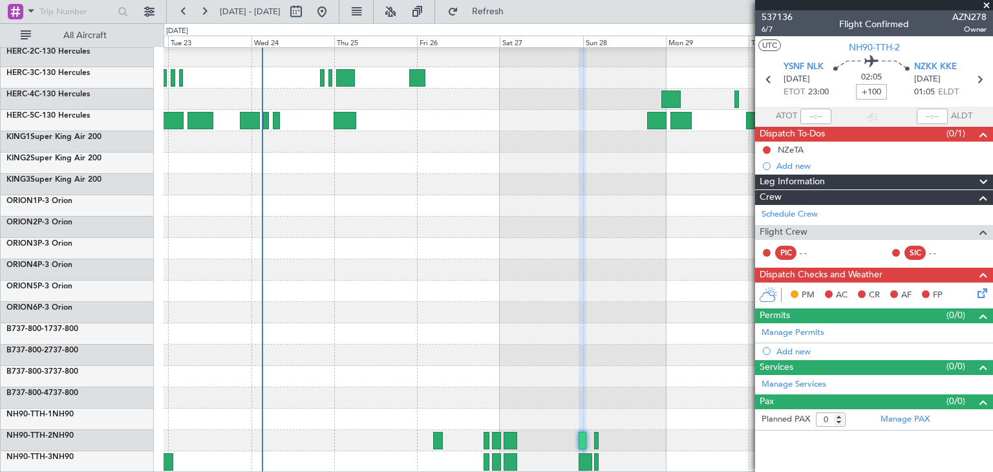
type input "+01:40"
drag, startPoint x: 861, startPoint y: 89, endPoint x: 885, endPoint y: 89, distance: 23.9
click at [885, 89] on input "+01:40" at bounding box center [871, 92] width 31 height 16
type input "-00:10"
drag, startPoint x: 861, startPoint y: 92, endPoint x: 892, endPoint y: 92, distance: 31.0
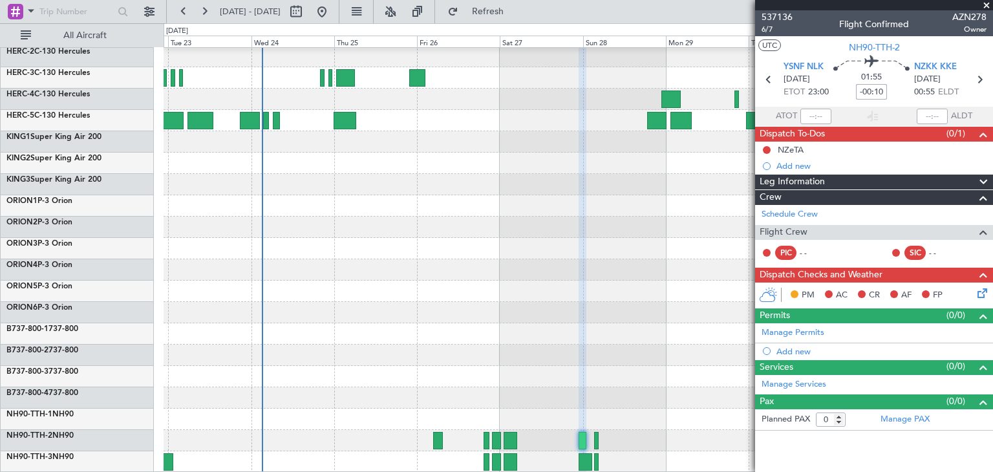
click at [892, 92] on div "01:55 -00:10" at bounding box center [871, 80] width 85 height 48
type input "+00:10"
drag, startPoint x: 857, startPoint y: 92, endPoint x: 902, endPoint y: 92, distance: 44.6
click at [902, 92] on div "02:15 +00:10" at bounding box center [871, 80] width 85 height 48
type input "+02:00"
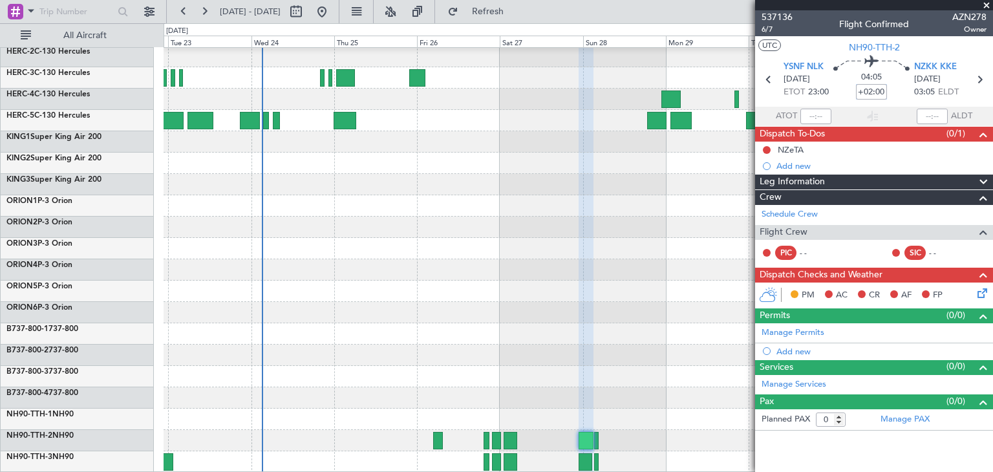
drag, startPoint x: 860, startPoint y: 91, endPoint x: 898, endPoint y: 91, distance: 37.5
click at [898, 91] on div "04:05 +02:00" at bounding box center [871, 80] width 85 height 48
type input "-00:05"
drag, startPoint x: 861, startPoint y: 91, endPoint x: 900, endPoint y: 92, distance: 38.8
click at [900, 92] on div "02:00 -00:05" at bounding box center [871, 80] width 85 height 48
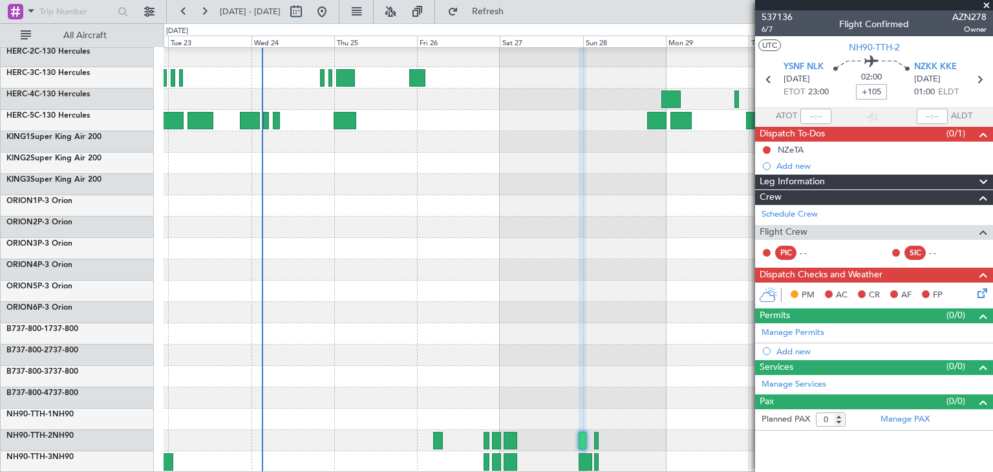
type input "+01:45"
drag, startPoint x: 858, startPoint y: 88, endPoint x: 898, endPoint y: 91, distance: 39.6
click at [898, 91] on div "03:50 +01:45" at bounding box center [871, 80] width 85 height 48
type input "+01:40"
drag, startPoint x: 859, startPoint y: 91, endPoint x: 900, endPoint y: 94, distance: 41.5
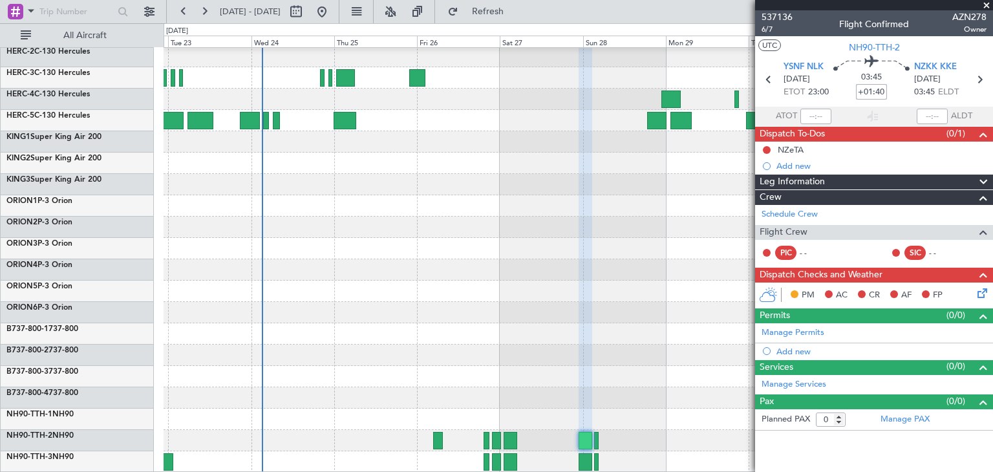
click at [900, 94] on div "03:45 +01:40" at bounding box center [871, 80] width 85 height 48
type input "+01:45"
drag, startPoint x: 859, startPoint y: 92, endPoint x: 893, endPoint y: 95, distance: 34.4
click at [893, 95] on div "03:50 +01:45" at bounding box center [871, 80] width 85 height 48
type input "+01:35"
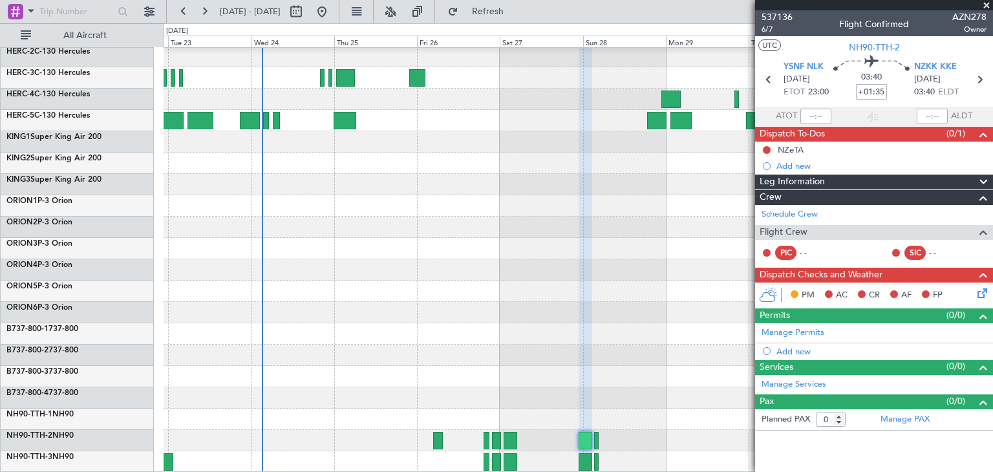
drag, startPoint x: 860, startPoint y: 91, endPoint x: 898, endPoint y: 96, distance: 38.6
click at [898, 96] on div "03:40 +01:35" at bounding box center [871, 80] width 85 height 48
type input "+01:55"
drag, startPoint x: 861, startPoint y: 88, endPoint x: 890, endPoint y: 89, distance: 29.1
click at [890, 89] on div "04:00 +01:55" at bounding box center [871, 80] width 85 height 48
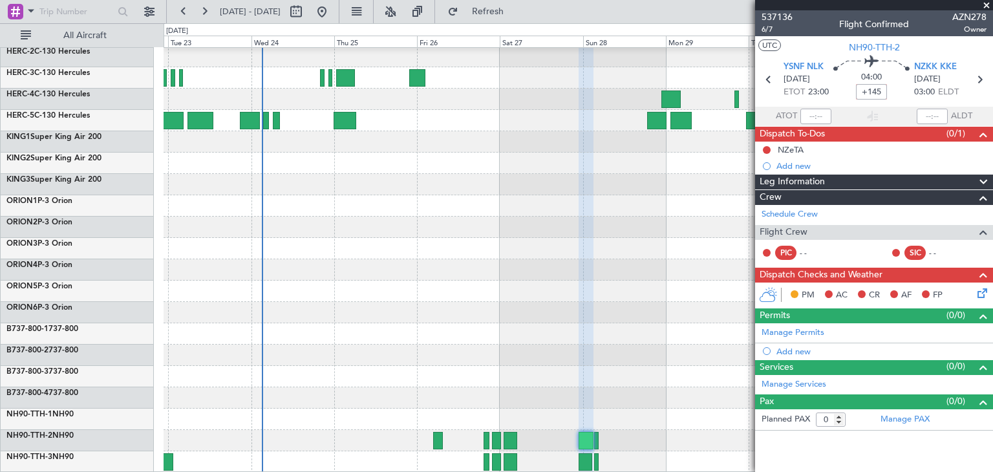
type input "+02:25"
drag, startPoint x: 859, startPoint y: 89, endPoint x: 888, endPoint y: 92, distance: 28.7
click at [888, 92] on div "04:30 +02:25" at bounding box center [871, 80] width 85 height 48
type input "+02:05"
drag, startPoint x: 859, startPoint y: 92, endPoint x: 888, endPoint y: 91, distance: 29.1
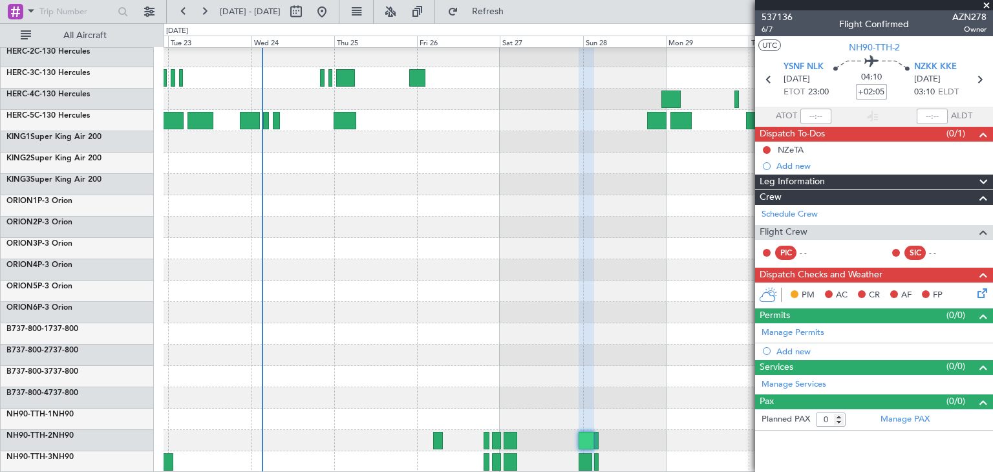
click at [888, 91] on div "04:10 +02:05" at bounding box center [871, 80] width 85 height 48
type input "+02:25"
drag, startPoint x: 856, startPoint y: 89, endPoint x: 893, endPoint y: 92, distance: 37.1
click at [893, 92] on div "04:30 +02:25" at bounding box center [871, 80] width 85 height 48
type input "+02:35"
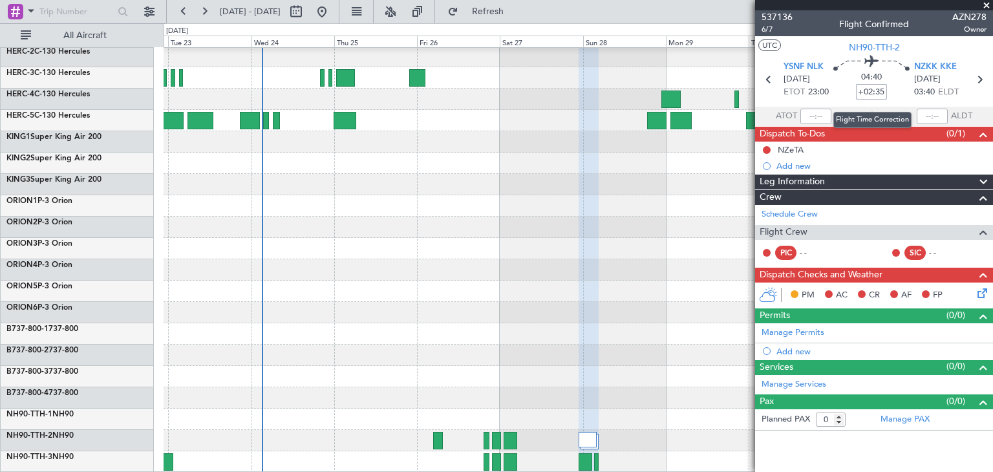
drag, startPoint x: 859, startPoint y: 92, endPoint x: 886, endPoint y: 91, distance: 27.2
click at [886, 91] on input "+02:35" at bounding box center [871, 92] width 31 height 16
click at [987, 1] on span at bounding box center [986, 6] width 13 height 12
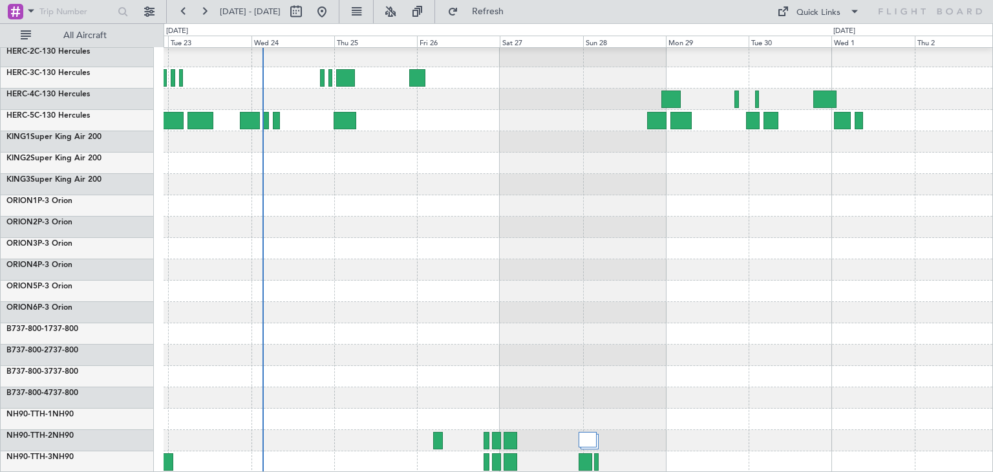
click at [590, 431] on div at bounding box center [578, 440] width 829 height 21
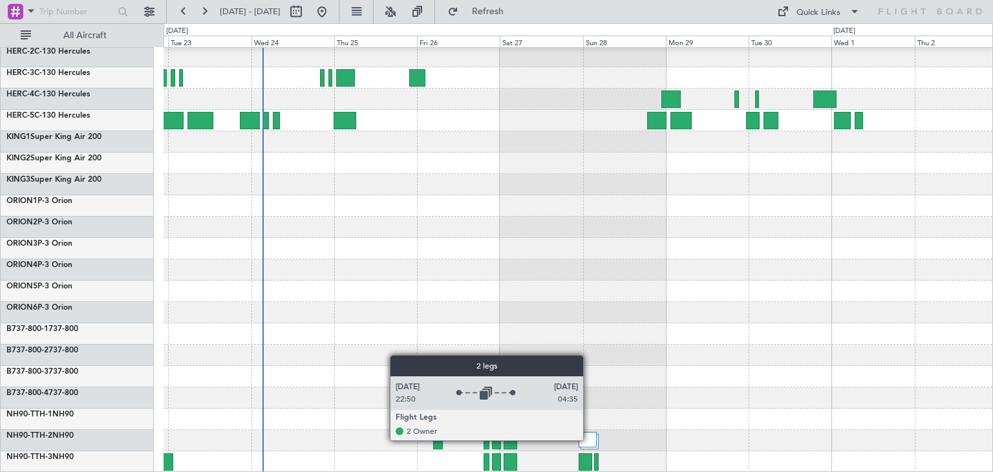
click at [589, 440] on div at bounding box center [588, 440] width 18 height 16
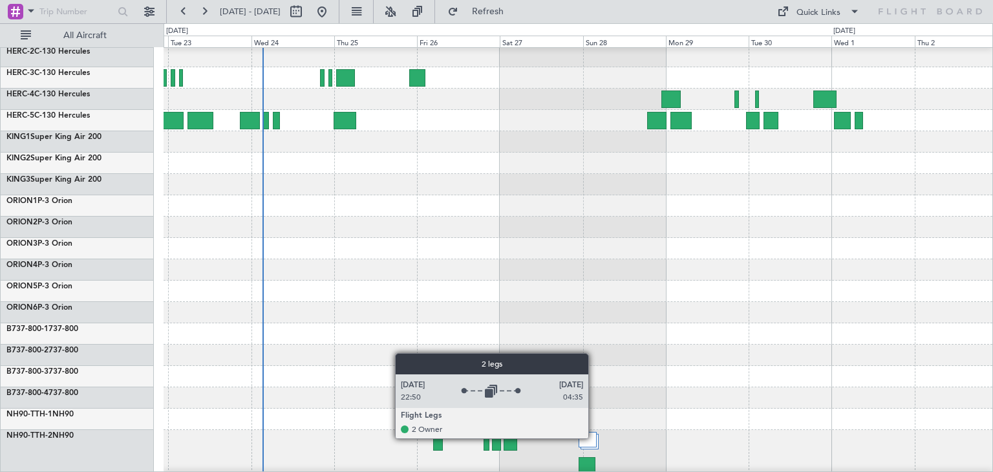
click at [595, 438] on div at bounding box center [588, 440] width 18 height 16
click at [592, 440] on div at bounding box center [588, 440] width 18 height 16
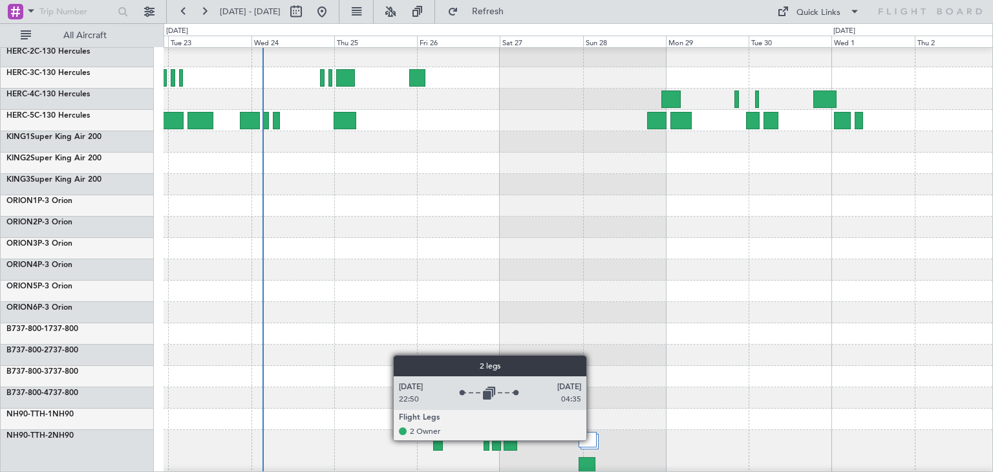
click at [592, 440] on div at bounding box center [588, 440] width 18 height 16
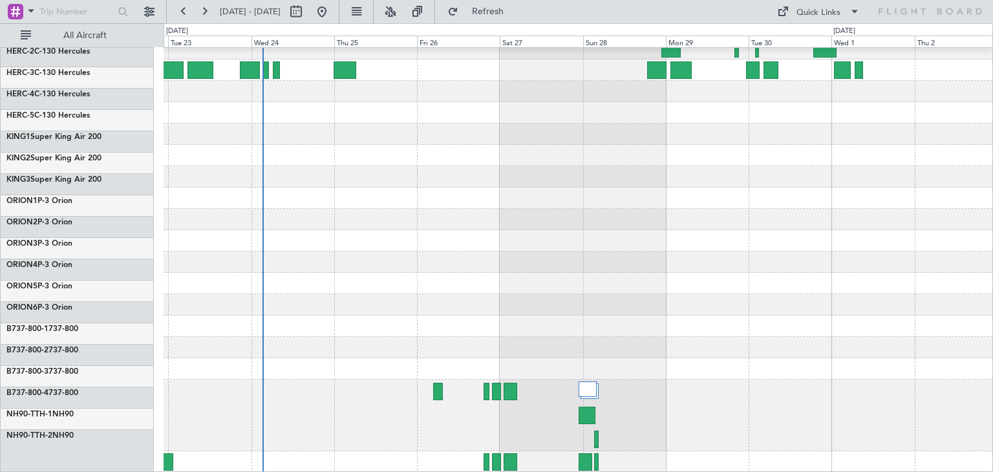
scroll to position [159, 0]
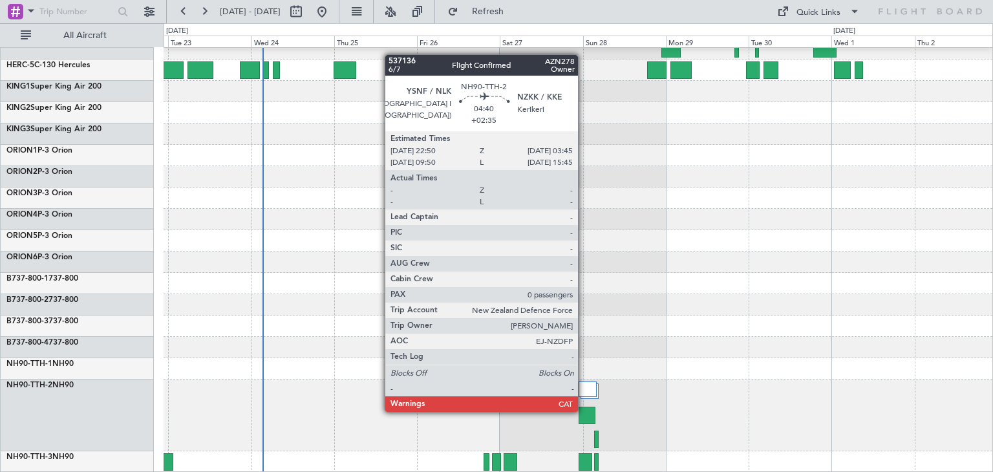
click at [584, 411] on div at bounding box center [587, 415] width 17 height 17
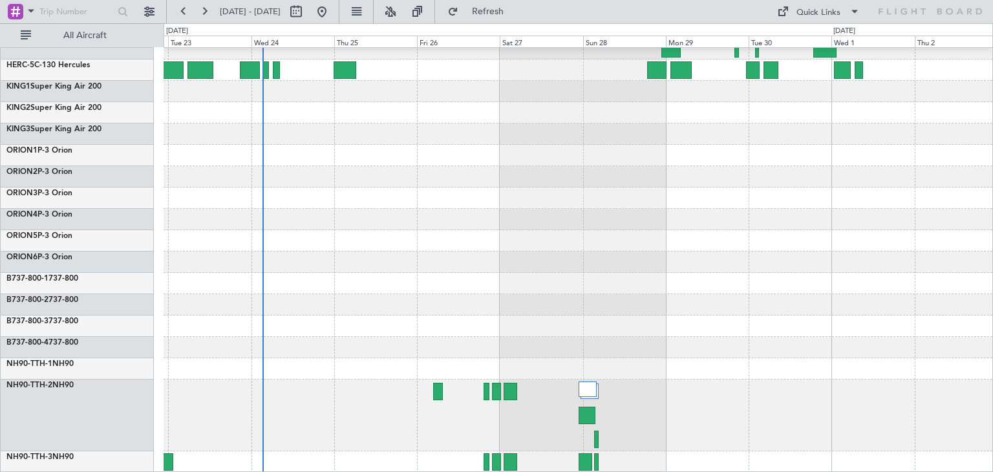
click at [579, 10] on div "22 Sep 2025 - 02 Oct 2025 Refresh Quick Links All Aircraft" at bounding box center [496, 11] width 993 height 23
click at [515, 16] on span "Refresh" at bounding box center [488, 11] width 54 height 9
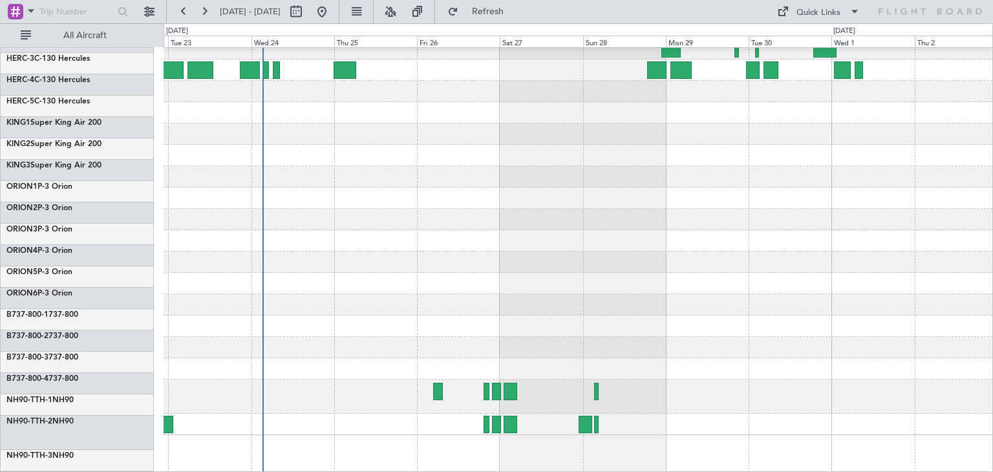
scroll to position [122, 0]
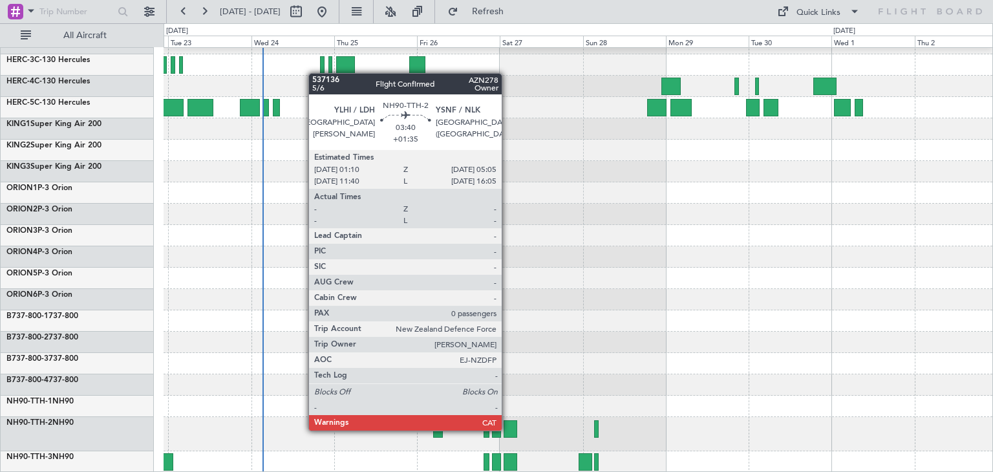
click at [508, 429] on div at bounding box center [511, 428] width 14 height 17
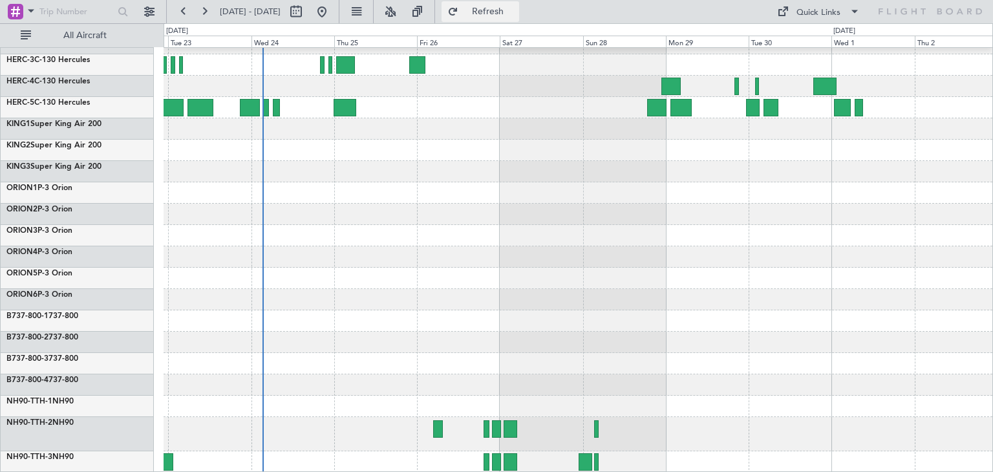
click at [515, 7] on span "Refresh" at bounding box center [488, 11] width 54 height 9
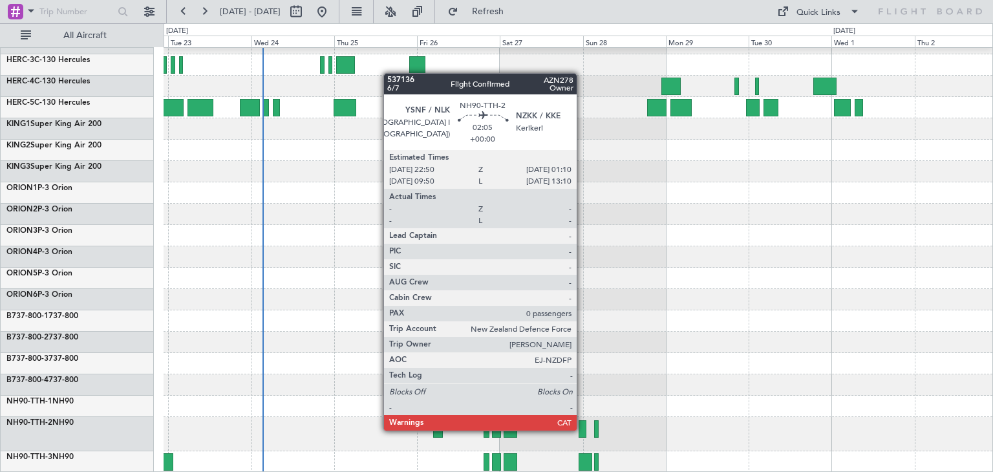
click at [583, 429] on div at bounding box center [583, 428] width 8 height 17
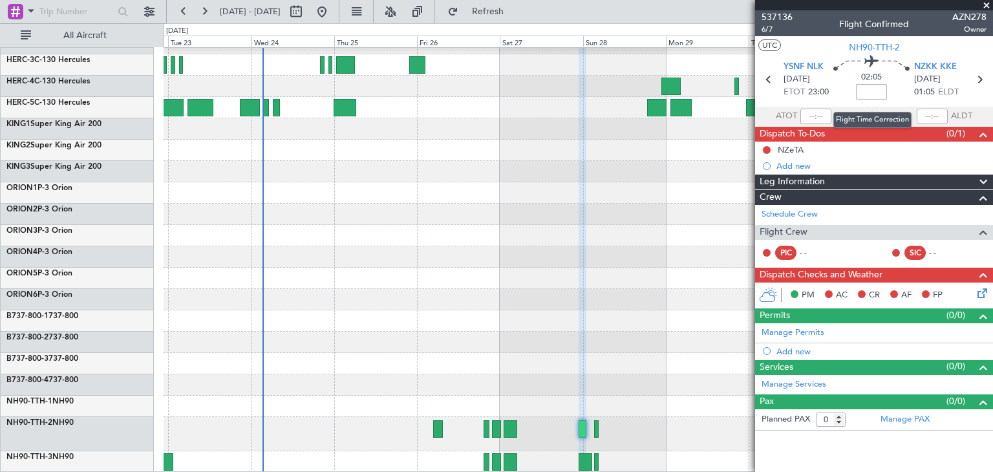
click at [872, 89] on input at bounding box center [871, 92] width 31 height 16
type input "+01:40"
click at [862, 85] on mat-tooltip-component "Flight Time" at bounding box center [872, 101] width 59 height 34
click at [900, 89] on mat-tooltip-component "Flight Time" at bounding box center [872, 101] width 59 height 34
click at [877, 153] on mat-tooltip-component "Incomplete" at bounding box center [874, 158] width 59 height 34
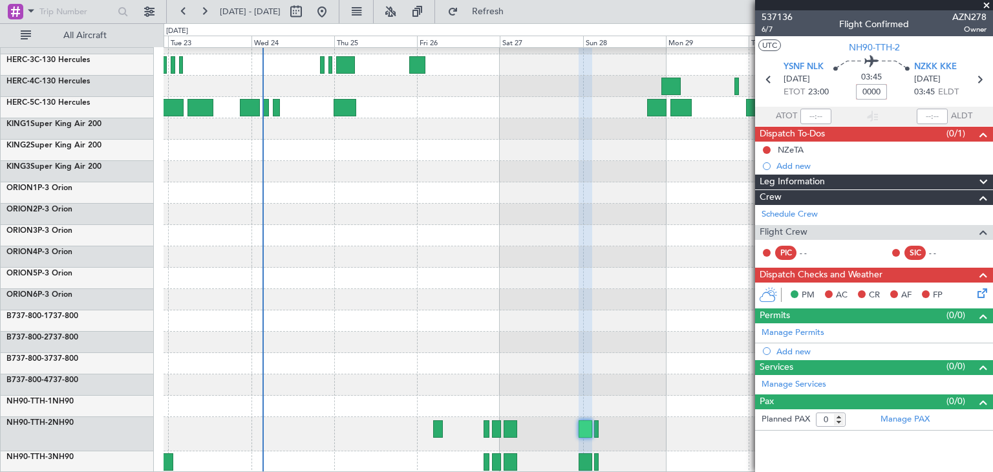
type input "+00:00"
click at [870, 91] on input at bounding box center [871, 92] width 31 height 16
type input "+01:45"
drag, startPoint x: 860, startPoint y: 91, endPoint x: 887, endPoint y: 89, distance: 26.5
click at [887, 89] on input "+01:45" at bounding box center [871, 92] width 31 height 16
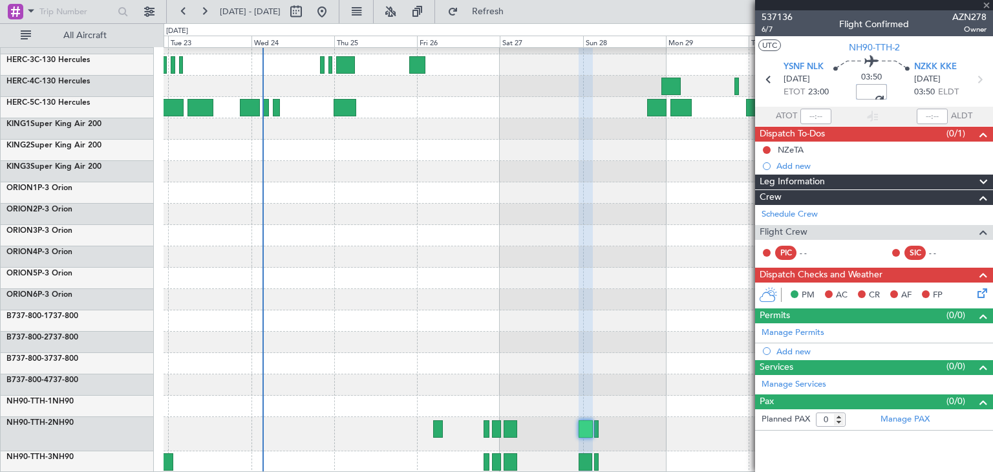
type input "+00:00"
type input "+01:55"
drag, startPoint x: 859, startPoint y: 91, endPoint x: 885, endPoint y: 91, distance: 26.5
click at [885, 91] on input "+01:55" at bounding box center [871, 92] width 31 height 16
type input "-00:15"
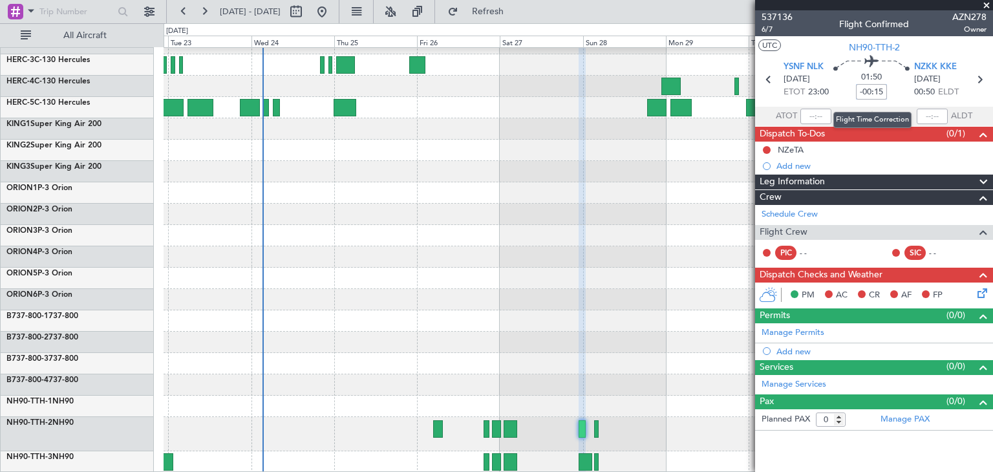
drag, startPoint x: 858, startPoint y: 93, endPoint x: 887, endPoint y: 88, distance: 28.9
click at [887, 88] on input "-00:15" at bounding box center [871, 92] width 31 height 16
type input "+00:00"
type input "+02:00"
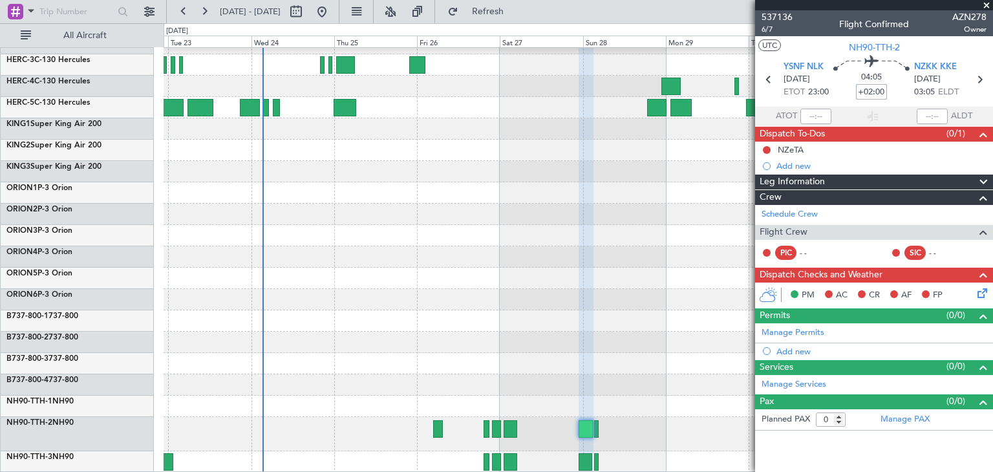
drag, startPoint x: 858, startPoint y: 91, endPoint x: 888, endPoint y: 91, distance: 30.4
click at [888, 91] on div "04:05 +02:00" at bounding box center [871, 80] width 85 height 48
type input "+00:00"
click at [858, 89] on input "+02:05" at bounding box center [871, 92] width 31 height 16
drag, startPoint x: 864, startPoint y: 92, endPoint x: 895, endPoint y: 89, distance: 31.3
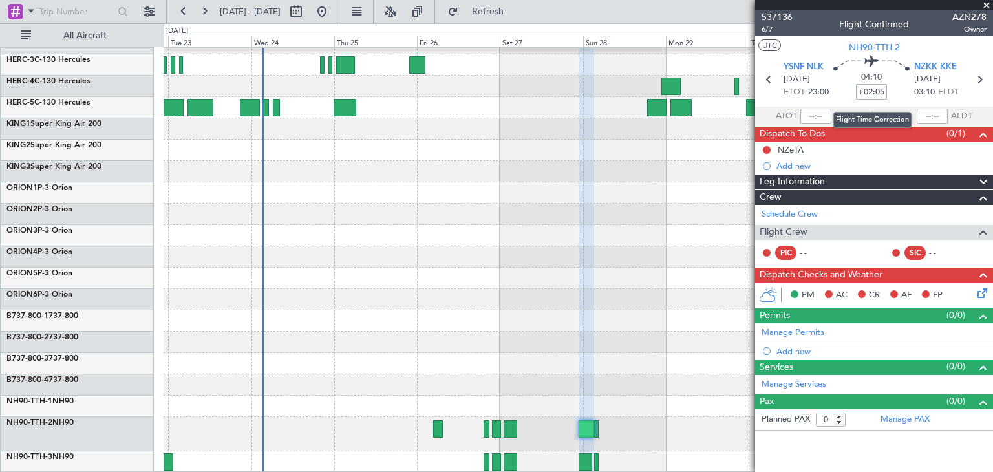
click at [895, 89] on div "04:10 +02:05" at bounding box center [871, 80] width 85 height 48
type input "+01:40"
drag, startPoint x: 859, startPoint y: 92, endPoint x: 910, endPoint y: 92, distance: 51.1
click at [910, 92] on div "03:45 +01:40" at bounding box center [871, 80] width 85 height 48
type input "+00:00"
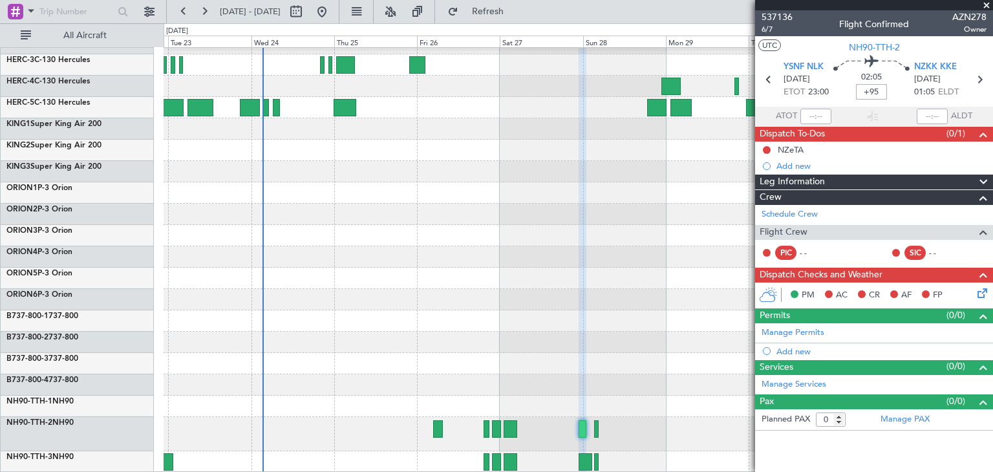
type input "+01:35"
drag, startPoint x: 861, startPoint y: 94, endPoint x: 891, endPoint y: 94, distance: 30.4
click at [891, 94] on div "03:40 +01:35" at bounding box center [871, 80] width 85 height 48
type input "-00:50"
click at [859, 89] on mat-tooltip-component "Flight Time" at bounding box center [872, 101] width 59 height 34
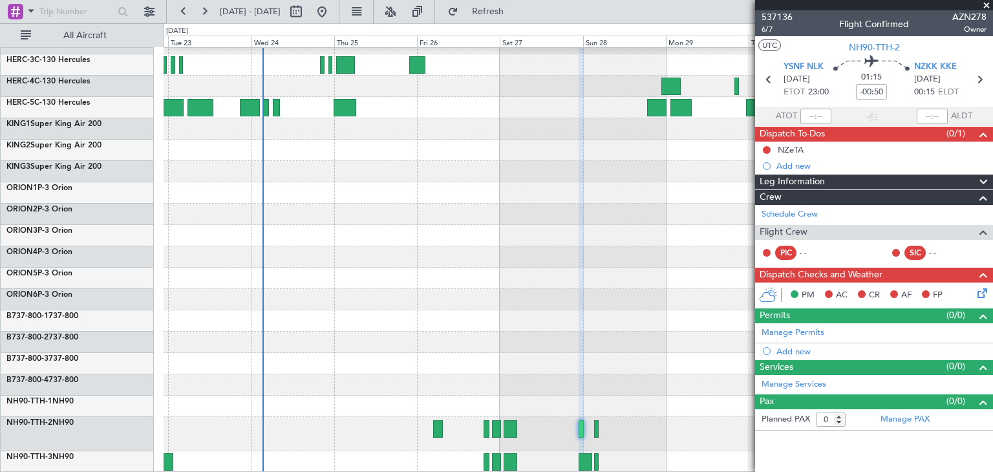
drag, startPoint x: 905, startPoint y: 92, endPoint x: 883, endPoint y: 93, distance: 22.6
click at [905, 93] on div "01:15 -00:50" at bounding box center [871, 80] width 85 height 48
type input "+01:40"
drag, startPoint x: 859, startPoint y: 92, endPoint x: 902, endPoint y: 92, distance: 43.3
click at [902, 92] on div "03:45 +01:40" at bounding box center [871, 80] width 85 height 48
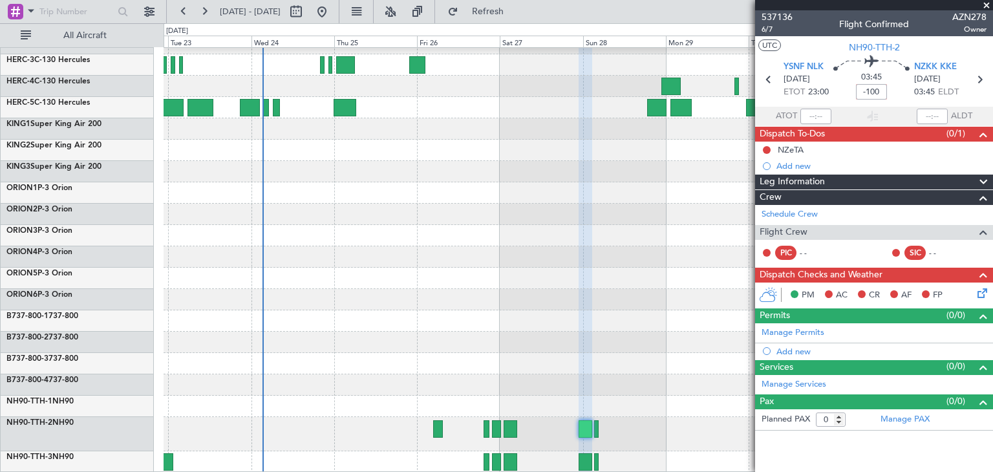
type input "-01:40"
drag, startPoint x: 858, startPoint y: 91, endPoint x: 898, endPoint y: 91, distance: 39.5
click at [897, 91] on div "00:25 -01:40" at bounding box center [871, 80] width 85 height 48
type input "+02:35"
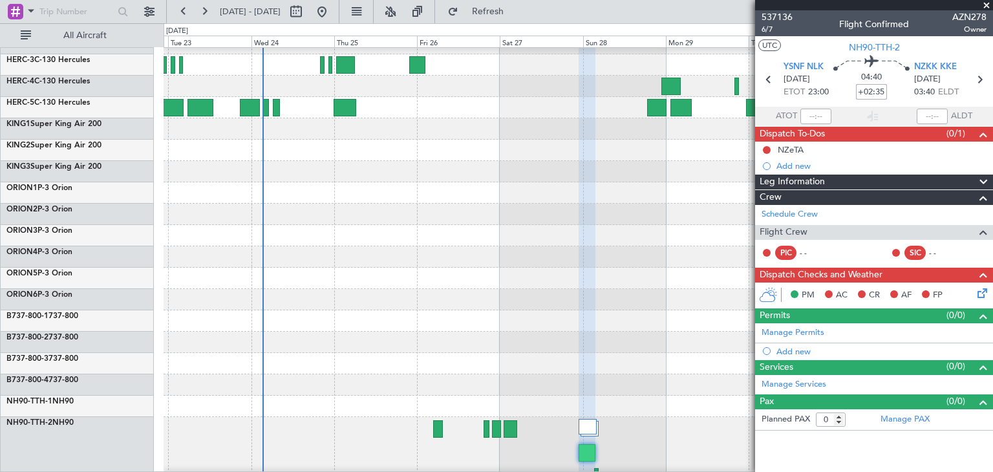
drag, startPoint x: 859, startPoint y: 93, endPoint x: 894, endPoint y: 91, distance: 35.6
click at [894, 91] on div "04:40 +02:35" at bounding box center [871, 80] width 85 height 48
type input "+00:00"
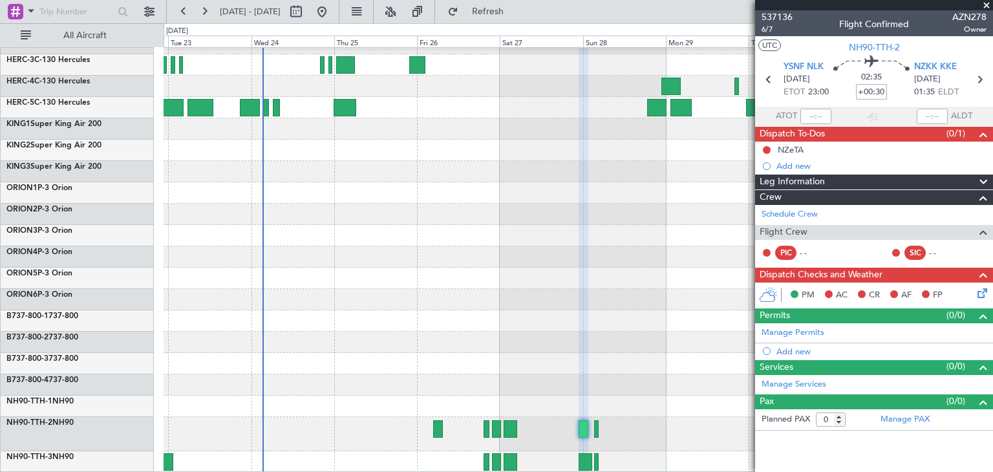
type input "+00:30"
click at [896, 91] on div "02:35 +00:30" at bounding box center [871, 80] width 85 height 48
type input "+00:35"
drag, startPoint x: 859, startPoint y: 91, endPoint x: 886, endPoint y: 88, distance: 27.3
click at [886, 88] on input "+00:35" at bounding box center [871, 92] width 31 height 16
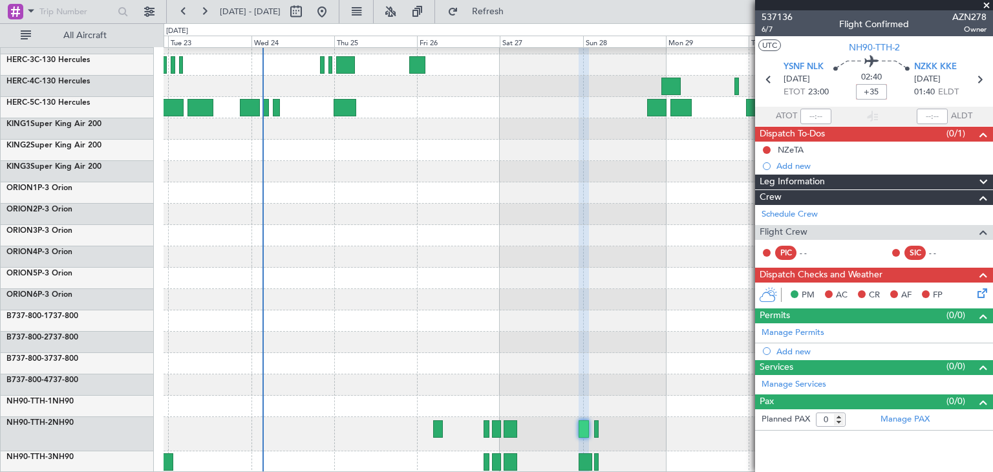
type input "+00:35"
drag, startPoint x: 859, startPoint y: 91, endPoint x: 890, endPoint y: 92, distance: 31.1
click at [890, 92] on div "02:40 +00:35" at bounding box center [871, 80] width 85 height 48
type input "+03:25"
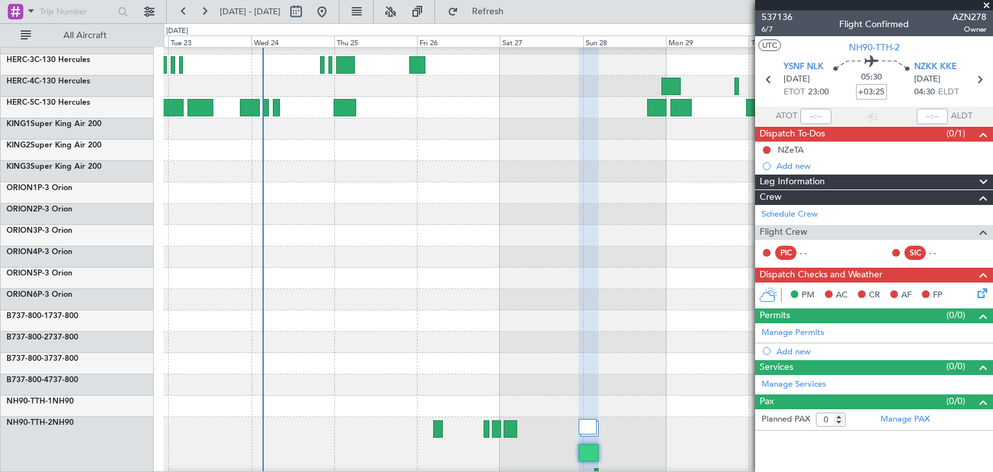
drag, startPoint x: 856, startPoint y: 93, endPoint x: 889, endPoint y: 89, distance: 33.3
click at [889, 89] on div "05:30 +03:25" at bounding box center [871, 80] width 85 height 48
type input "+00:00"
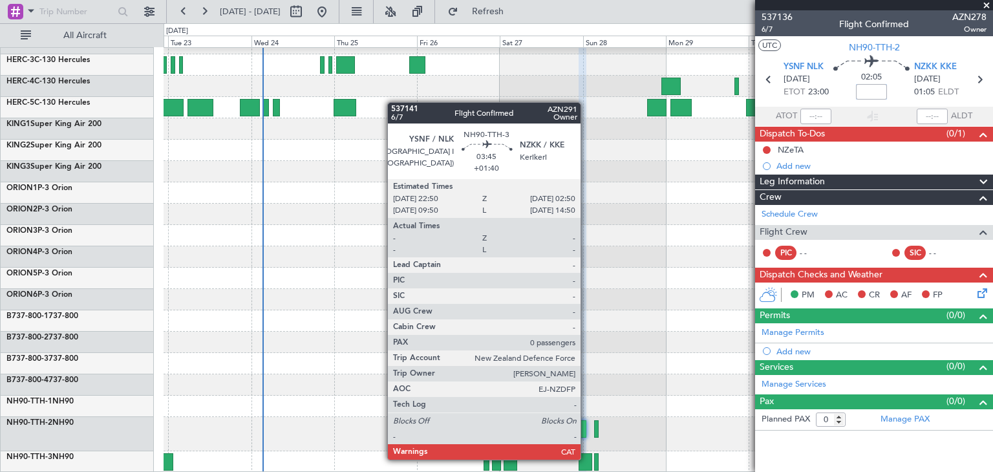
click at [587, 458] on div at bounding box center [586, 461] width 14 height 17
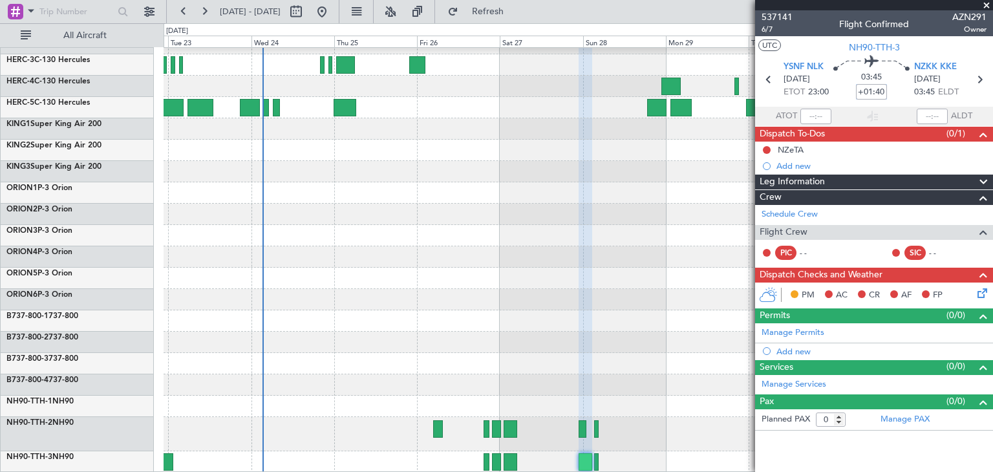
type input "+01:40"
drag, startPoint x: 991, startPoint y: 6, endPoint x: 960, endPoint y: 11, distance: 31.5
click at [990, 6] on span at bounding box center [986, 6] width 13 height 12
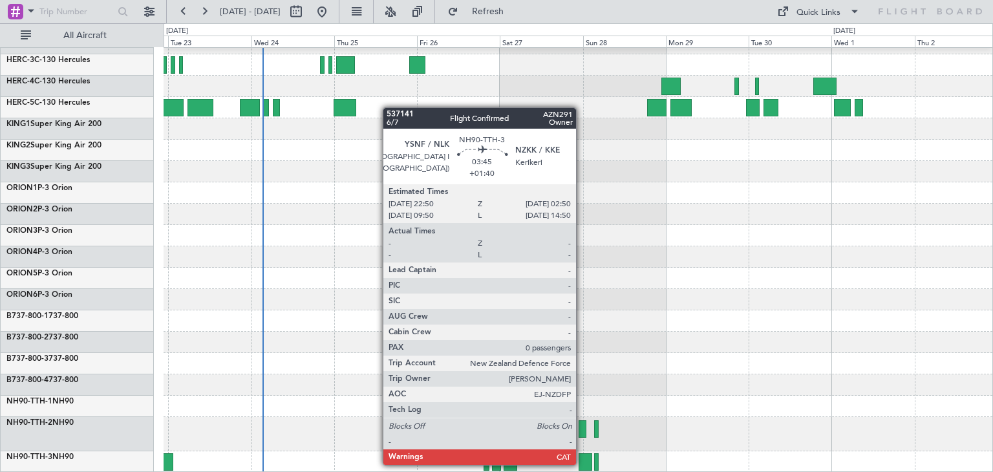
click at [582, 464] on div at bounding box center [586, 461] width 14 height 17
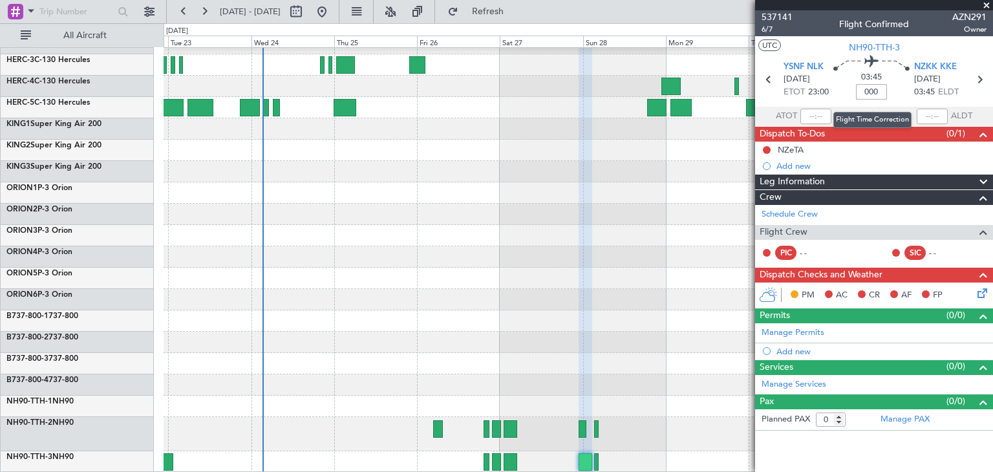
type input "+00:00"
drag, startPoint x: 902, startPoint y: 80, endPoint x: 894, endPoint y: 87, distance: 10.5
click at [902, 81] on div "02:05 +00:00" at bounding box center [871, 80] width 85 height 48
type input "+01:40"
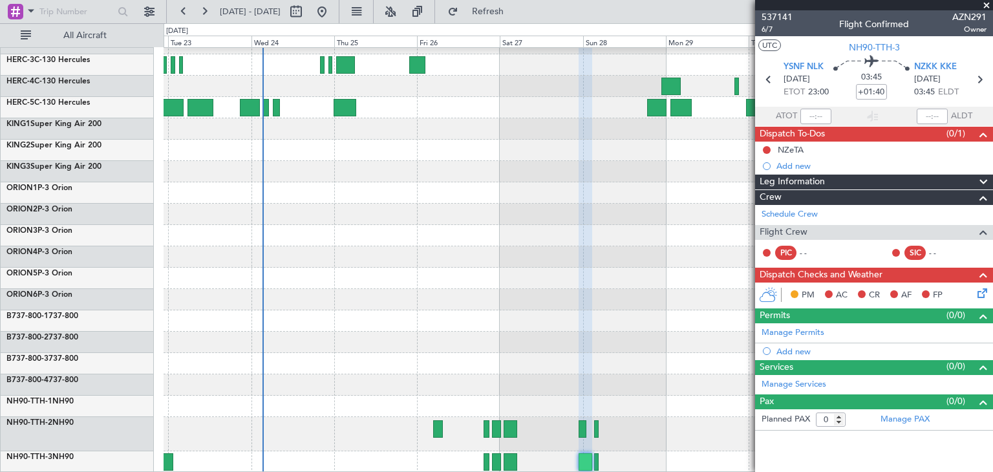
click at [901, 92] on div "03:45 +01:40" at bounding box center [871, 80] width 85 height 48
click at [989, 4] on span at bounding box center [986, 6] width 13 height 12
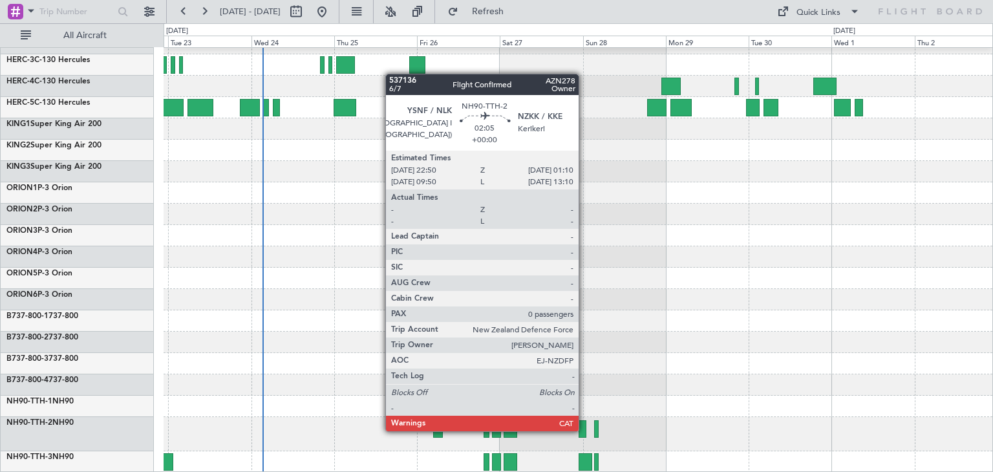
click at [584, 431] on div at bounding box center [583, 428] width 8 height 17
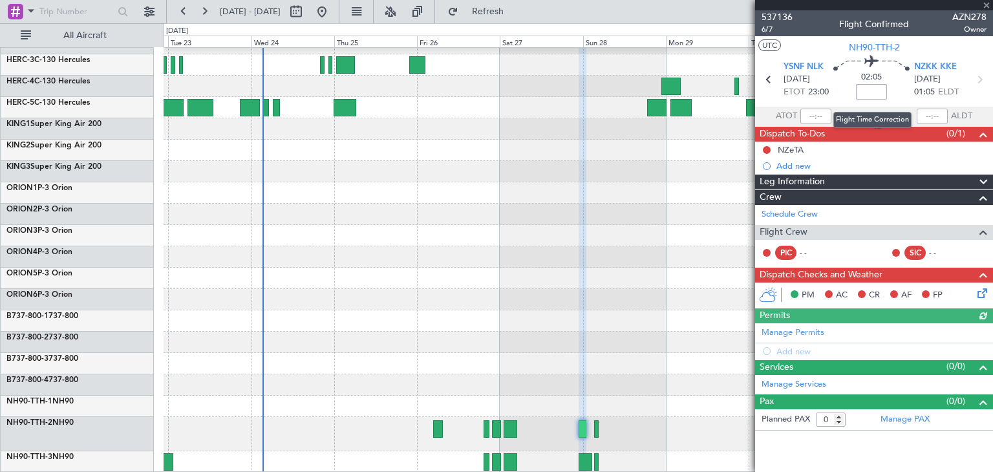
click at [874, 87] on input at bounding box center [871, 92] width 31 height 16
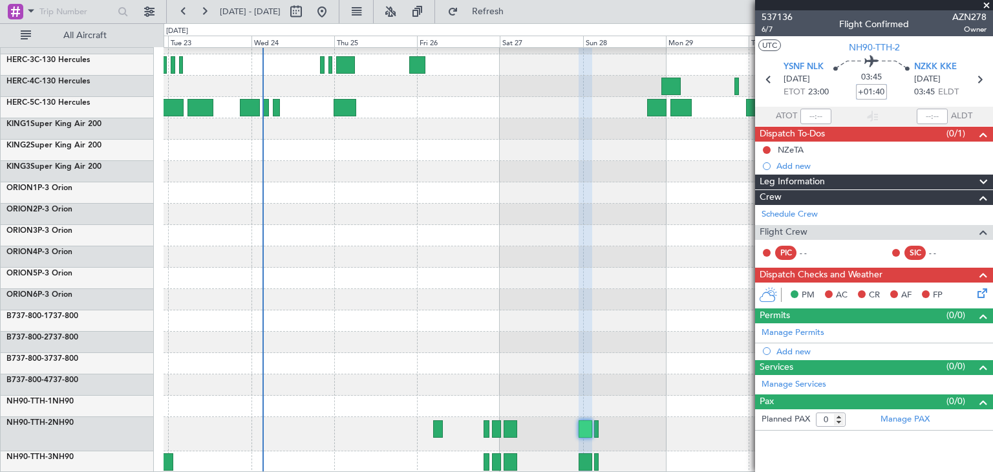
type input "+01:40"
click at [988, 6] on span at bounding box center [986, 6] width 13 height 12
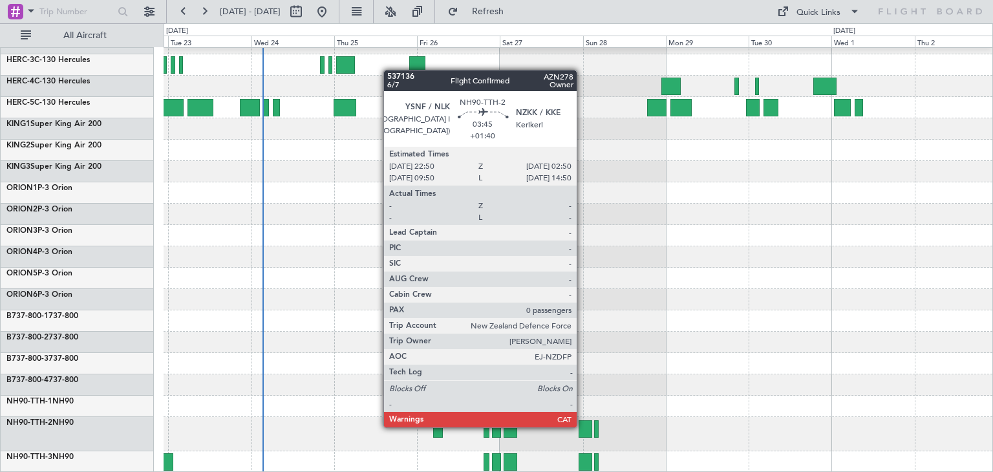
click at [583, 426] on div at bounding box center [586, 428] width 14 height 17
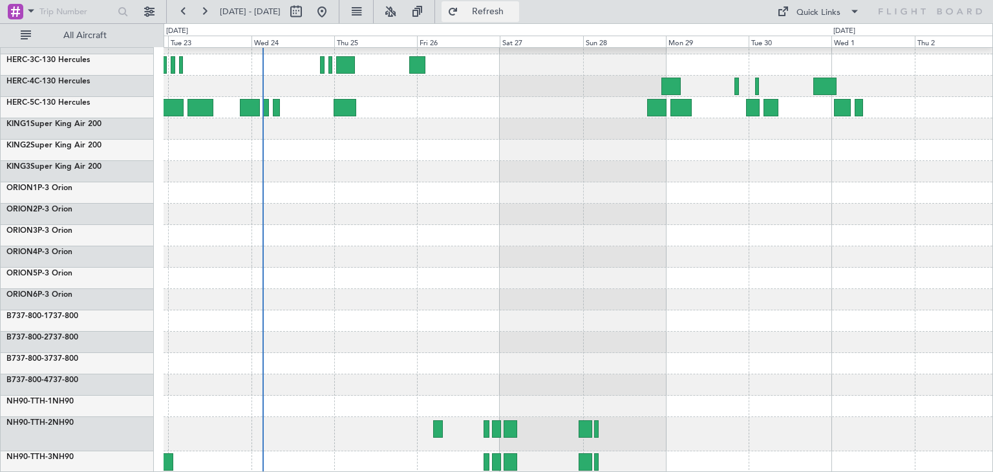
click at [515, 8] on span "Refresh" at bounding box center [488, 11] width 54 height 9
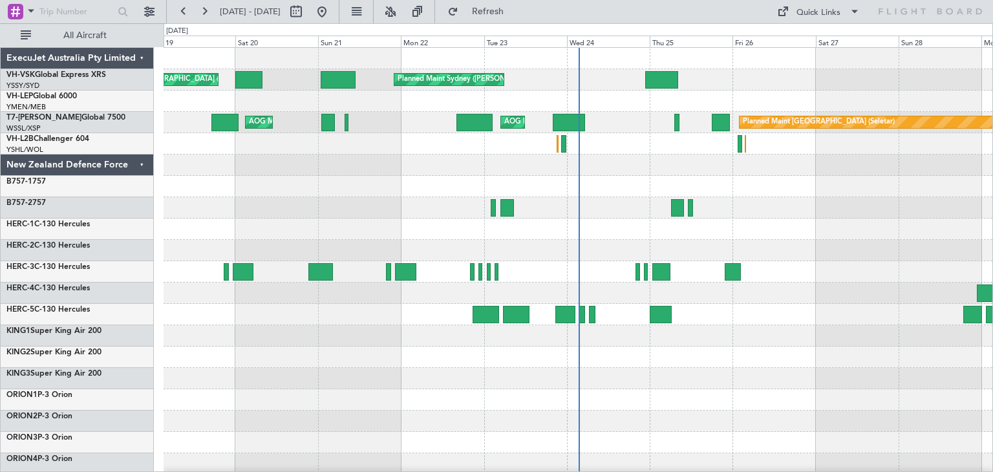
click at [137, 59] on div "ExecuJet Australia Pty Limited" at bounding box center [77, 58] width 153 height 21
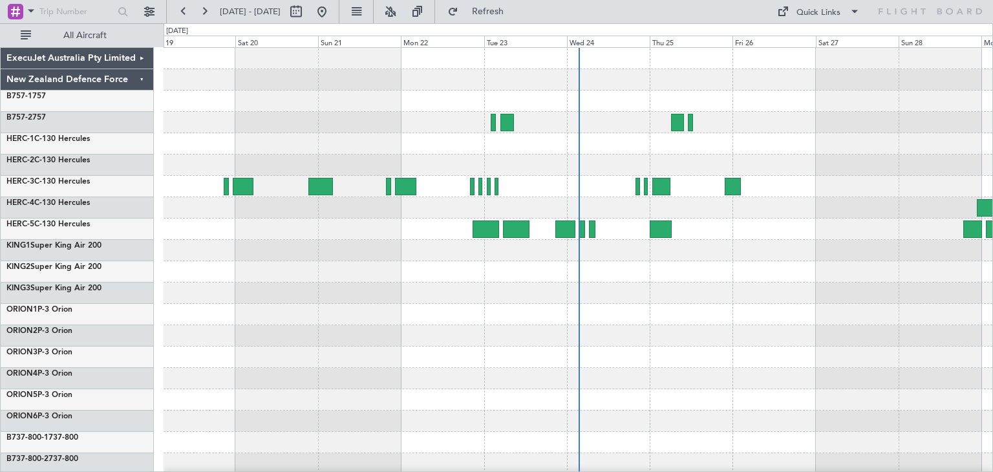
scroll to position [109, 0]
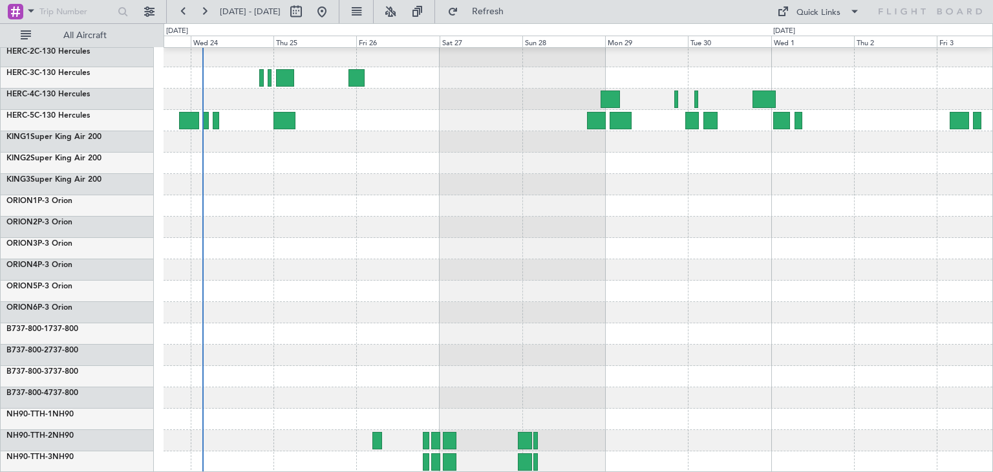
click at [364, 314] on div at bounding box center [578, 205] width 829 height 533
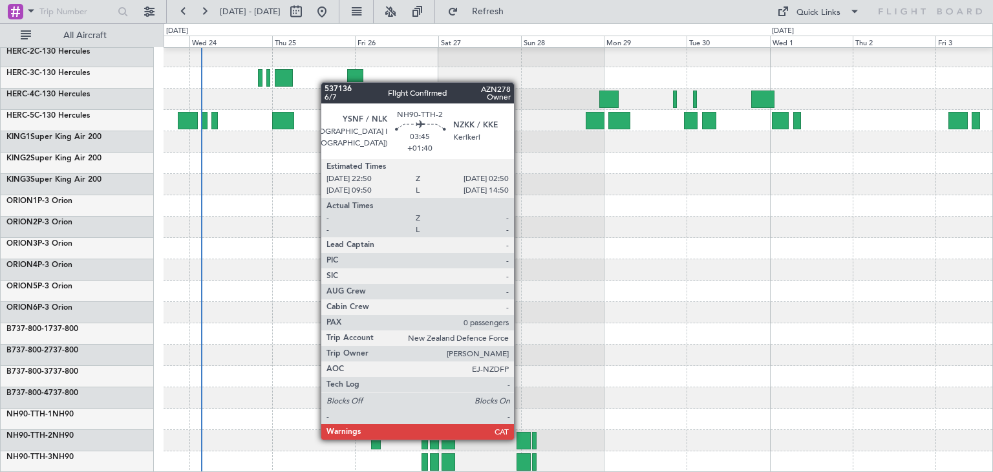
click at [520, 438] on div at bounding box center [524, 440] width 14 height 17
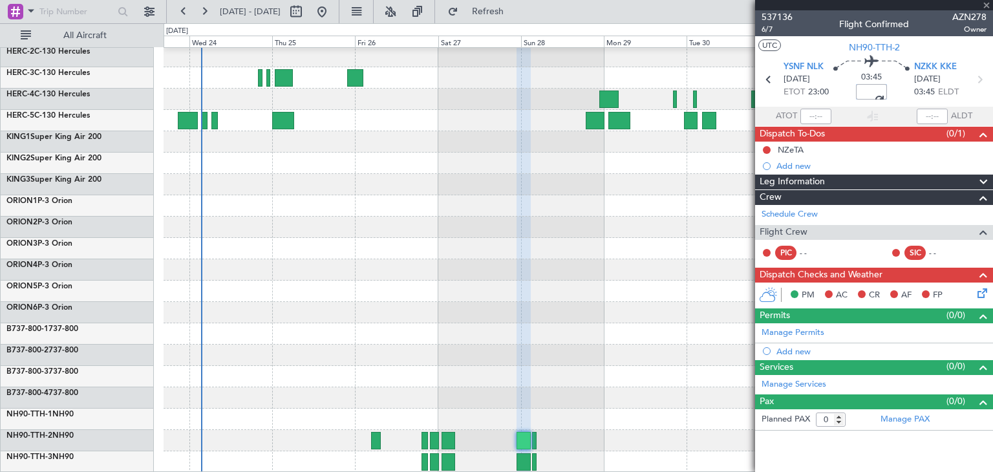
type input "-00:20"
drag, startPoint x: 861, startPoint y: 93, endPoint x: 901, endPoint y: 93, distance: 40.7
click at [901, 93] on div "01:45 -00:20" at bounding box center [871, 80] width 85 height 48
type input "+02:00"
drag, startPoint x: 859, startPoint y: 92, endPoint x: 887, endPoint y: 90, distance: 28.5
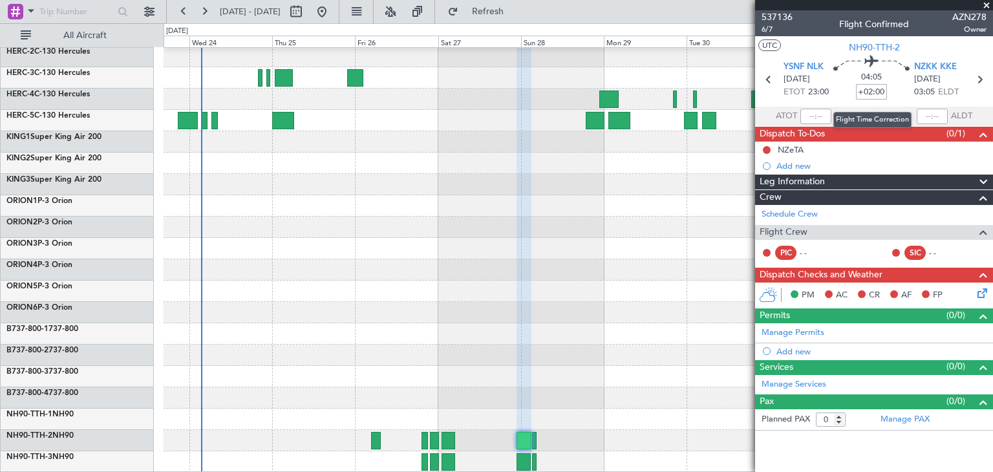
click at [887, 90] on input "+02:00" at bounding box center [871, 92] width 31 height 16
type input "+00:00"
type input "+01:55"
click at [859, 87] on mat-tooltip-component "Flight Time" at bounding box center [872, 101] width 59 height 34
click at [913, 98] on div "04:00 +01:55" at bounding box center [871, 80] width 85 height 48
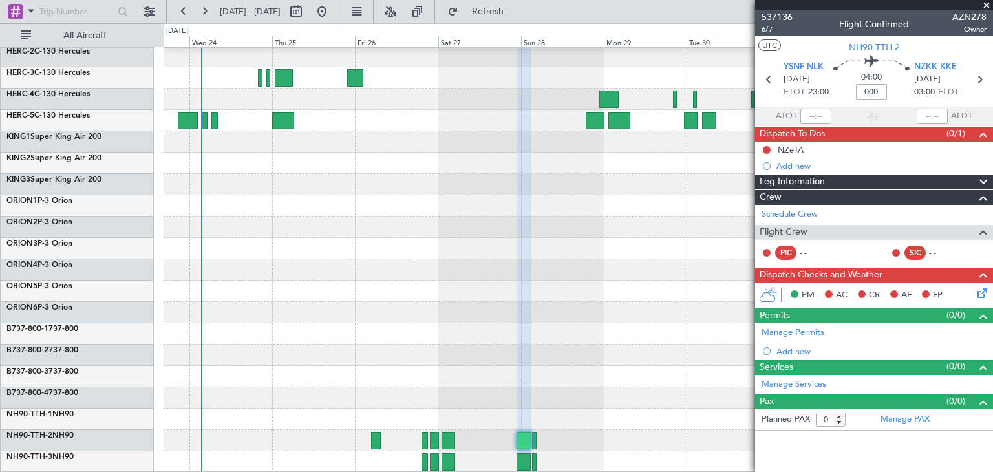
type input "+00:00"
type input "+01:40"
drag, startPoint x: 857, startPoint y: 89, endPoint x: 889, endPoint y: 93, distance: 32.6
click at [889, 93] on div "03:45 +01:40" at bounding box center [871, 80] width 85 height 48
type input "+00:00"
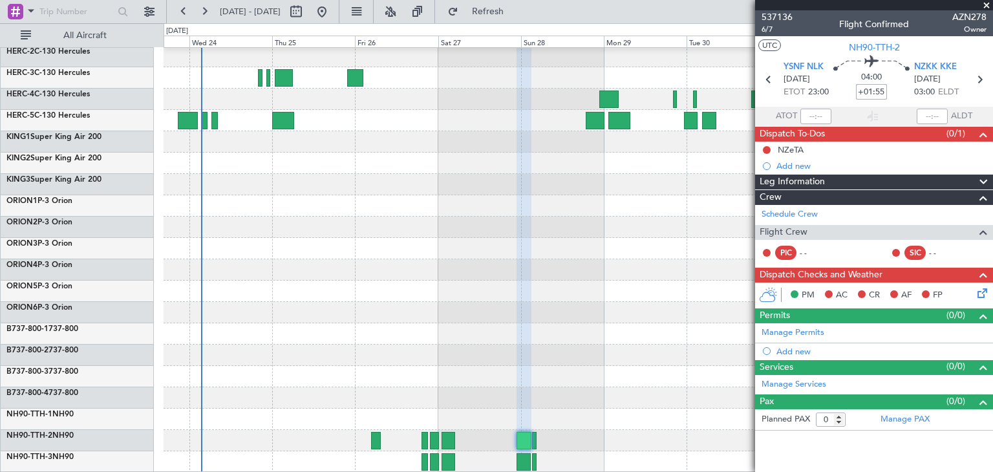
drag, startPoint x: 861, startPoint y: 94, endPoint x: 887, endPoint y: 92, distance: 25.9
click at [887, 92] on div "04:00 +01:55" at bounding box center [871, 80] width 85 height 48
type input "+"
type input "+00:00"
type input "+01:50"
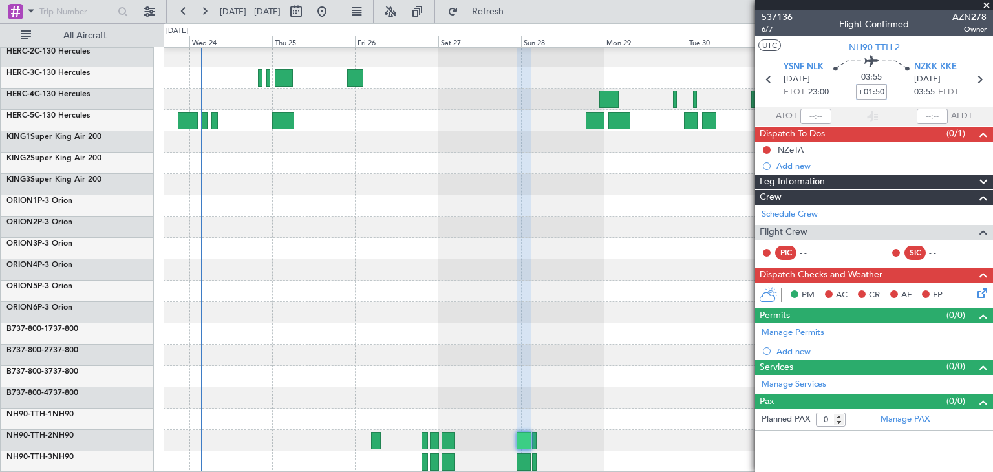
drag, startPoint x: 857, startPoint y: 92, endPoint x: 892, endPoint y: 91, distance: 34.9
click at [892, 91] on div "03:55 +01:50" at bounding box center [871, 80] width 85 height 48
type input "+00:00"
type input "+01:55"
click at [984, 3] on span at bounding box center [986, 6] width 13 height 12
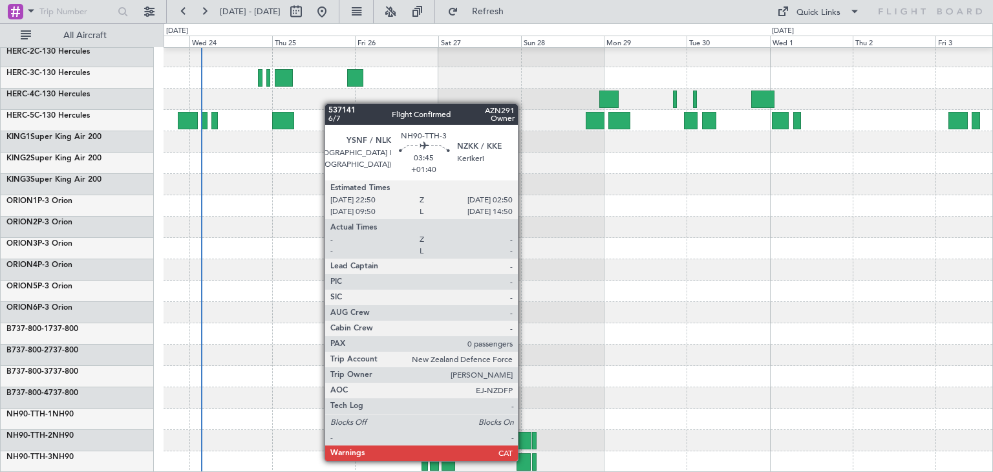
click at [524, 460] on div at bounding box center [524, 461] width 14 height 17
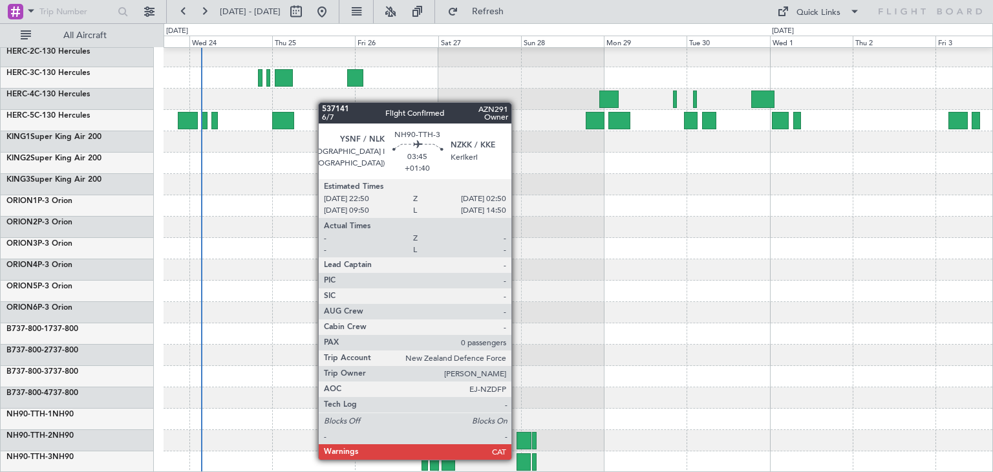
click at [517, 458] on div at bounding box center [524, 461] width 14 height 17
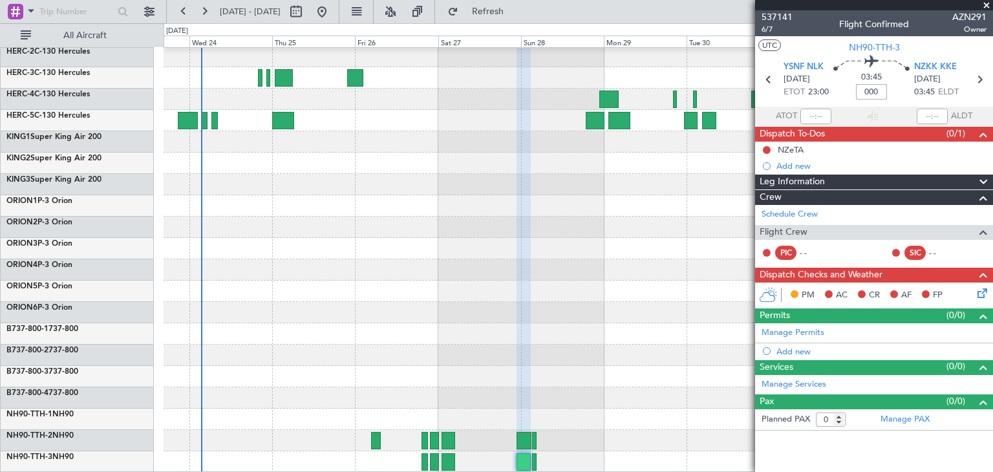
type input "+00:00"
type input "+01:55"
click at [985, 1] on span at bounding box center [986, 6] width 13 height 12
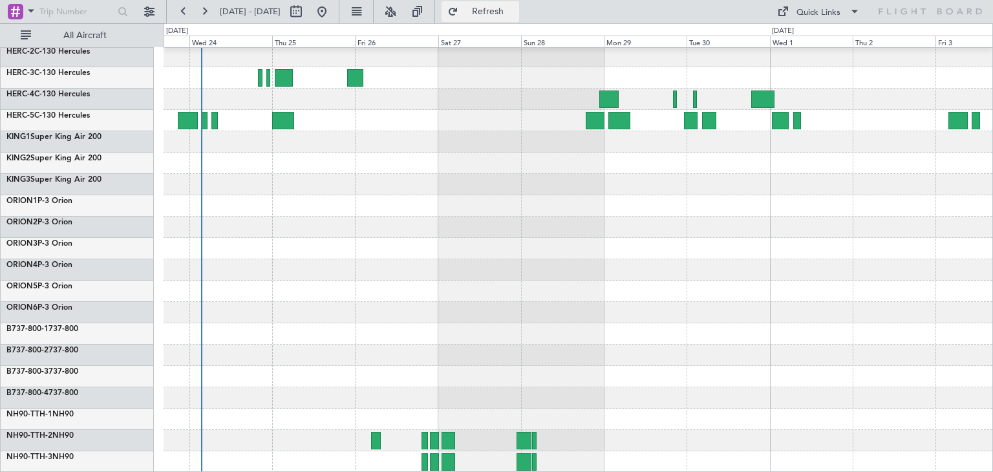
click at [515, 16] on span "Refresh" at bounding box center [488, 11] width 54 height 9
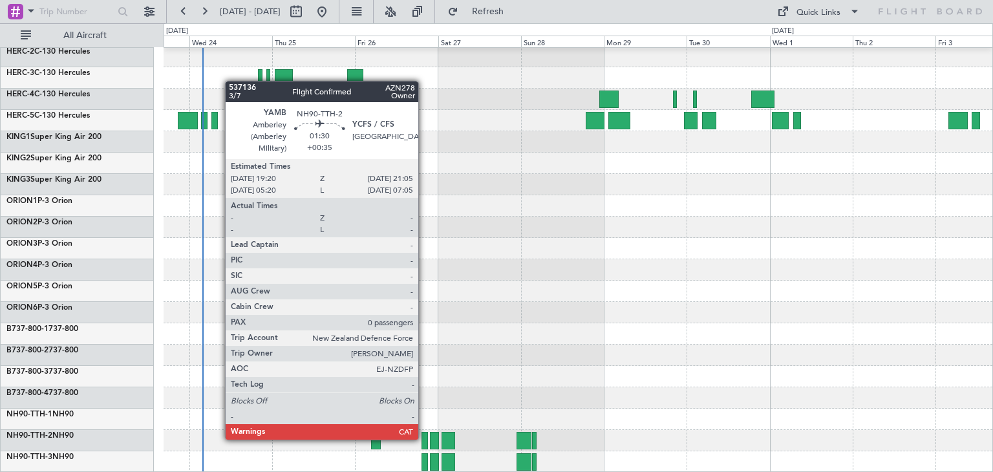
click at [424, 438] on div at bounding box center [425, 440] width 6 height 17
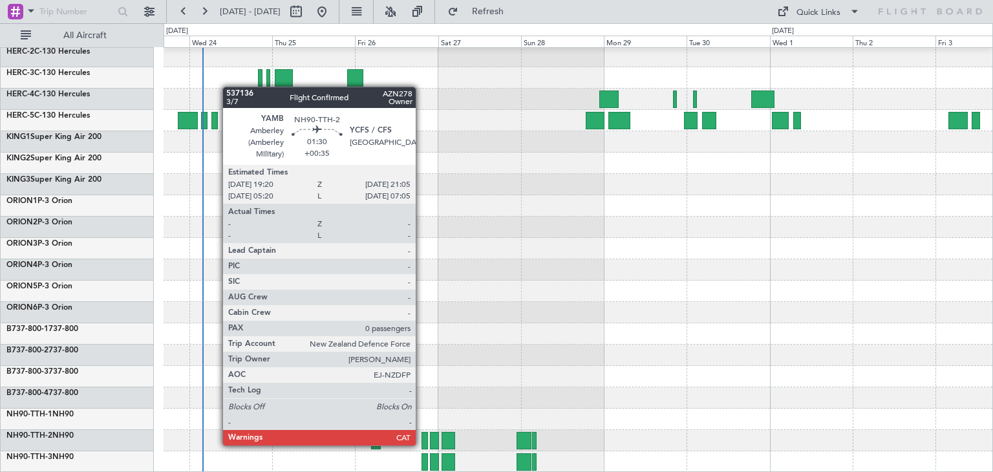
click at [422, 444] on div at bounding box center [425, 440] width 6 height 17
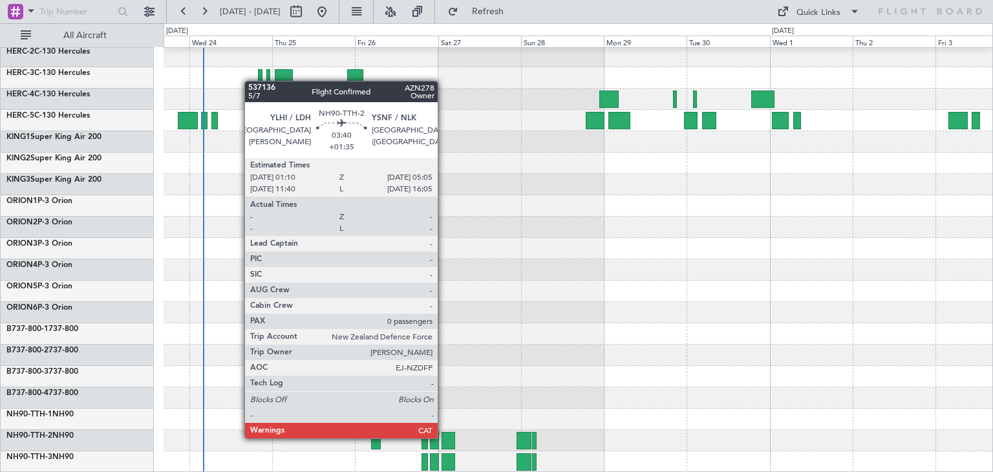
click at [444, 437] on div at bounding box center [449, 440] width 14 height 17
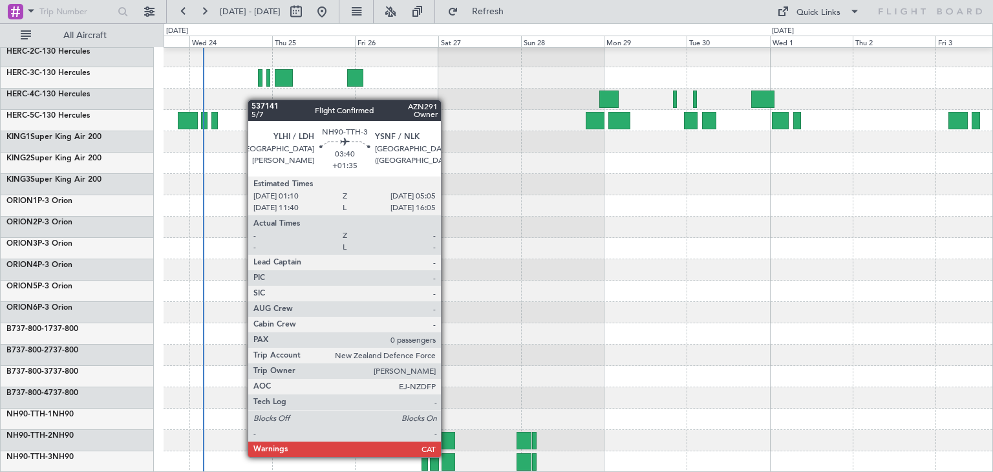
click at [447, 456] on div at bounding box center [449, 461] width 14 height 17
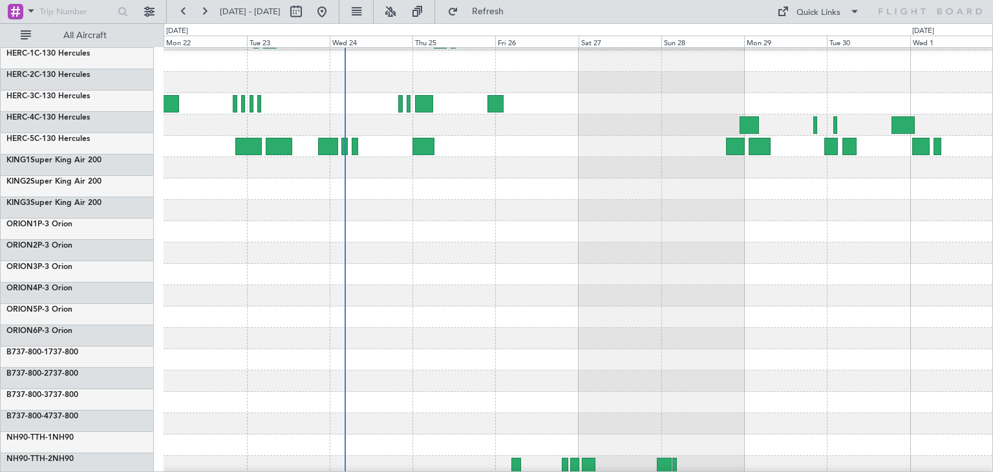
scroll to position [83, 0]
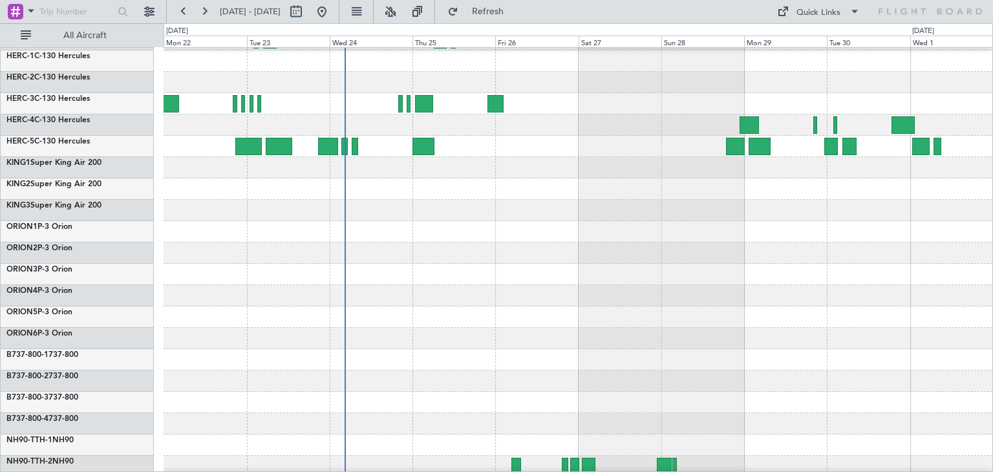
click at [390, 232] on div at bounding box center [578, 231] width 829 height 21
